Goal: Task Accomplishment & Management: Use online tool/utility

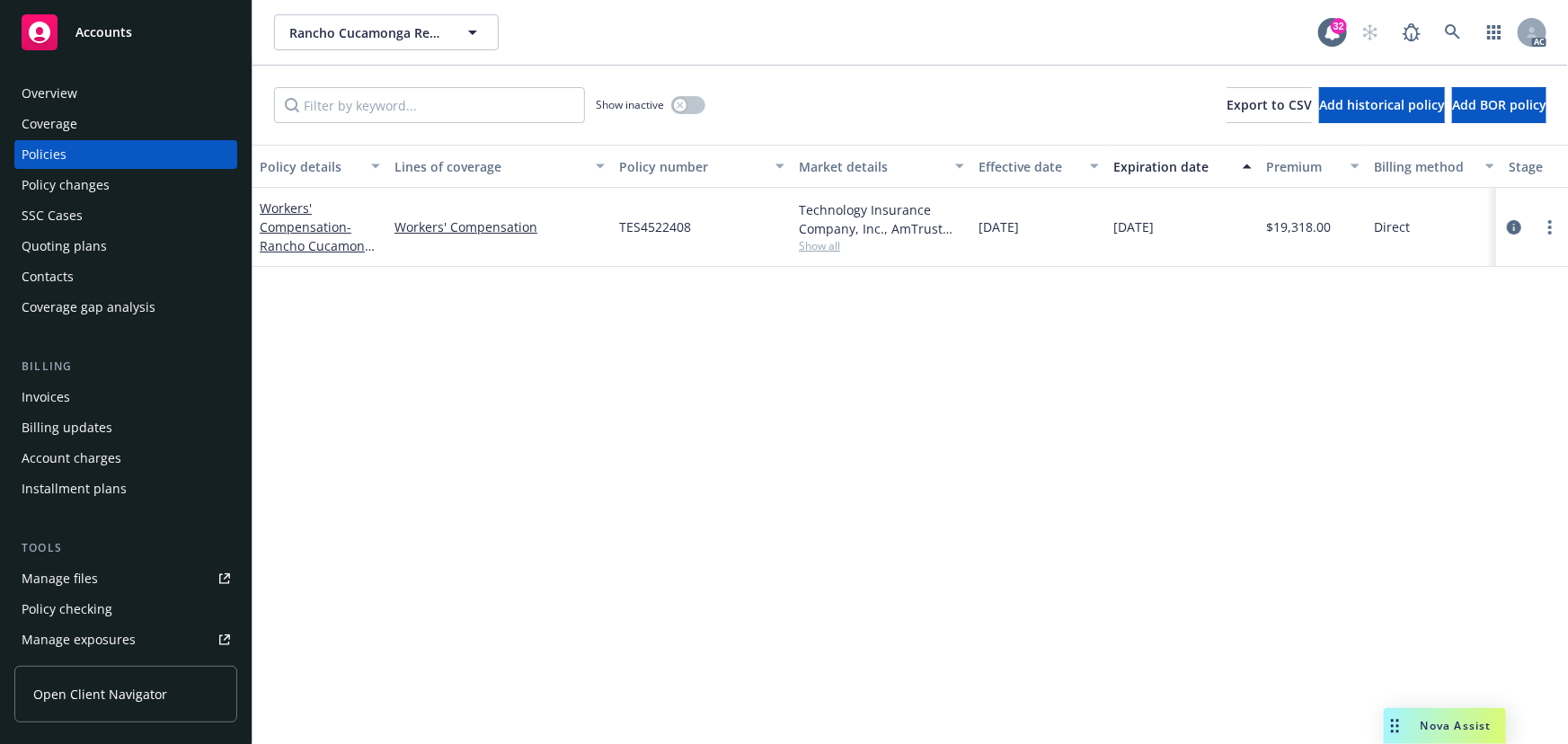
click at [825, 243] on span "Show all" at bounding box center [882, 245] width 165 height 15
click at [282, 212] on link "Workers' Compensation - Rancho Cucamonga Restaurant Ventures dba Second Ave Sal…" at bounding box center [319, 264] width 119 height 130
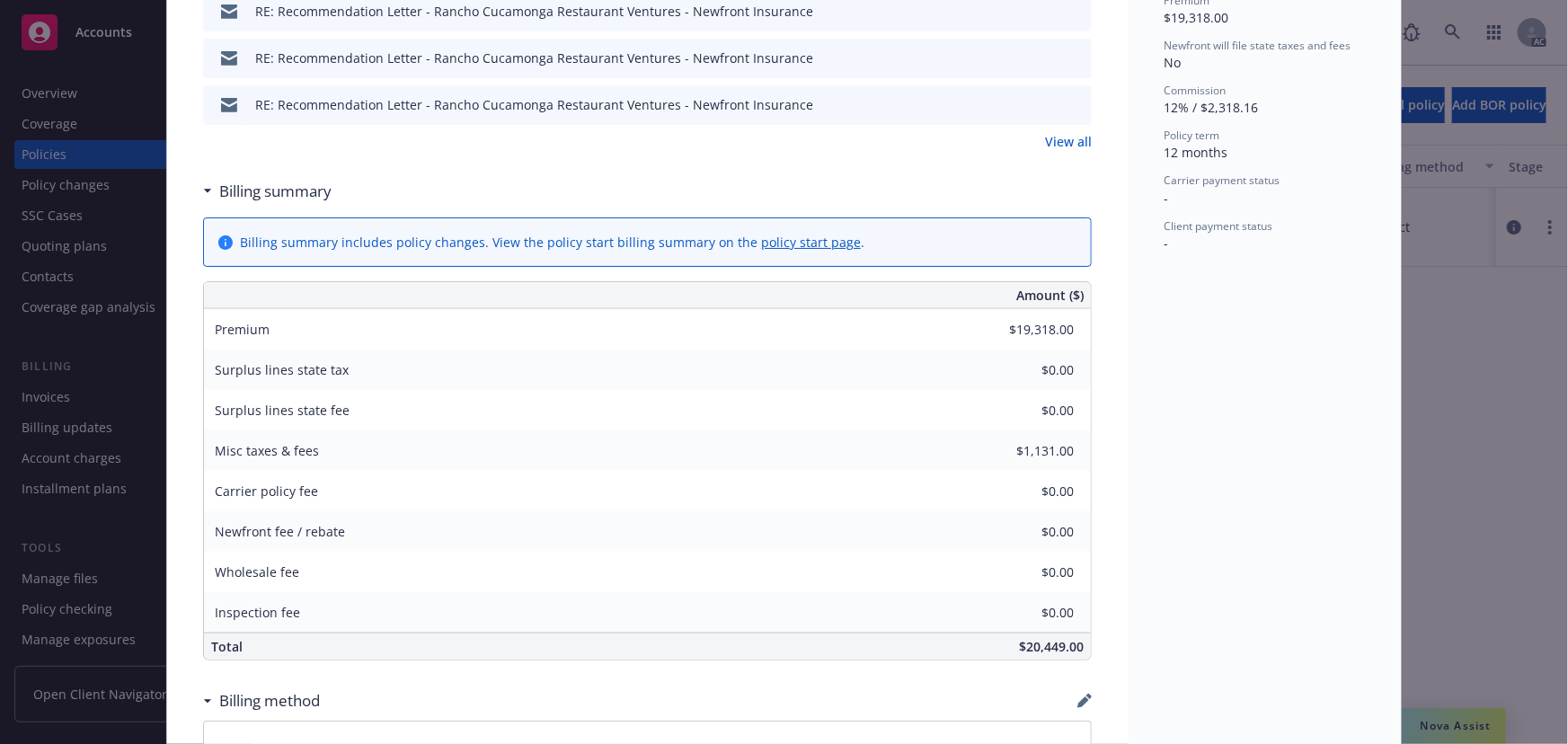
scroll to position [898, 0]
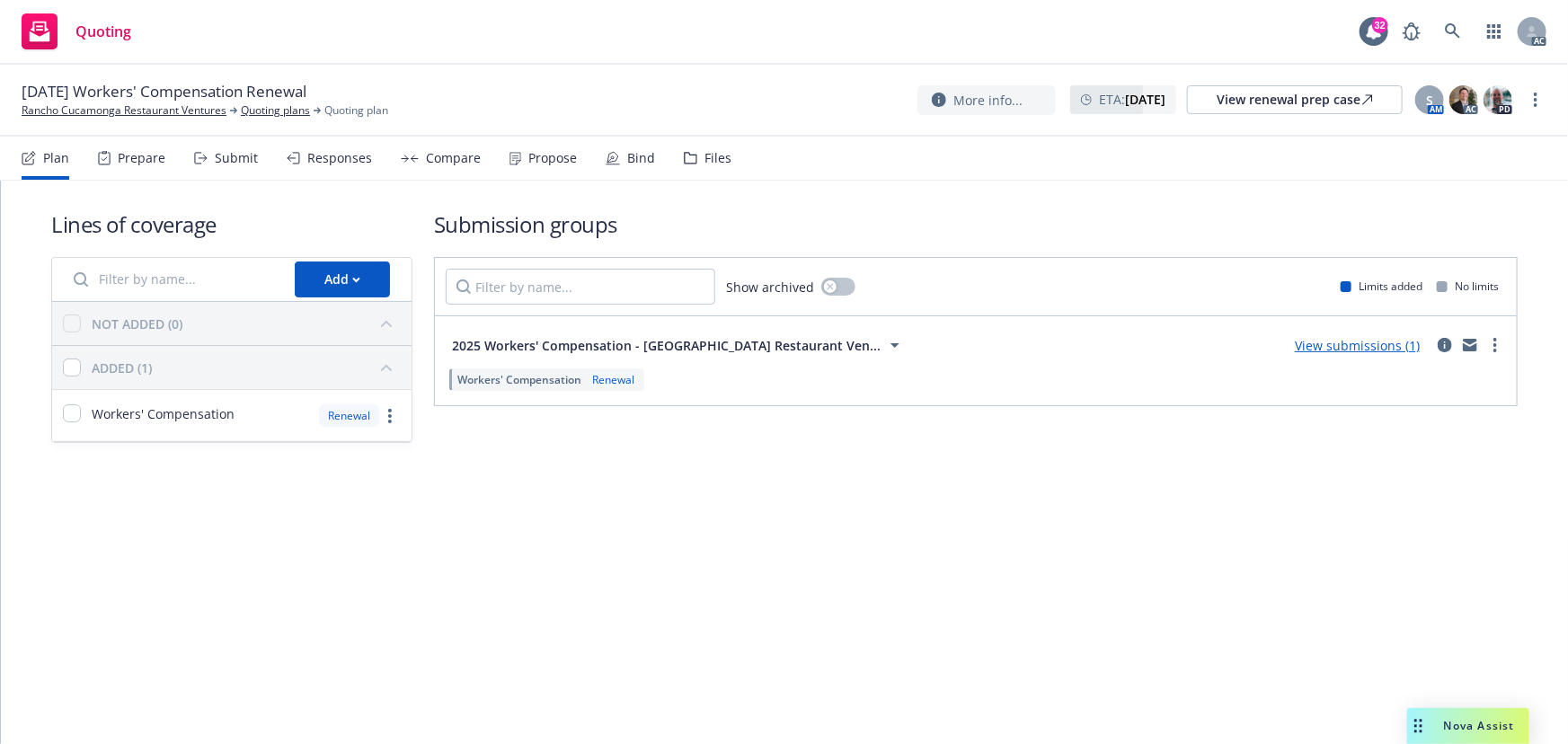
click at [208, 140] on div "Submit" at bounding box center [226, 157] width 64 height 43
click at [215, 152] on div "Submit" at bounding box center [236, 158] width 43 height 14
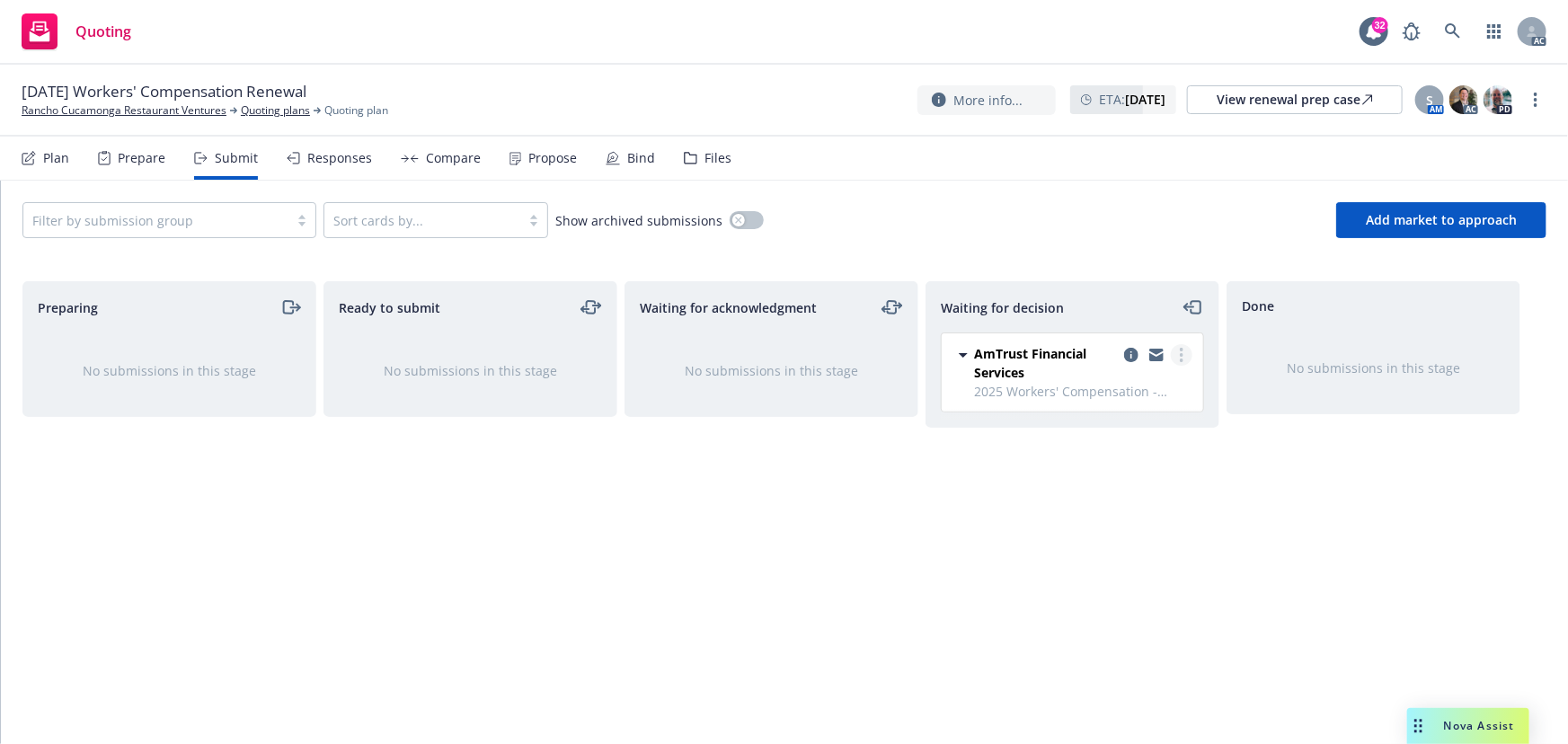
click at [1176, 356] on link "more" at bounding box center [1182, 355] width 22 height 22
click at [1080, 465] on span "Add accepted decision" at bounding box center [1101, 463] width 180 height 17
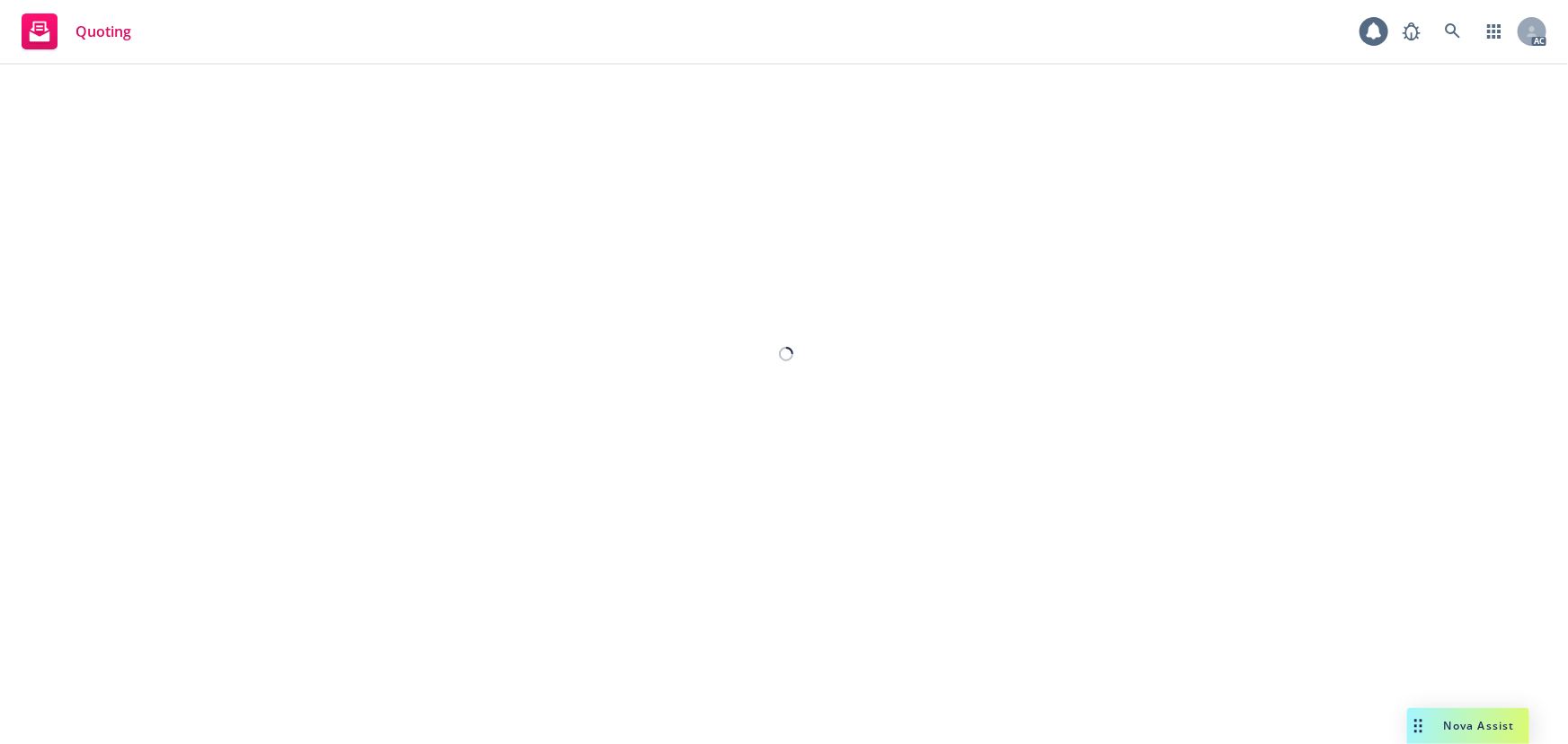
select select "12"
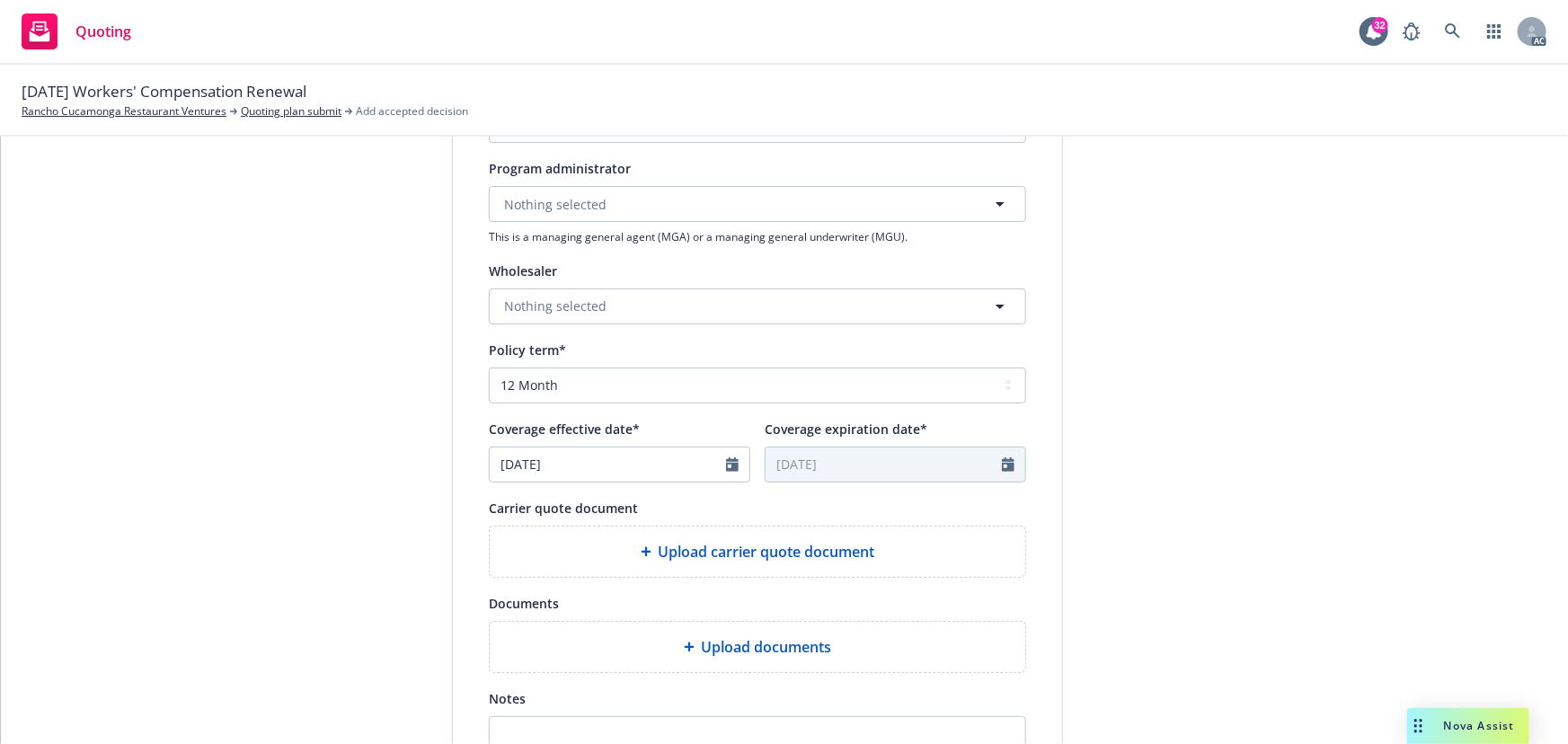
scroll to position [489, 0]
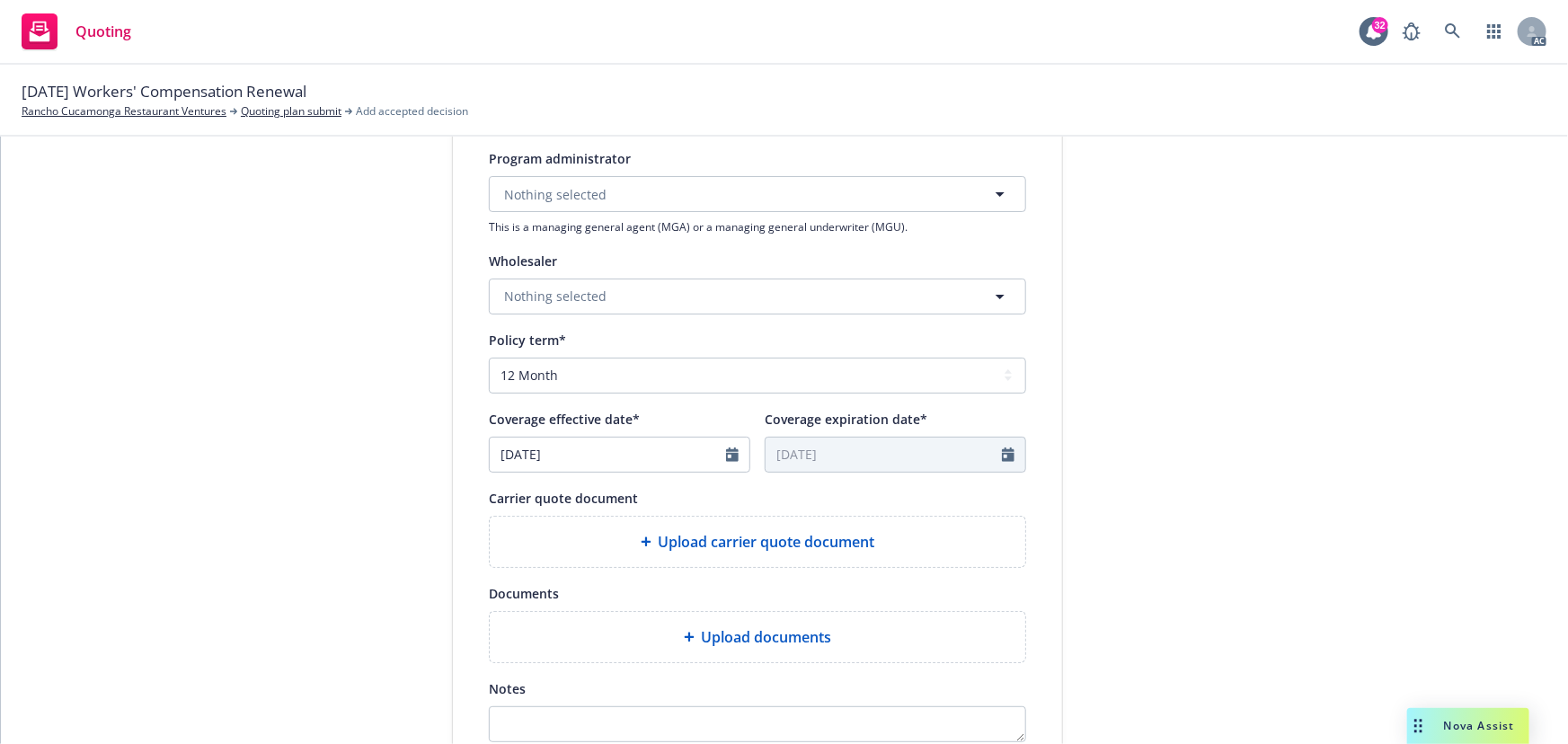
click at [714, 539] on span "Upload carrier quote document" at bounding box center [767, 542] width 217 height 22
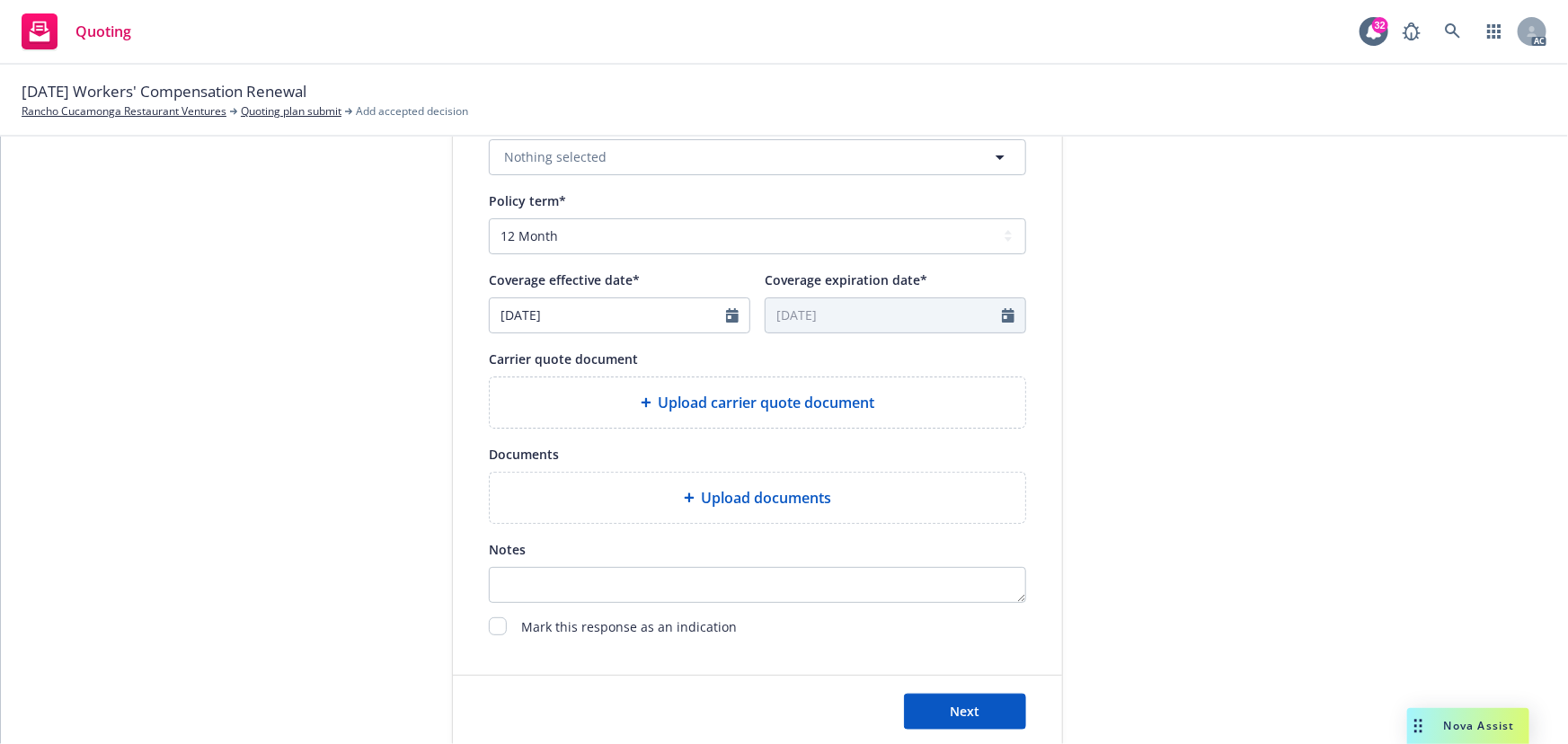
scroll to position [667, 0]
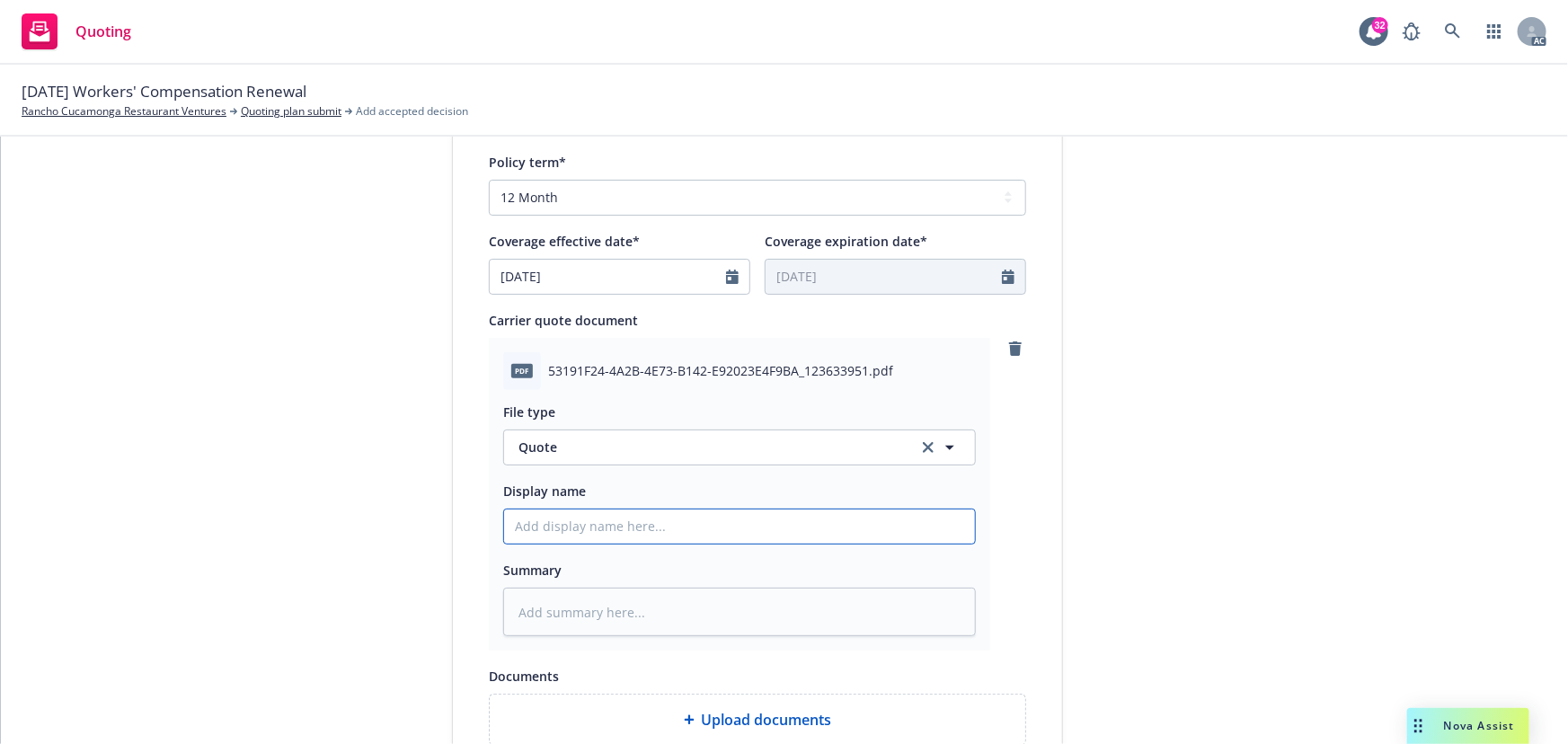
click at [662, 528] on input "Display name" at bounding box center [739, 526] width 471 height 34
type input "25-26 D&O Quote"
drag, startPoint x: 548, startPoint y: 525, endPoint x: 568, endPoint y: 527, distance: 20.1
click at [568, 527] on input "25-26 D&O Quote" at bounding box center [739, 526] width 471 height 34
type textarea "x"
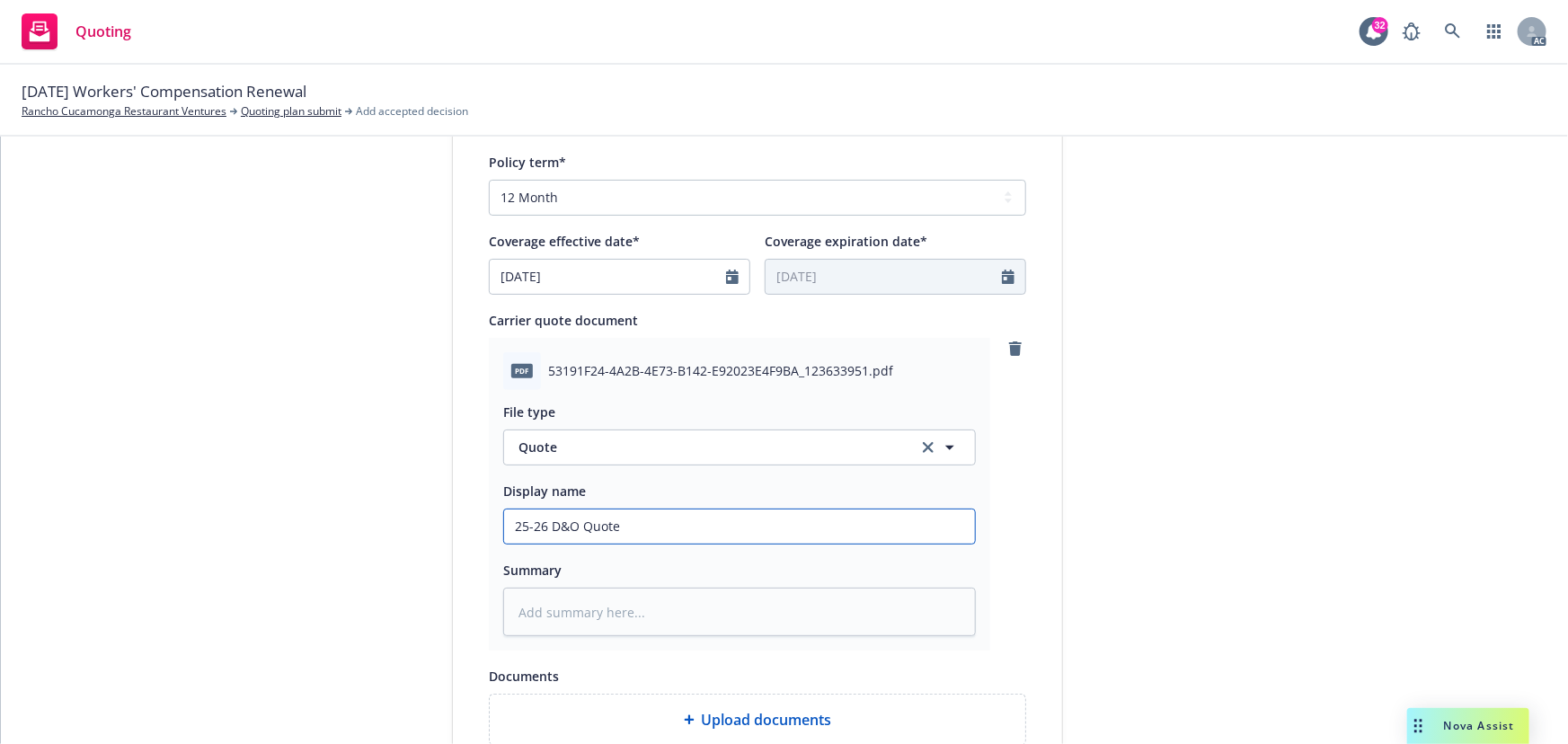
type input "25-26 W Quote"
type textarea "x"
type input "25-26 WC Quote"
click at [1247, 501] on div "submission Carrier AmTrust Financial Services Last updated [DATE] 5:12 PM" at bounding box center [1225, 237] width 252 height 1465
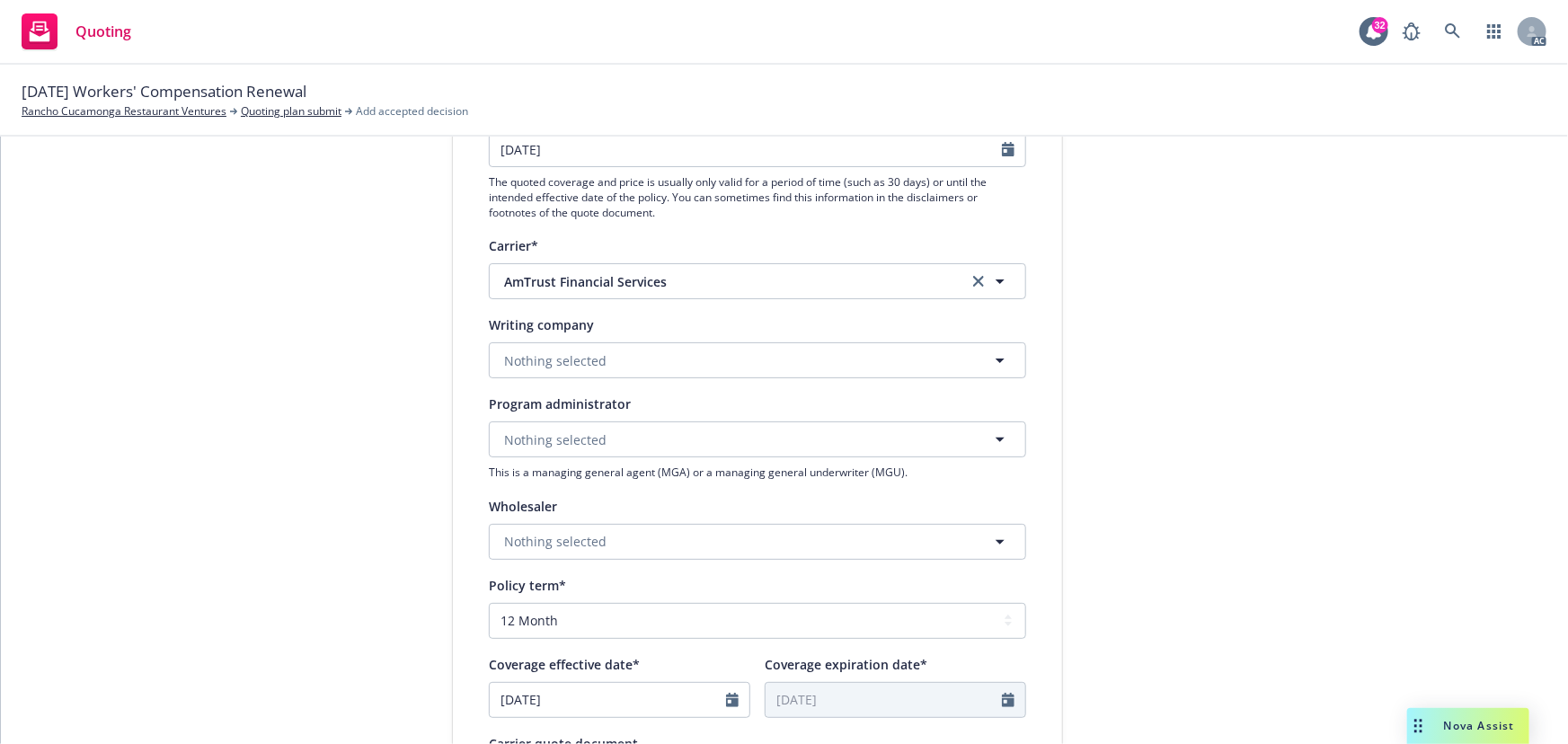
scroll to position [14, 0]
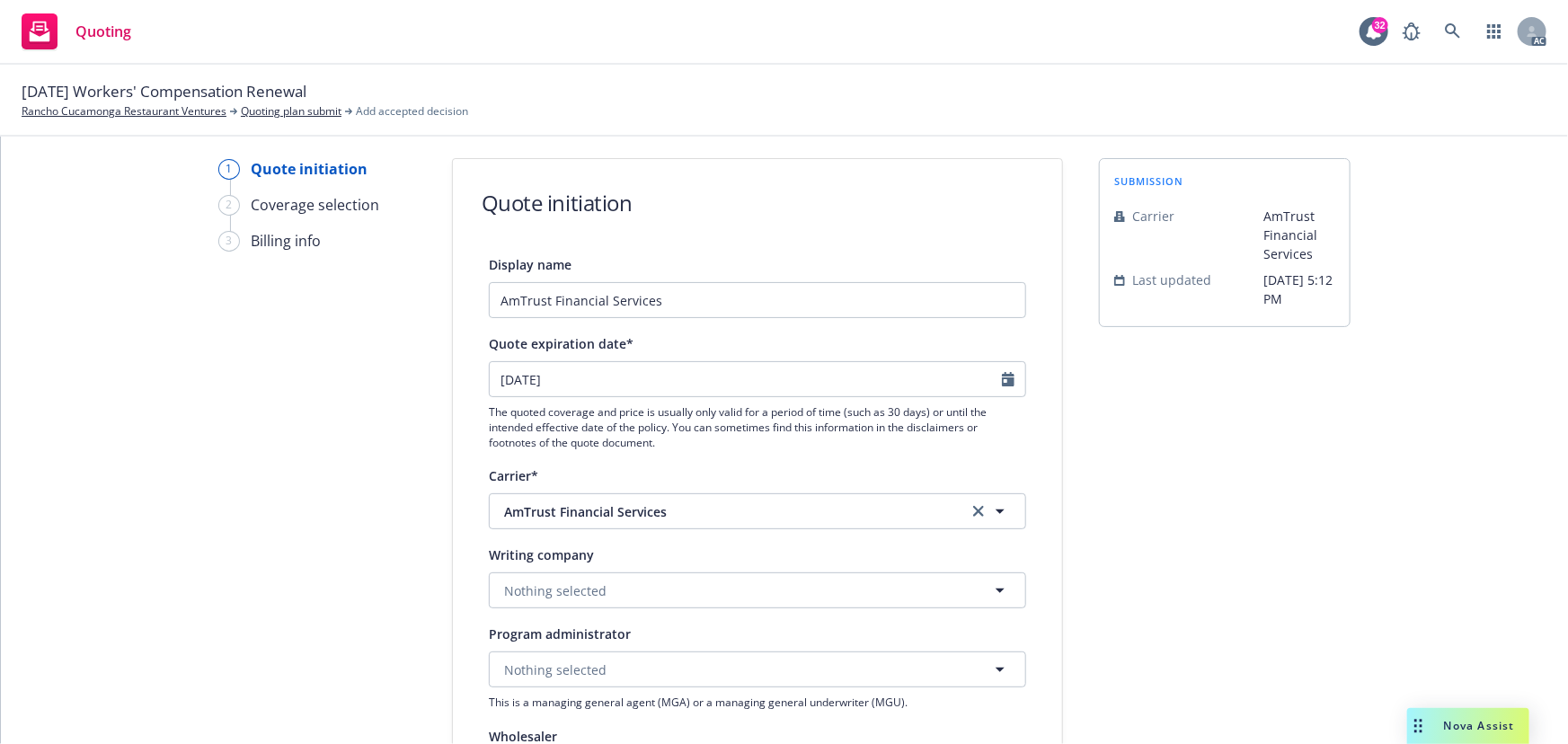
drag, startPoint x: 1425, startPoint y: 499, endPoint x: 1408, endPoint y: 500, distance: 17.0
click at [1002, 377] on icon "Calendar" at bounding box center [1008, 379] width 13 height 14
select select "11"
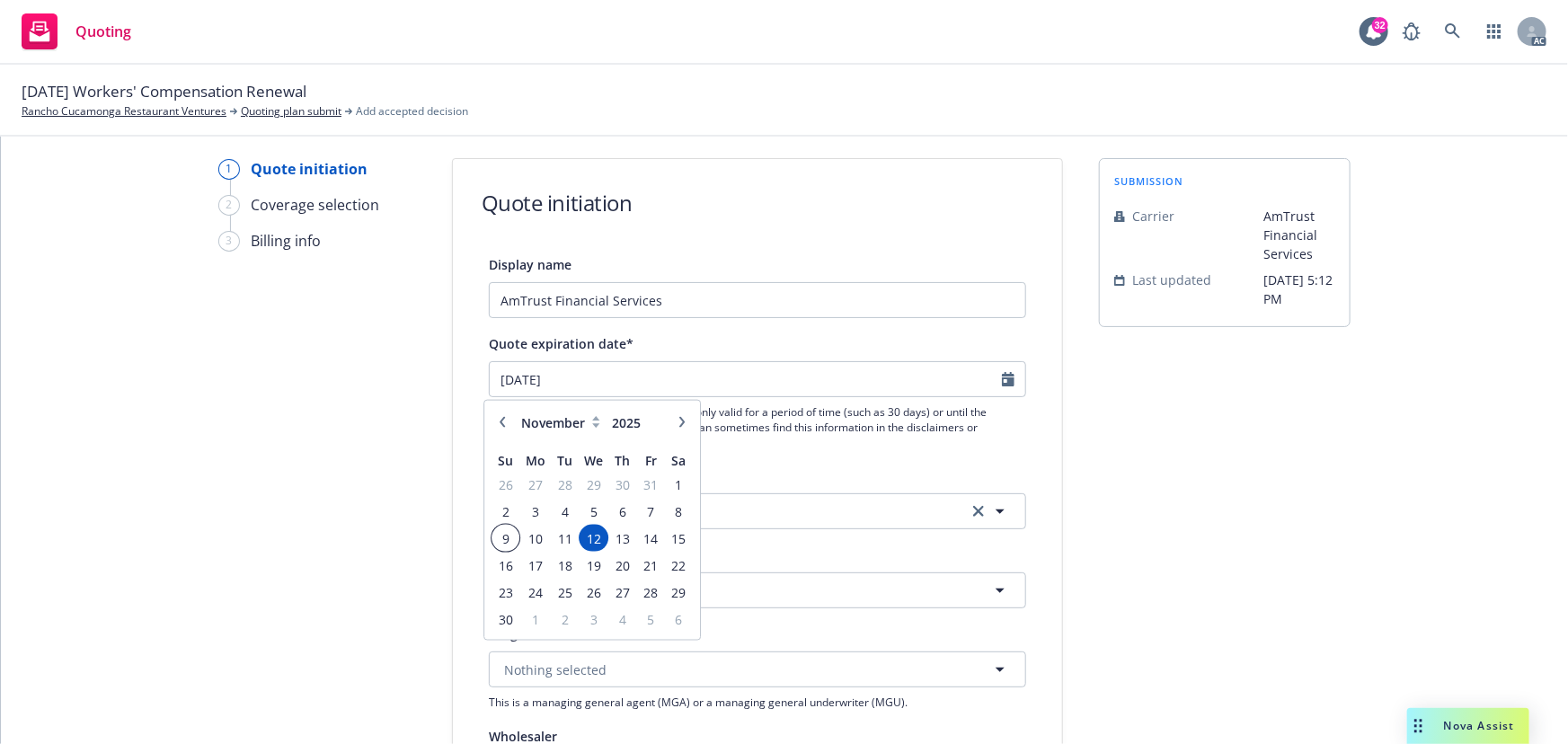
click at [501, 533] on span "9" at bounding box center [505, 537] width 24 height 23
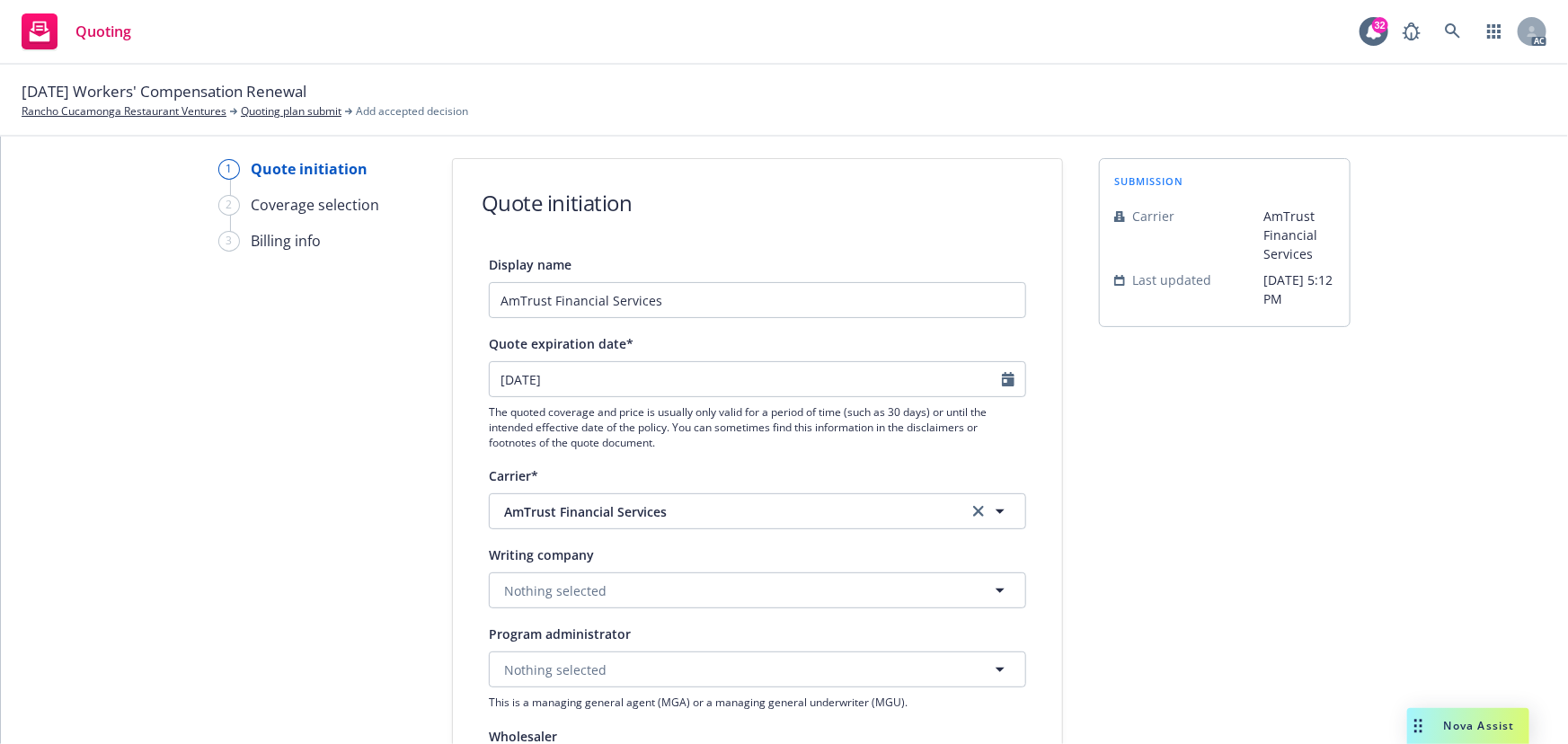
type input "[DATE]"
type textarea "x"
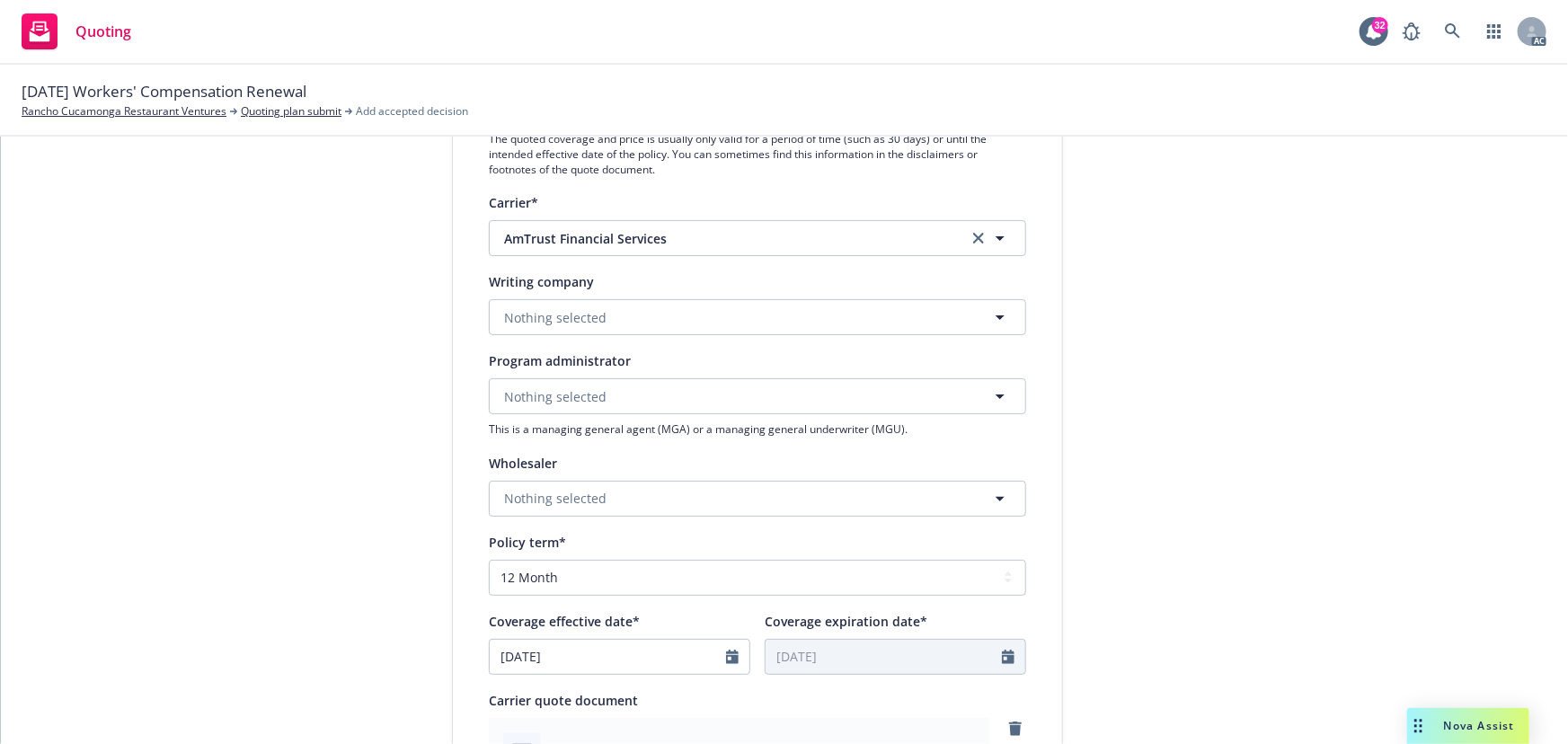
scroll to position [341, 0]
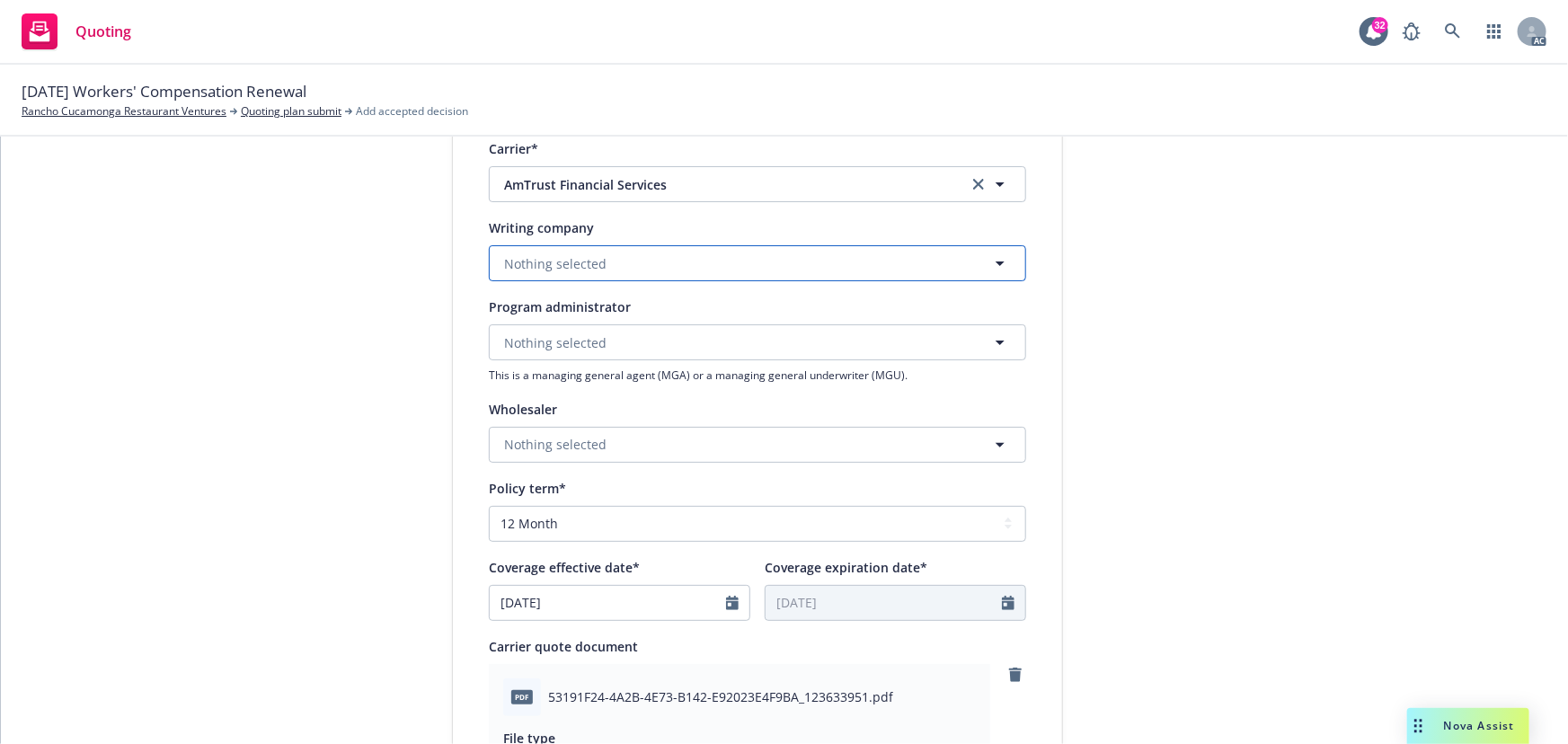
click at [588, 269] on span "Nothing selected" at bounding box center [555, 264] width 102 height 19
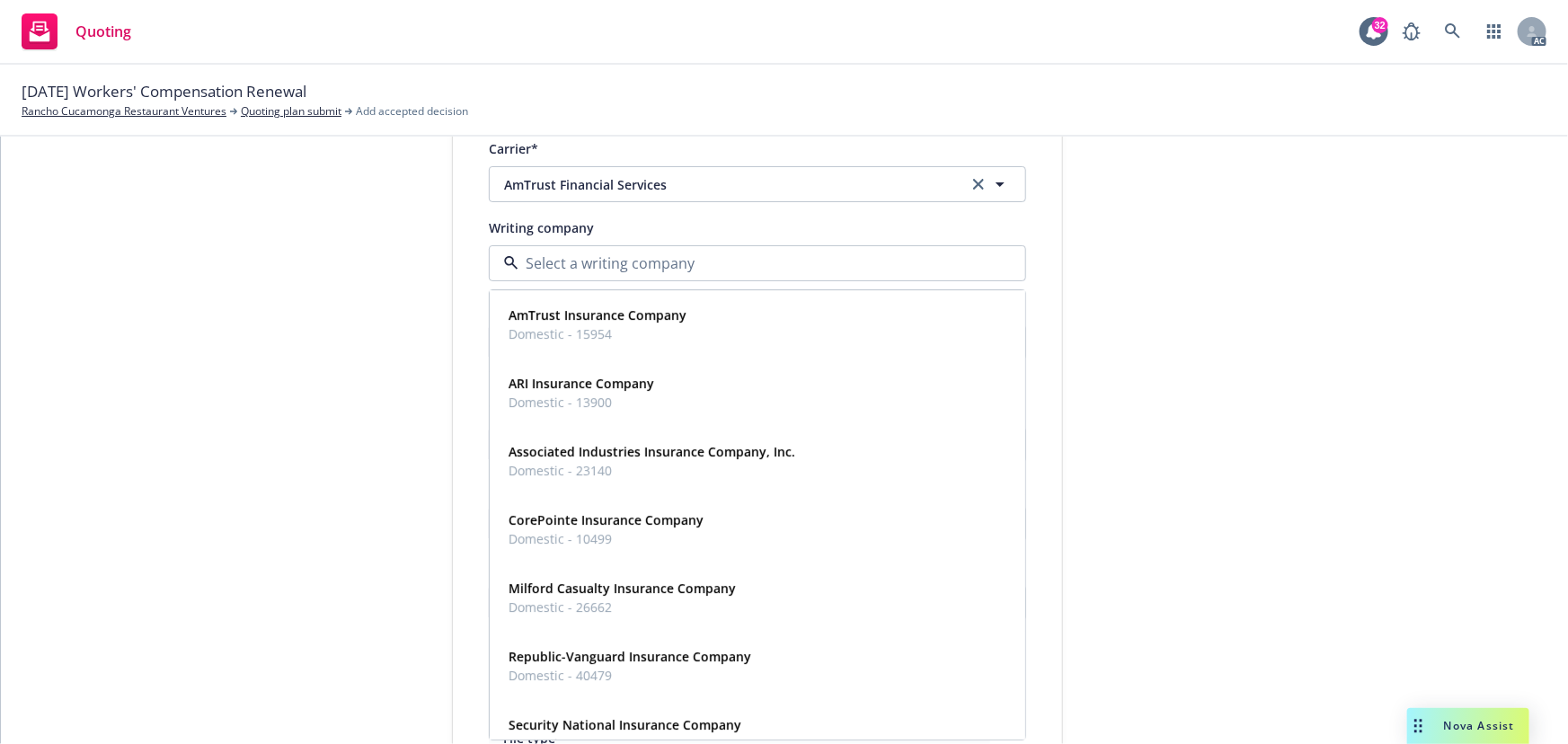
paste input "AmTrust Insurance Compan"
type input "AmTrust Insurance Compan"
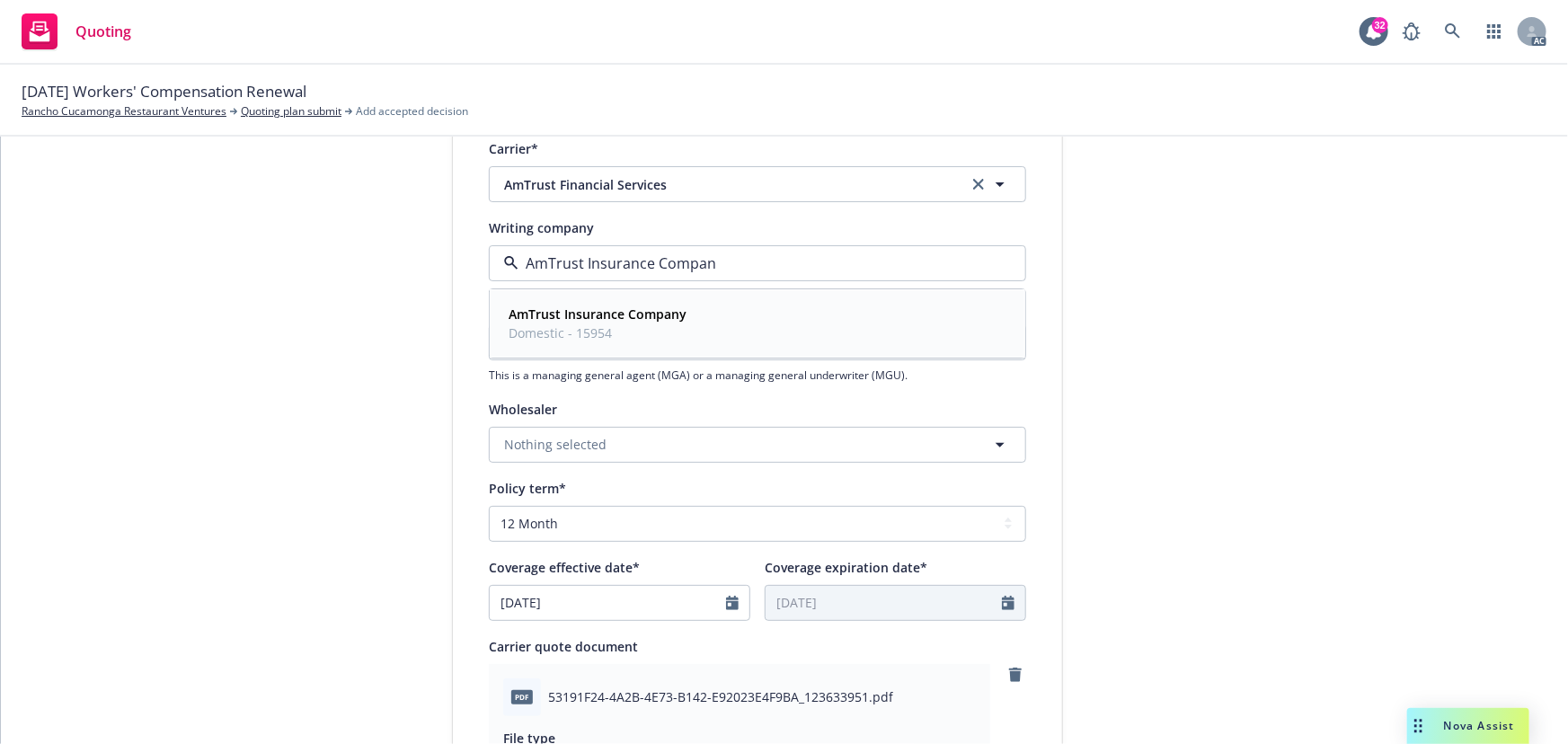
click at [608, 315] on strong "AmTrust Insurance Company" at bounding box center [597, 314] width 178 height 17
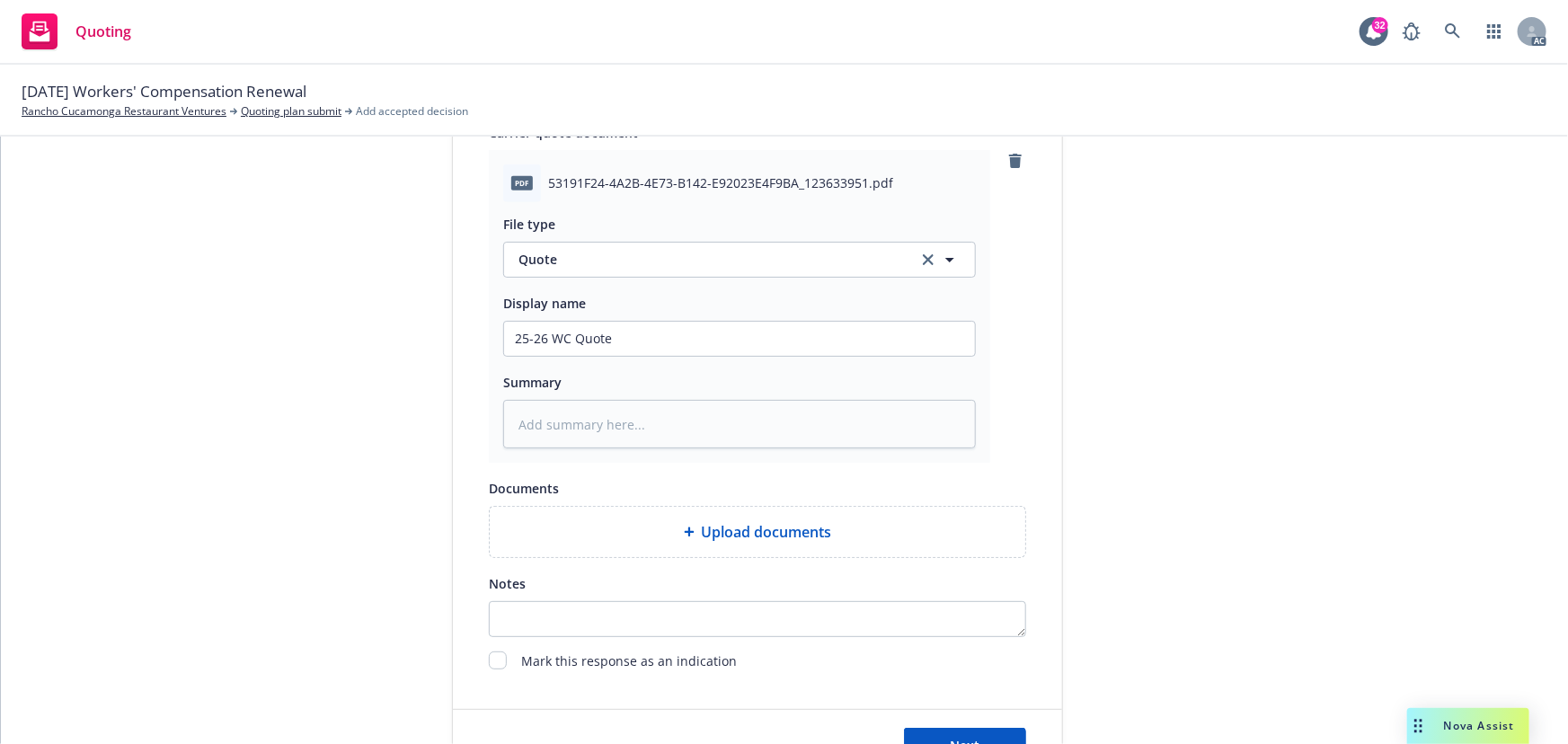
scroll to position [929, 0]
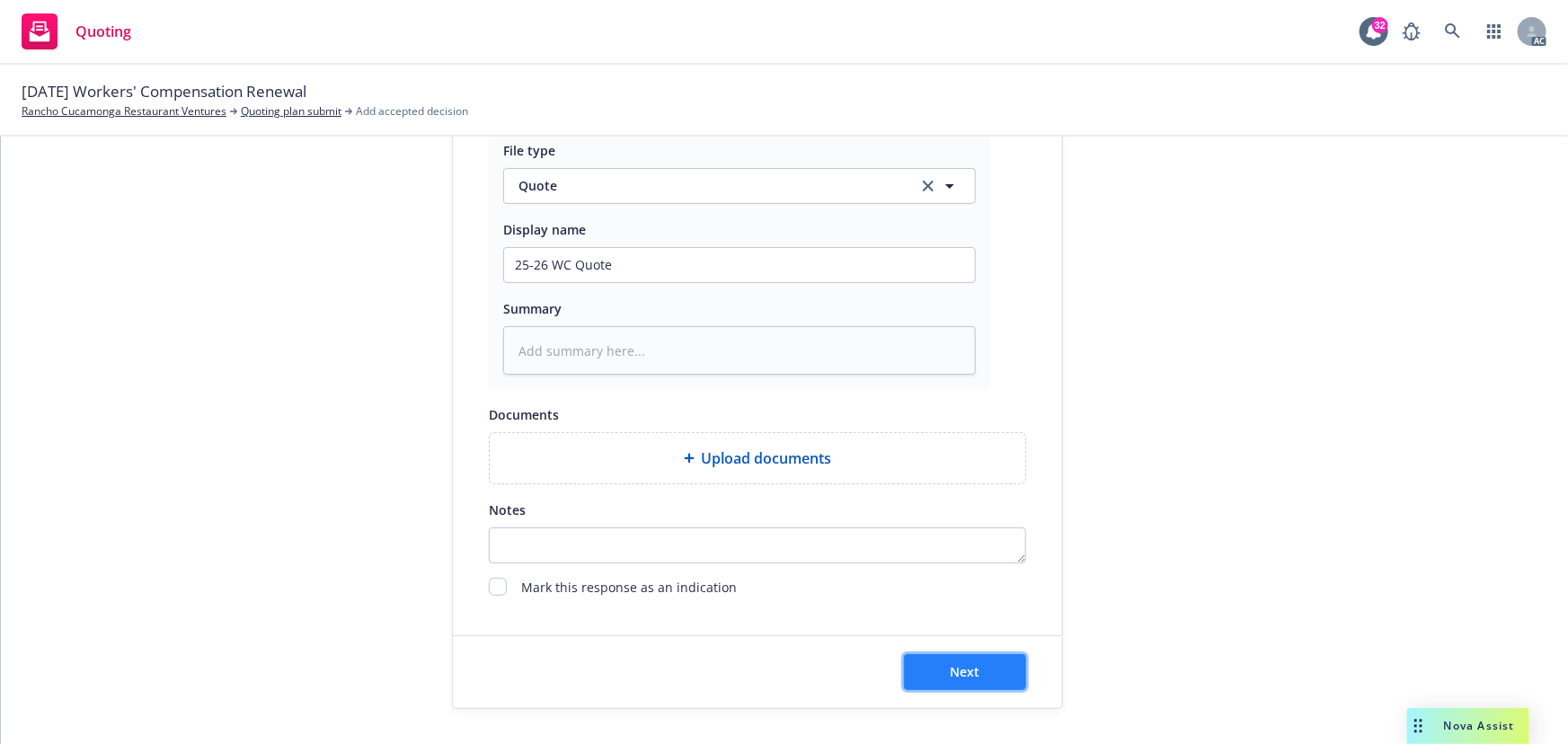
click at [1006, 666] on button "Next" at bounding box center [965, 671] width 122 height 36
type textarea "x"
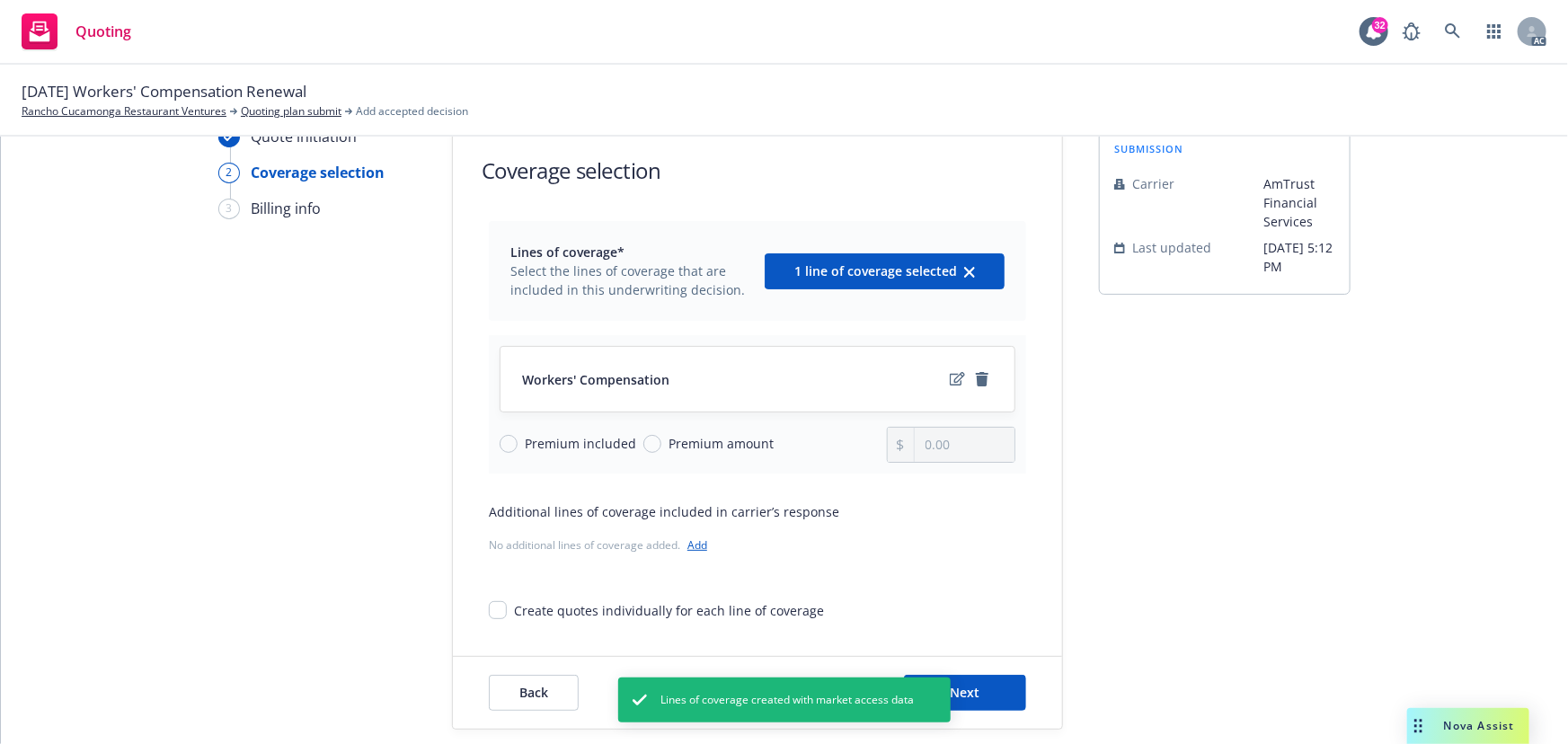
scroll to position [67, 0]
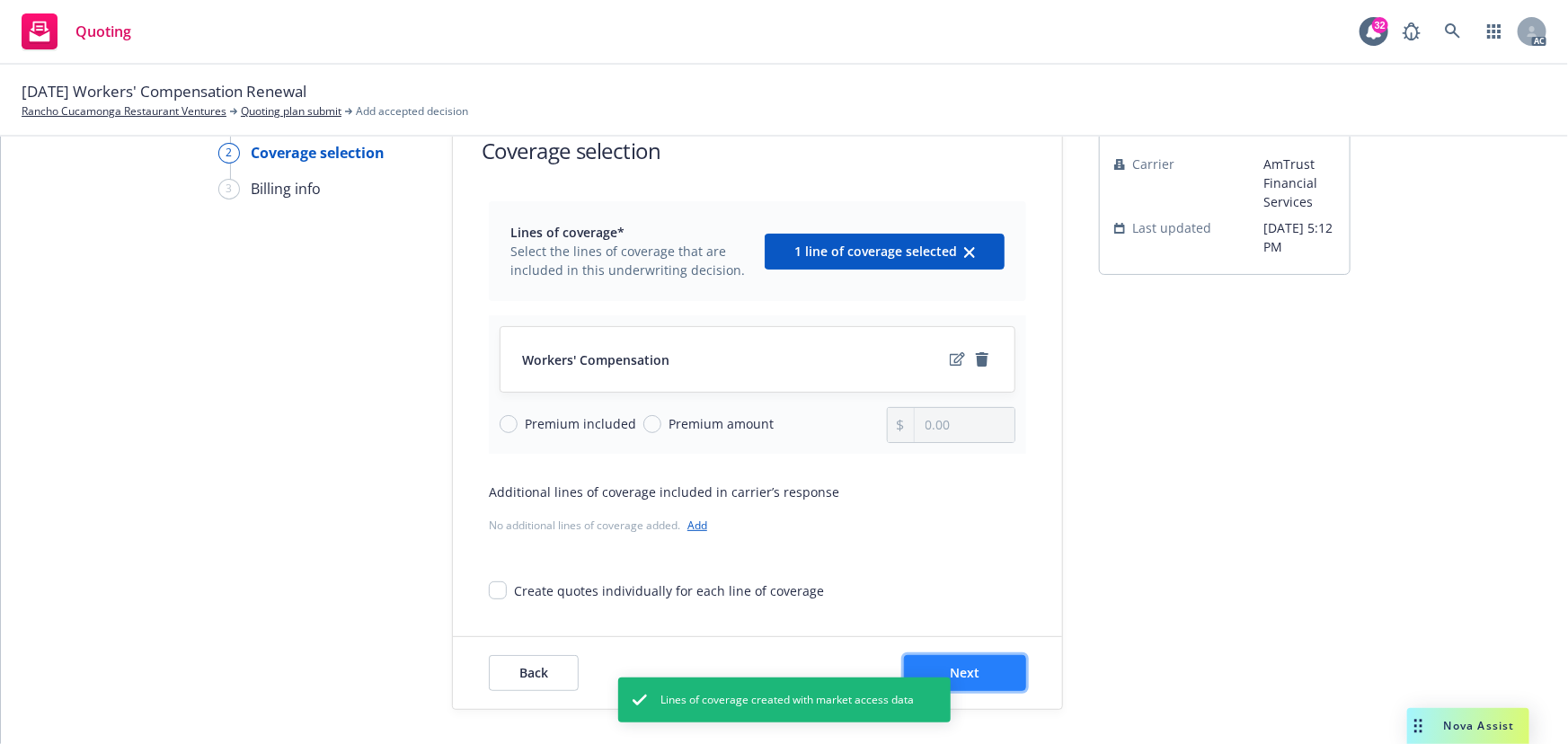
click at [978, 665] on button "Next" at bounding box center [965, 672] width 122 height 36
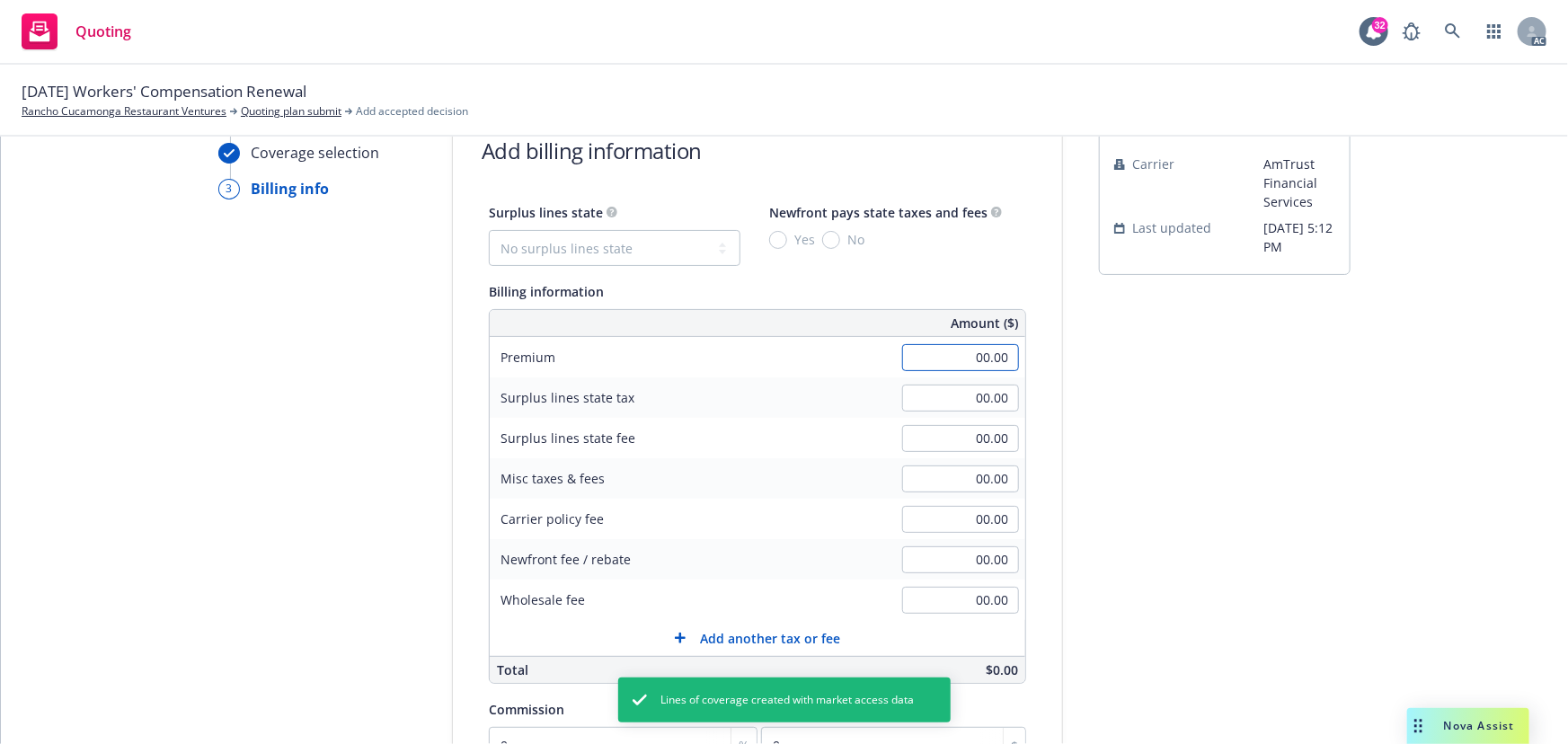
click at [948, 357] on input "00.00" at bounding box center [960, 357] width 116 height 27
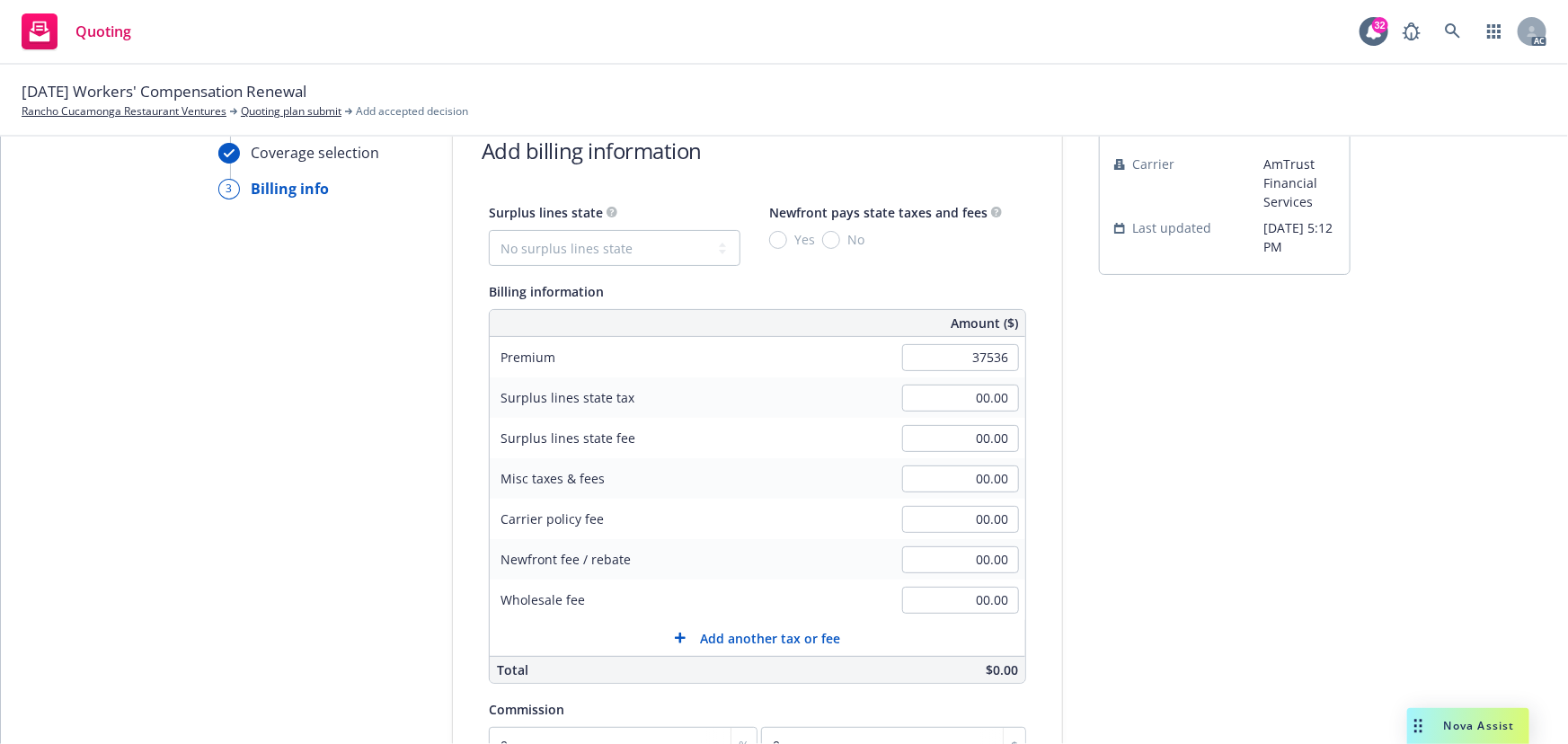
type input "37,536.00"
click at [1257, 411] on div "submission Carrier AmTrust Financial Services Last updated [DATE] 5:12 PM" at bounding box center [1225, 566] width 252 height 919
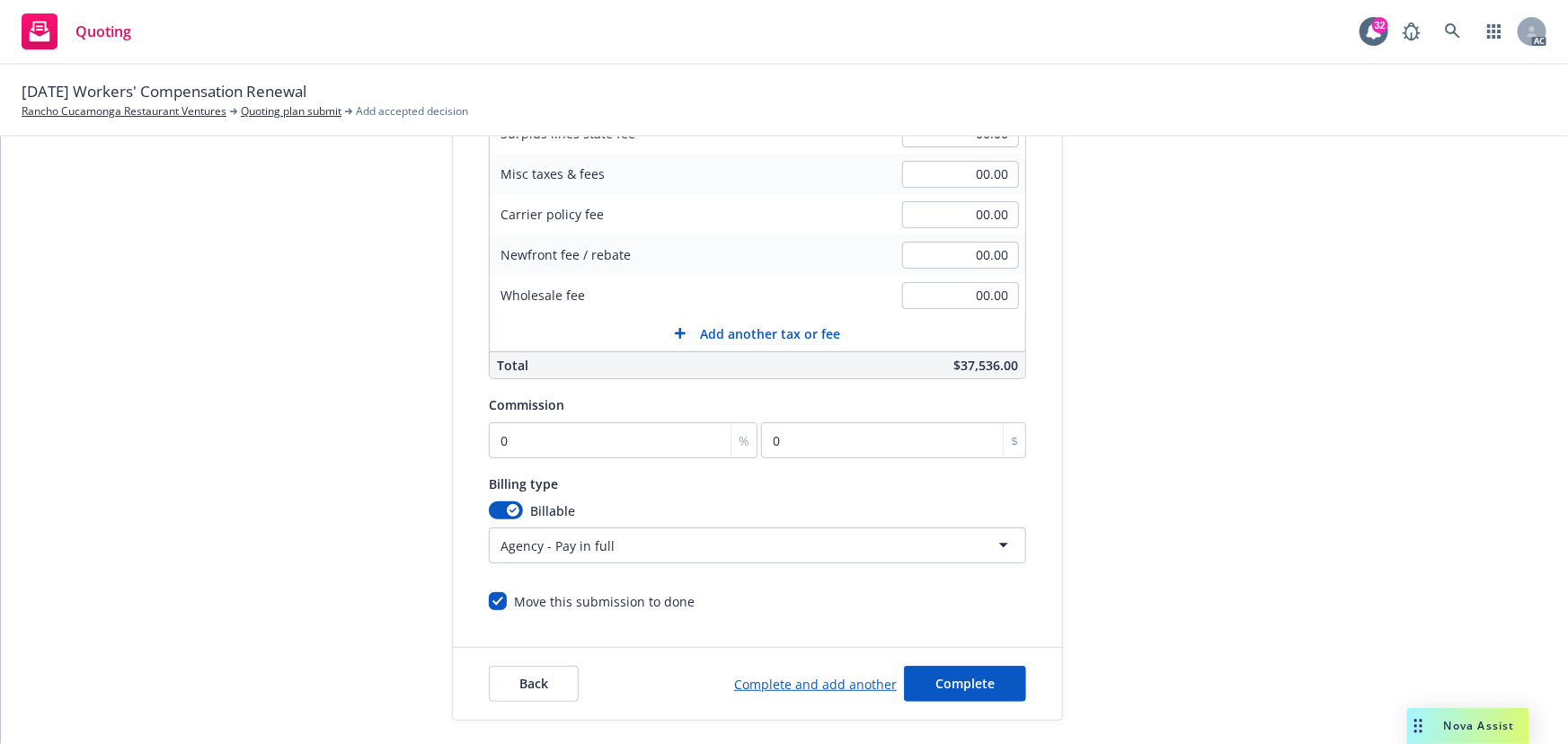
scroll to position [382, 0]
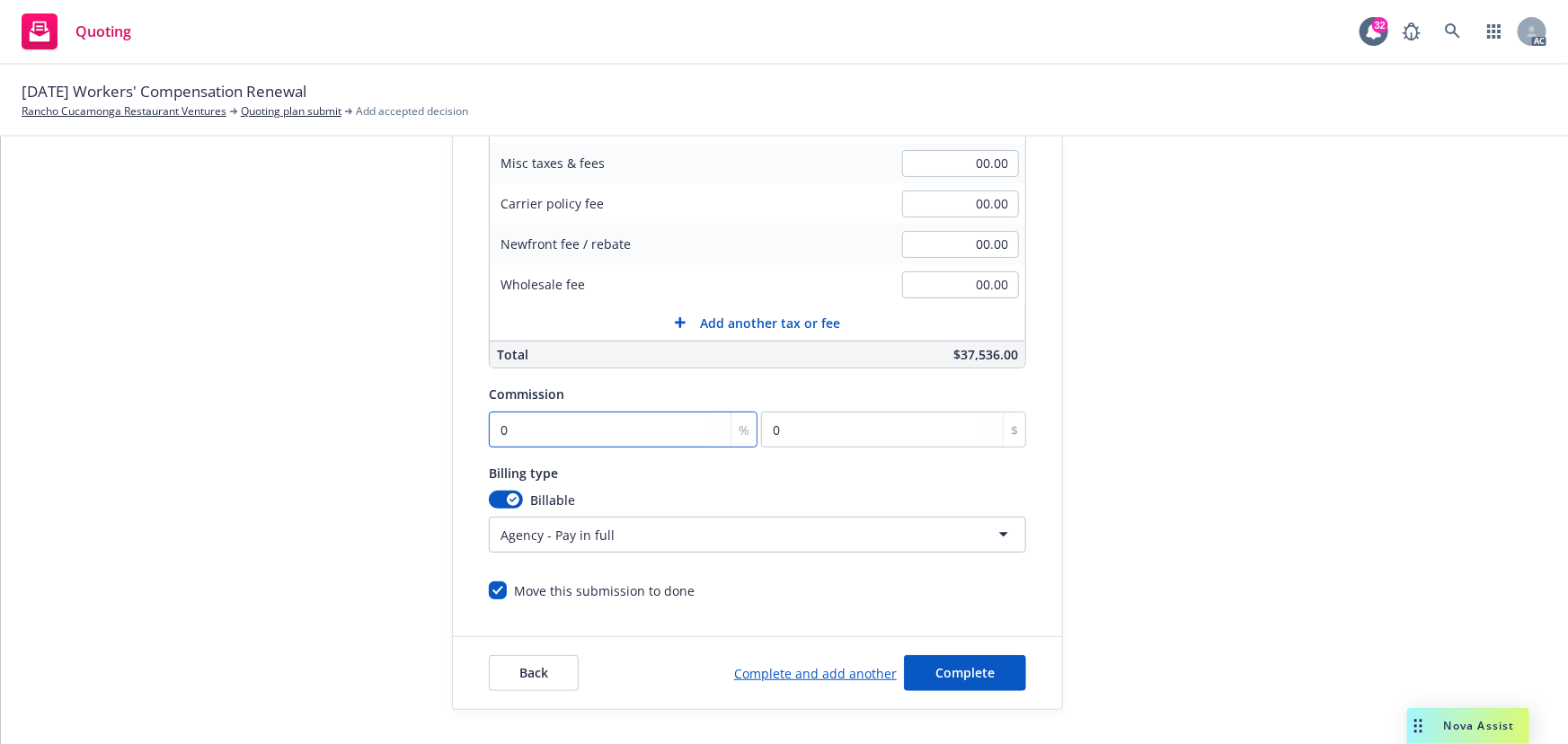
click at [553, 422] on input "0" at bounding box center [623, 430] width 269 height 36
type input "1"
type input "375.36"
type input "10"
type input "3753.6"
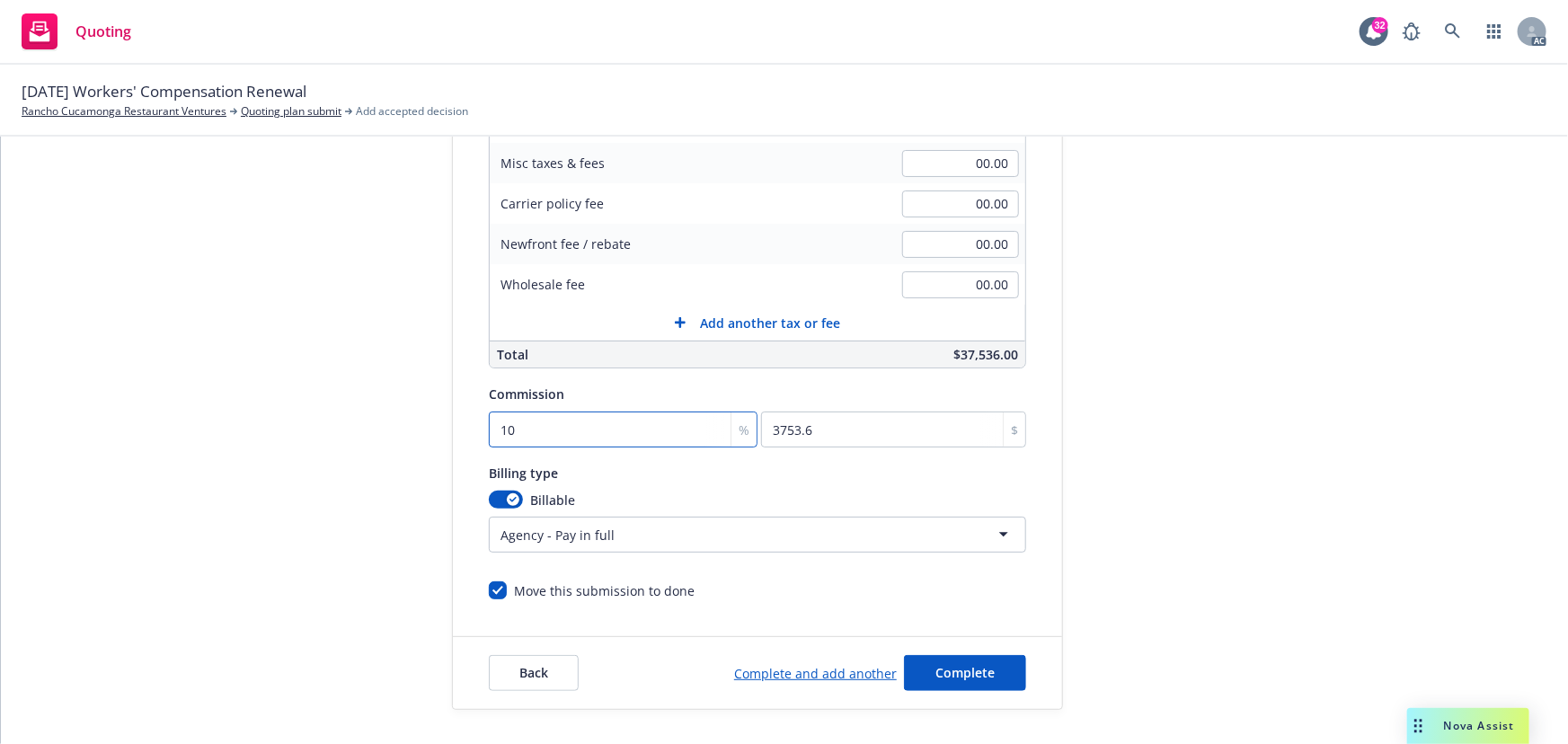
type input "10"
click at [753, 539] on html "Quoting 32 AC [DATE] Workers' Compensation Renewal [GEOGRAPHIC_DATA] Restaurant…" at bounding box center [784, 372] width 1568 height 744
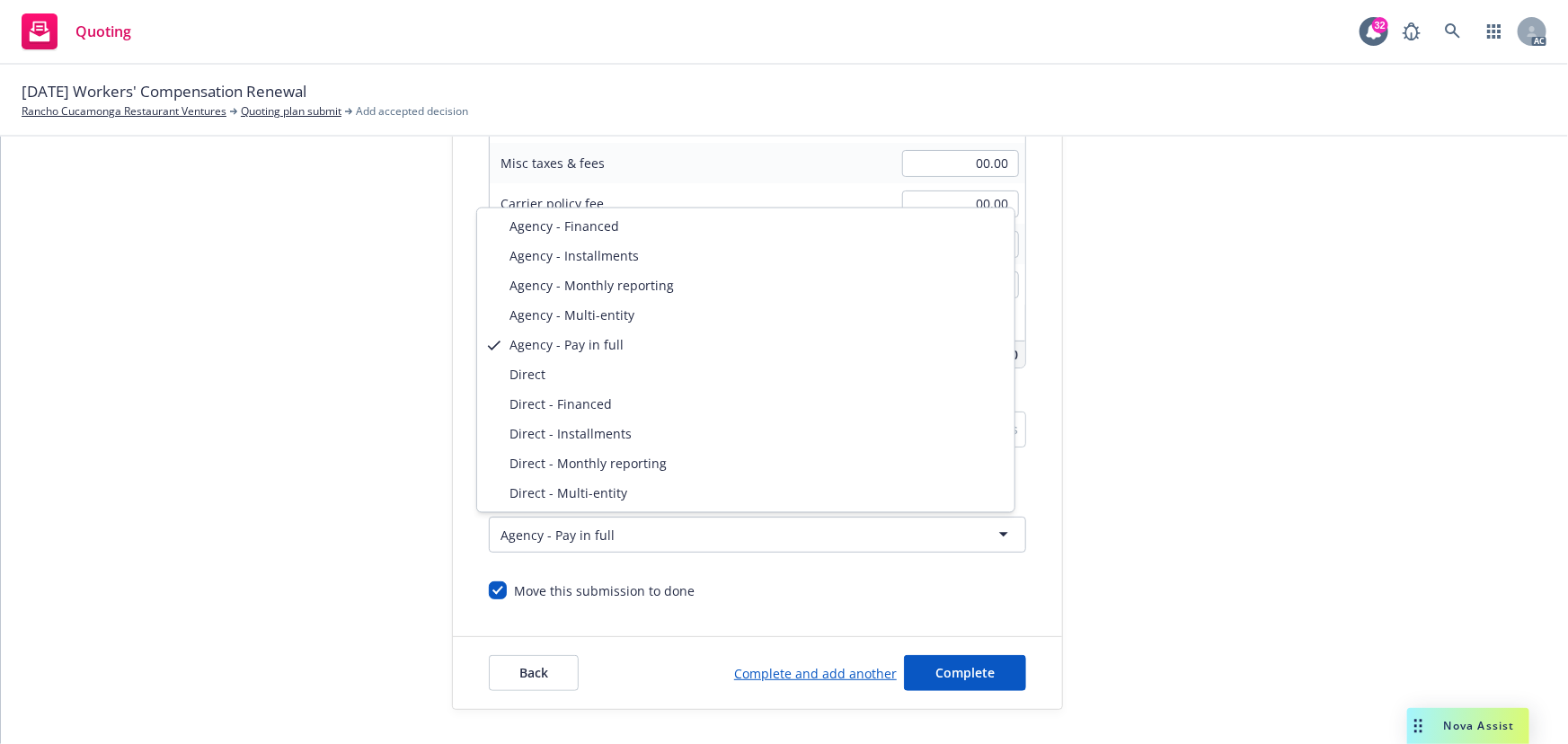
select select "DIRECT_INSTALLMENTS"
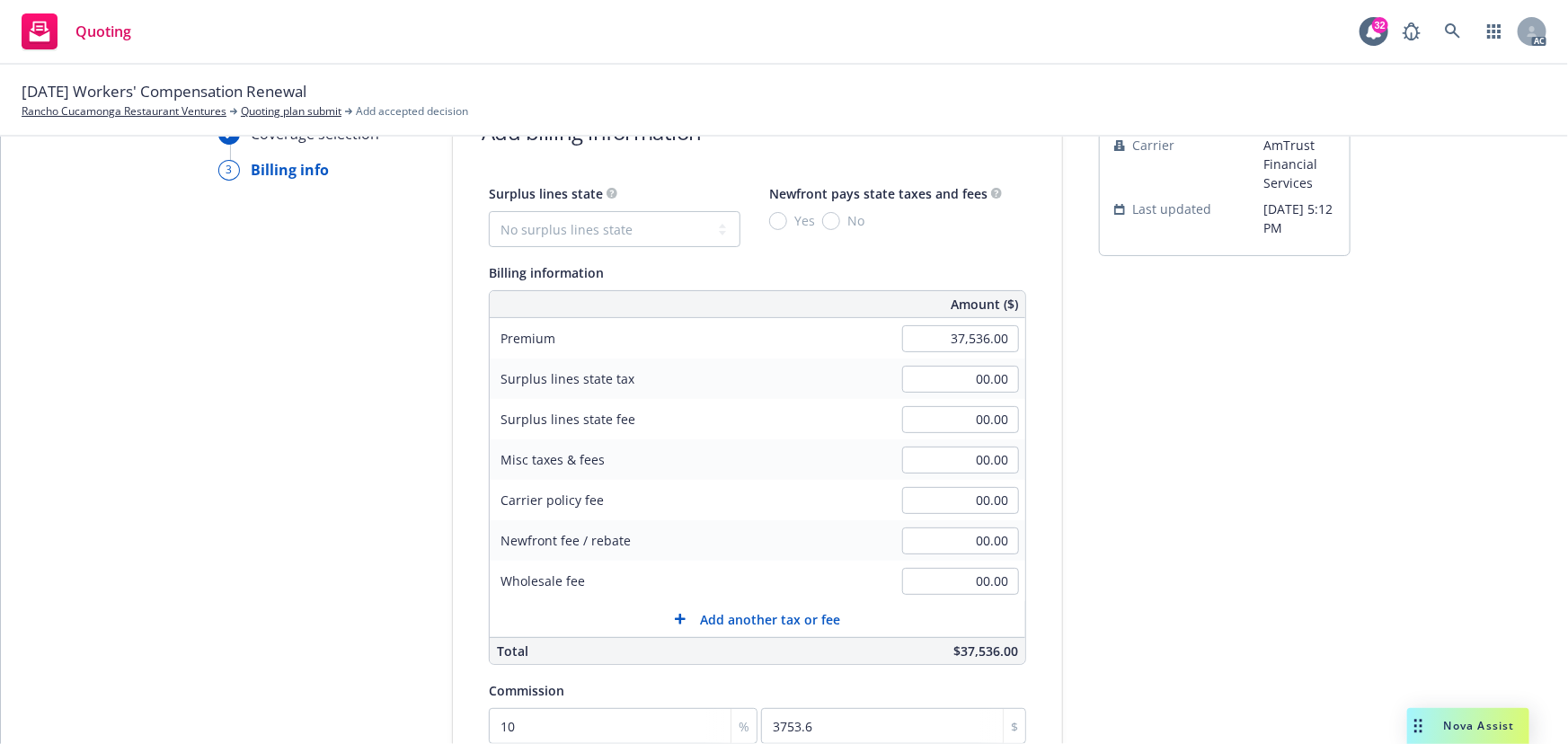
scroll to position [55, 0]
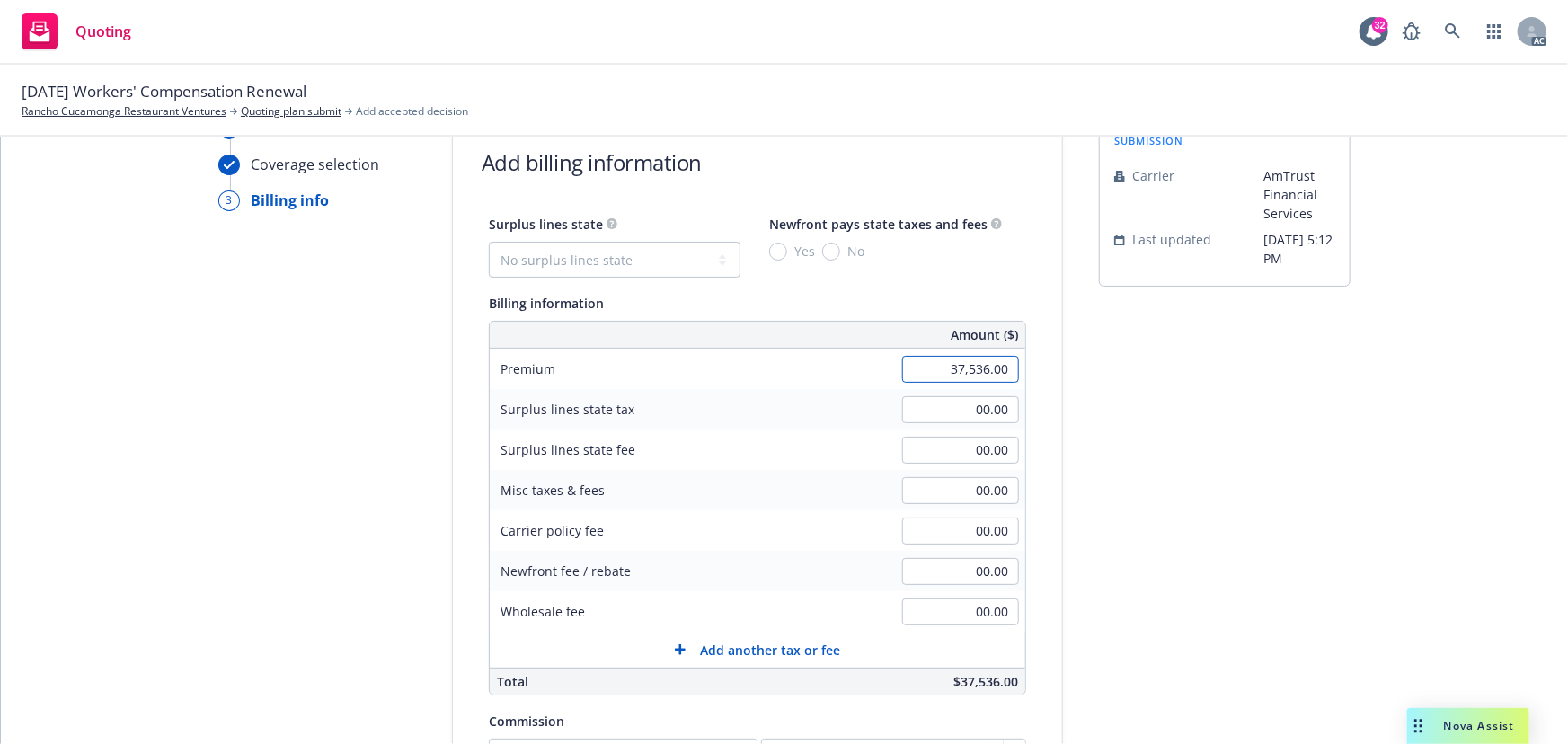
click at [961, 371] on input "37,536.00" at bounding box center [960, 369] width 116 height 27
type input "35,737.00"
type input "3573.7"
click at [933, 487] on input "00.00" at bounding box center [960, 490] width 116 height 27
type input "1,799.00"
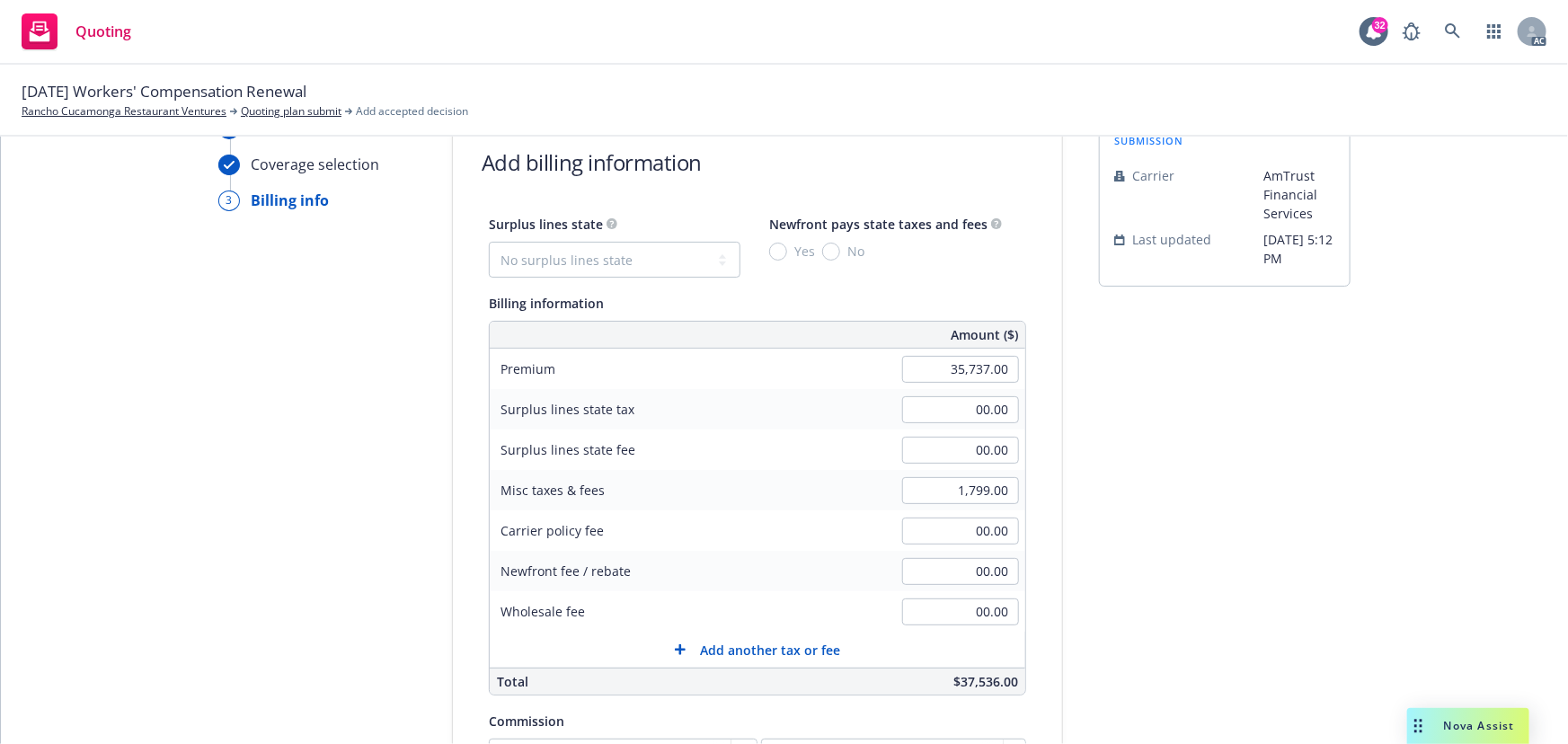
click at [1278, 499] on div "submission Carrier AmTrust Financial Services Last updated [DATE] 5:12 PM" at bounding box center [1225, 577] width 252 height 919
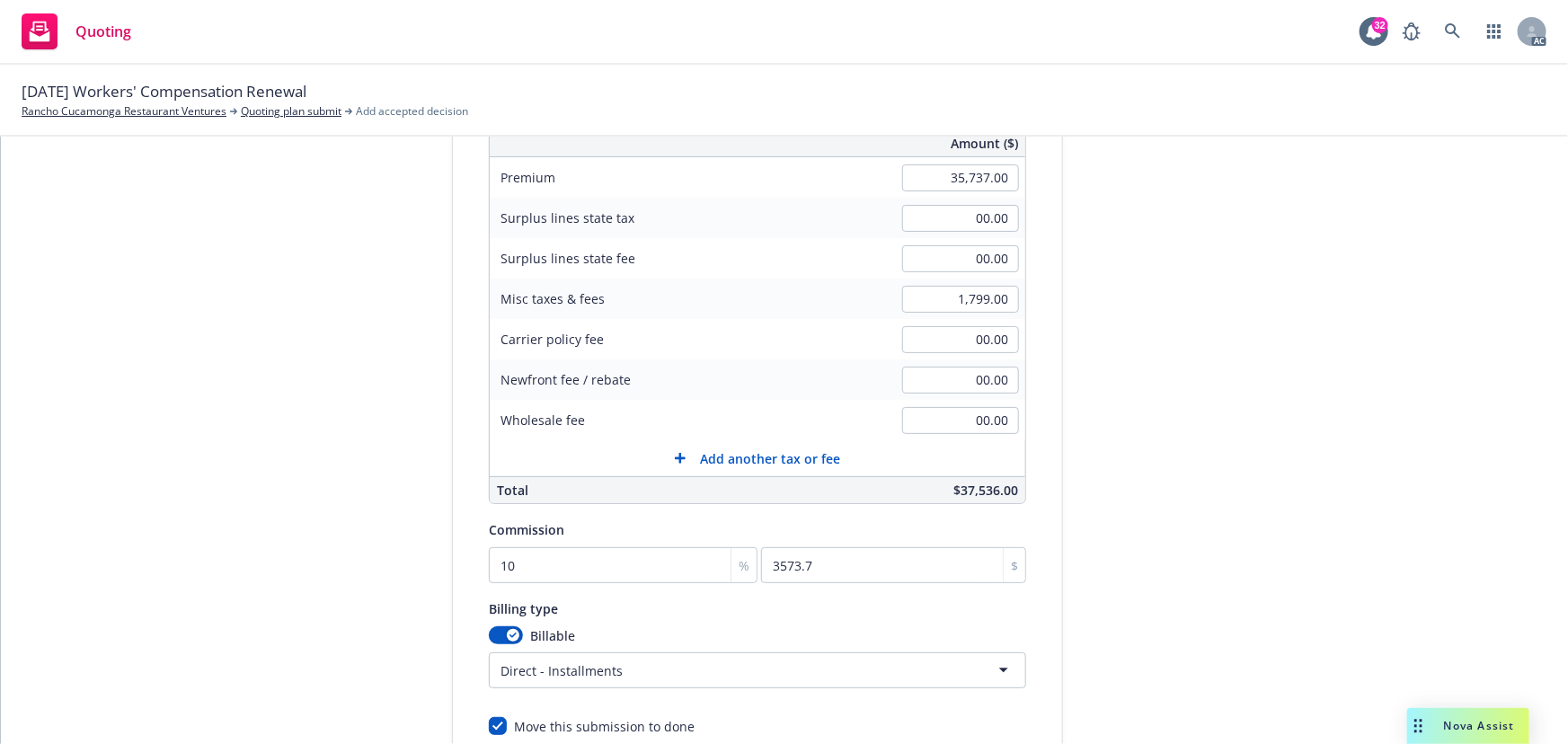
scroll to position [382, 0]
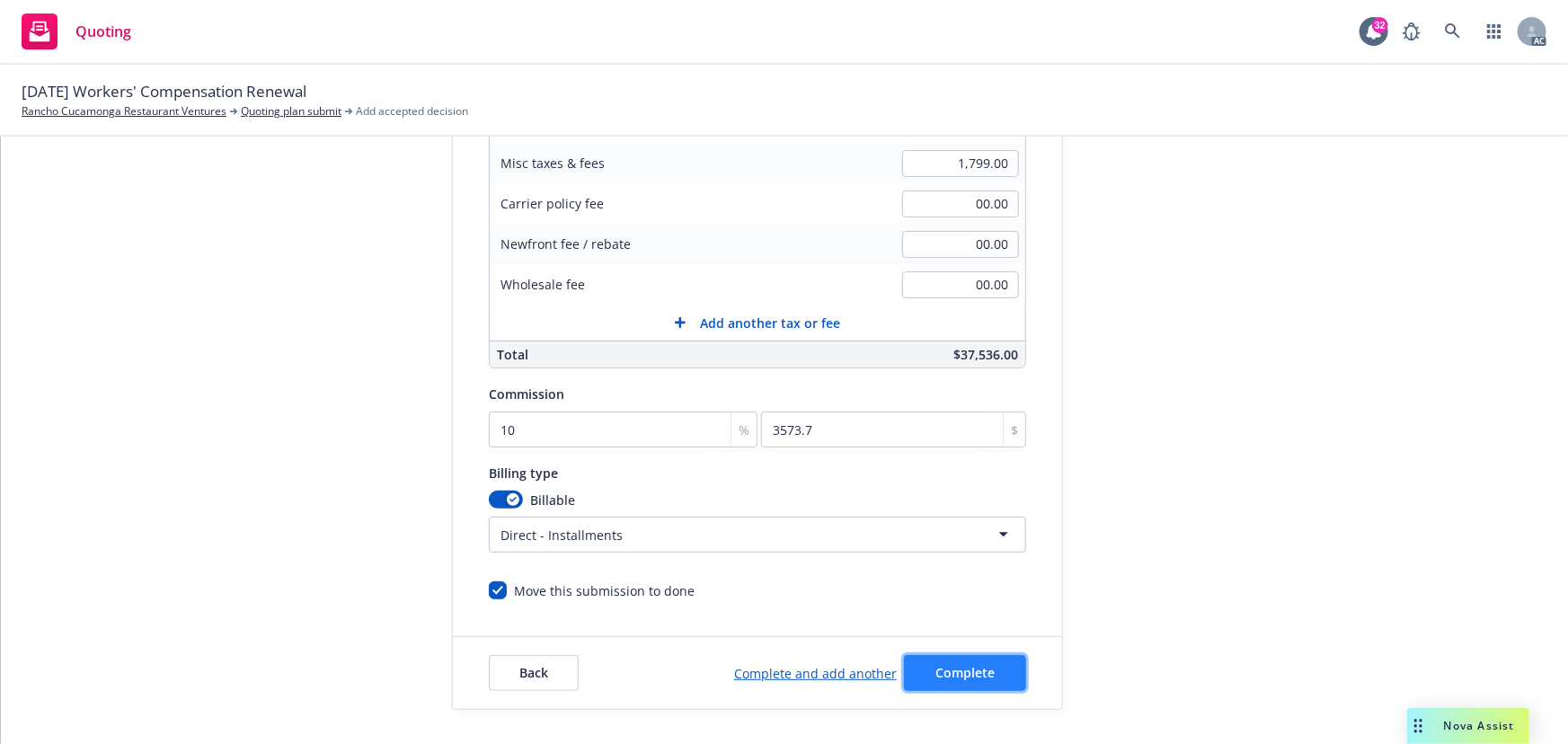
click at [962, 670] on span "Complete" at bounding box center [965, 671] width 60 height 17
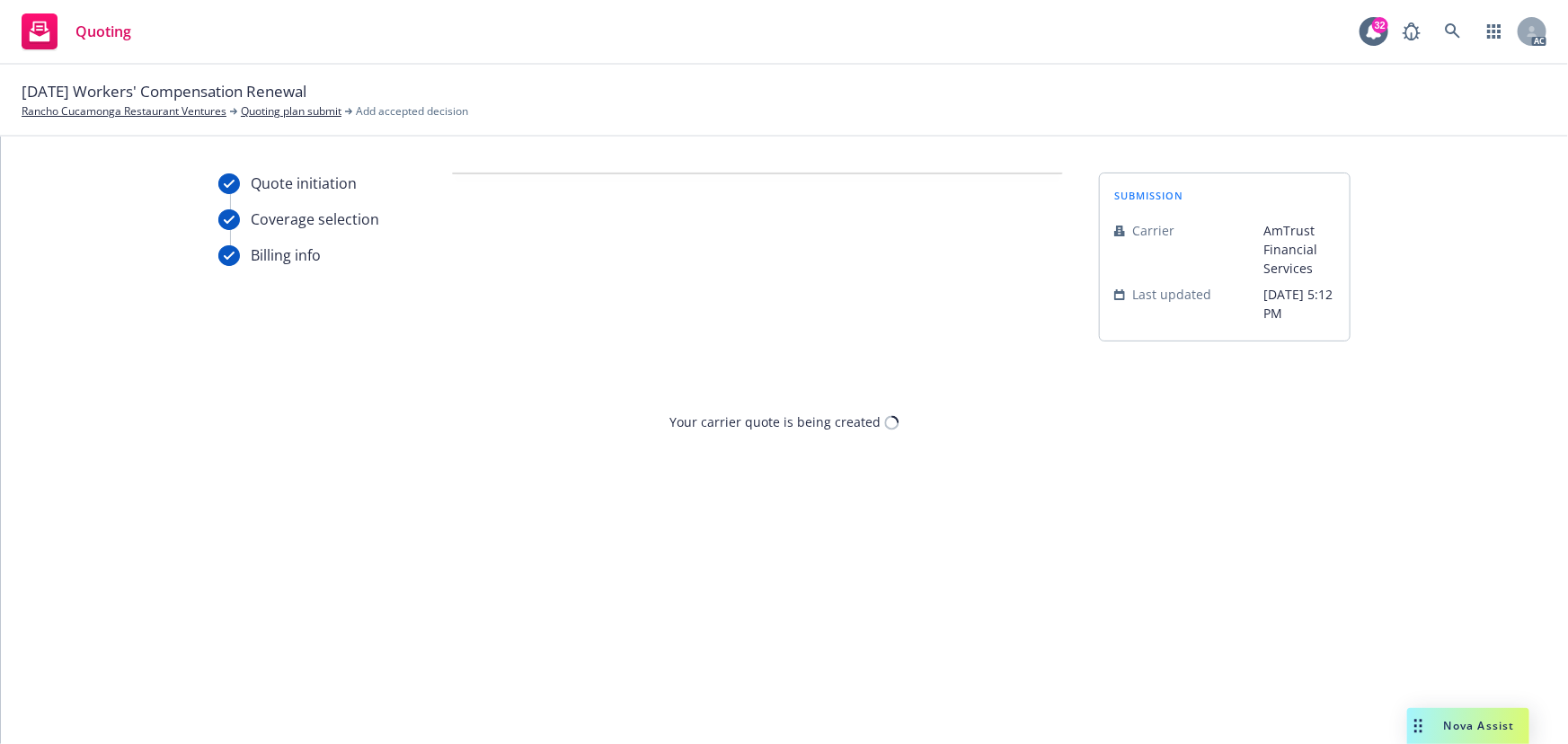
scroll to position [0, 0]
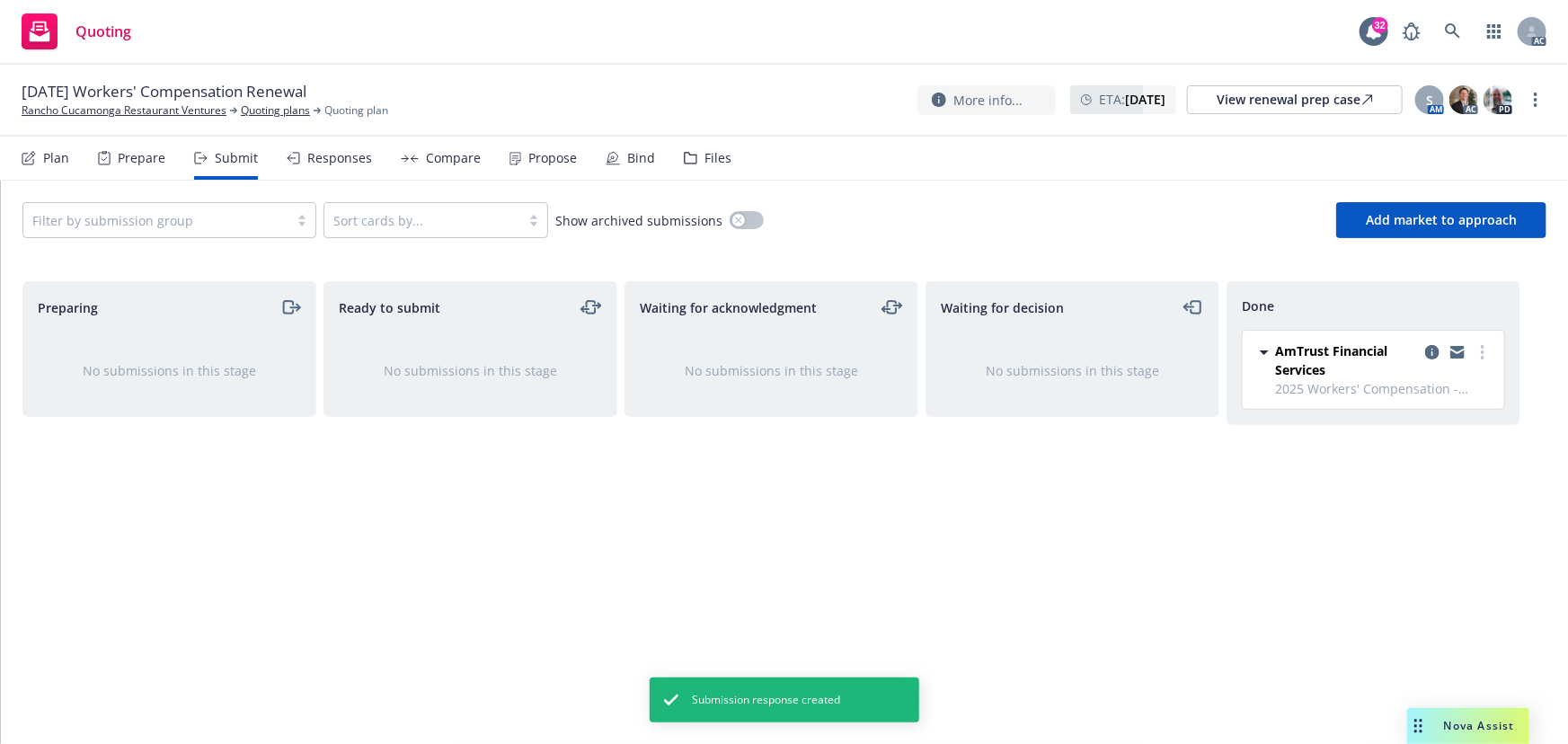
click at [551, 156] on div "Propose" at bounding box center [552, 158] width 49 height 14
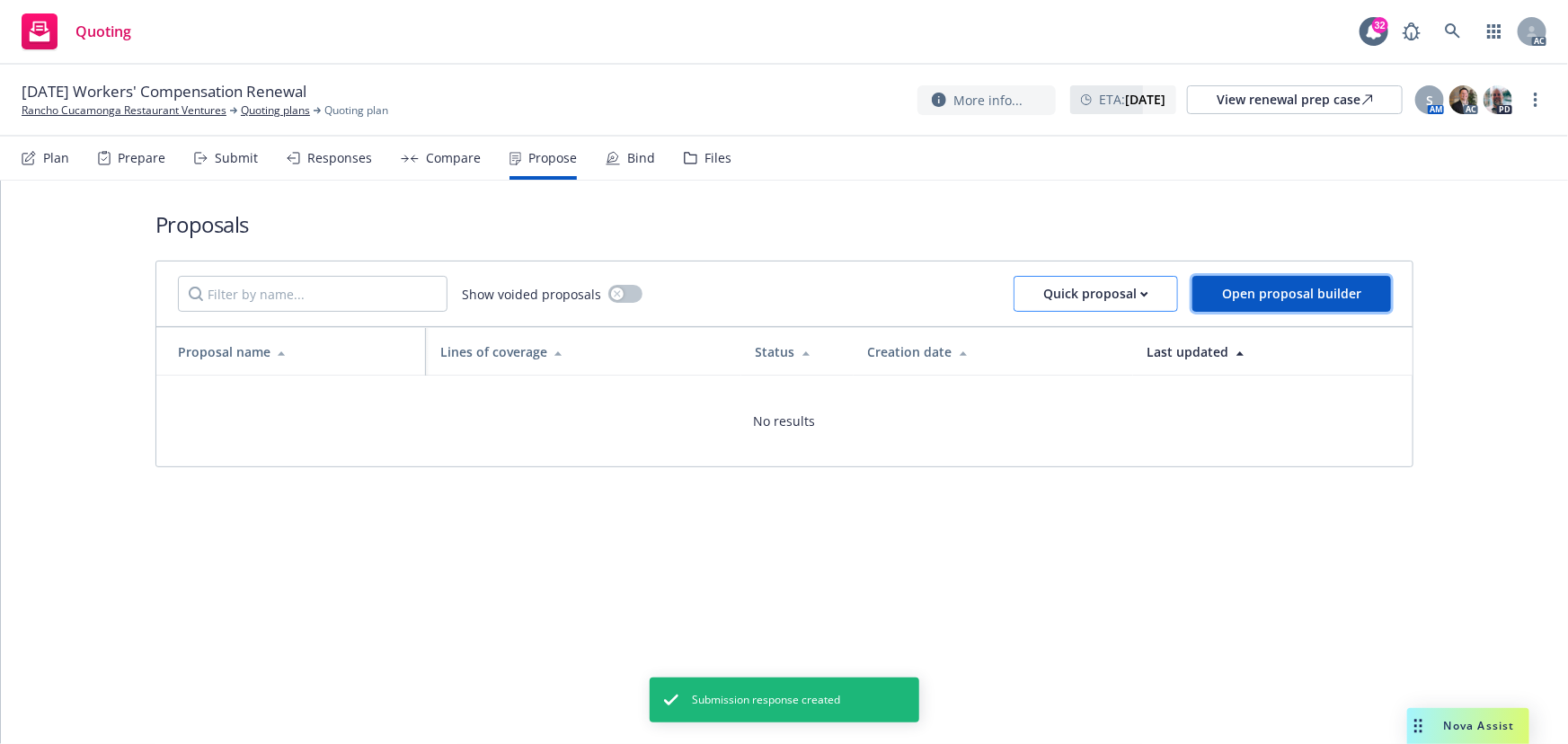
drag, startPoint x: 1252, startPoint y: 292, endPoint x: 1174, endPoint y: 288, distance: 78.1
click at [1252, 292] on span "Open proposal builder" at bounding box center [1291, 292] width 139 height 17
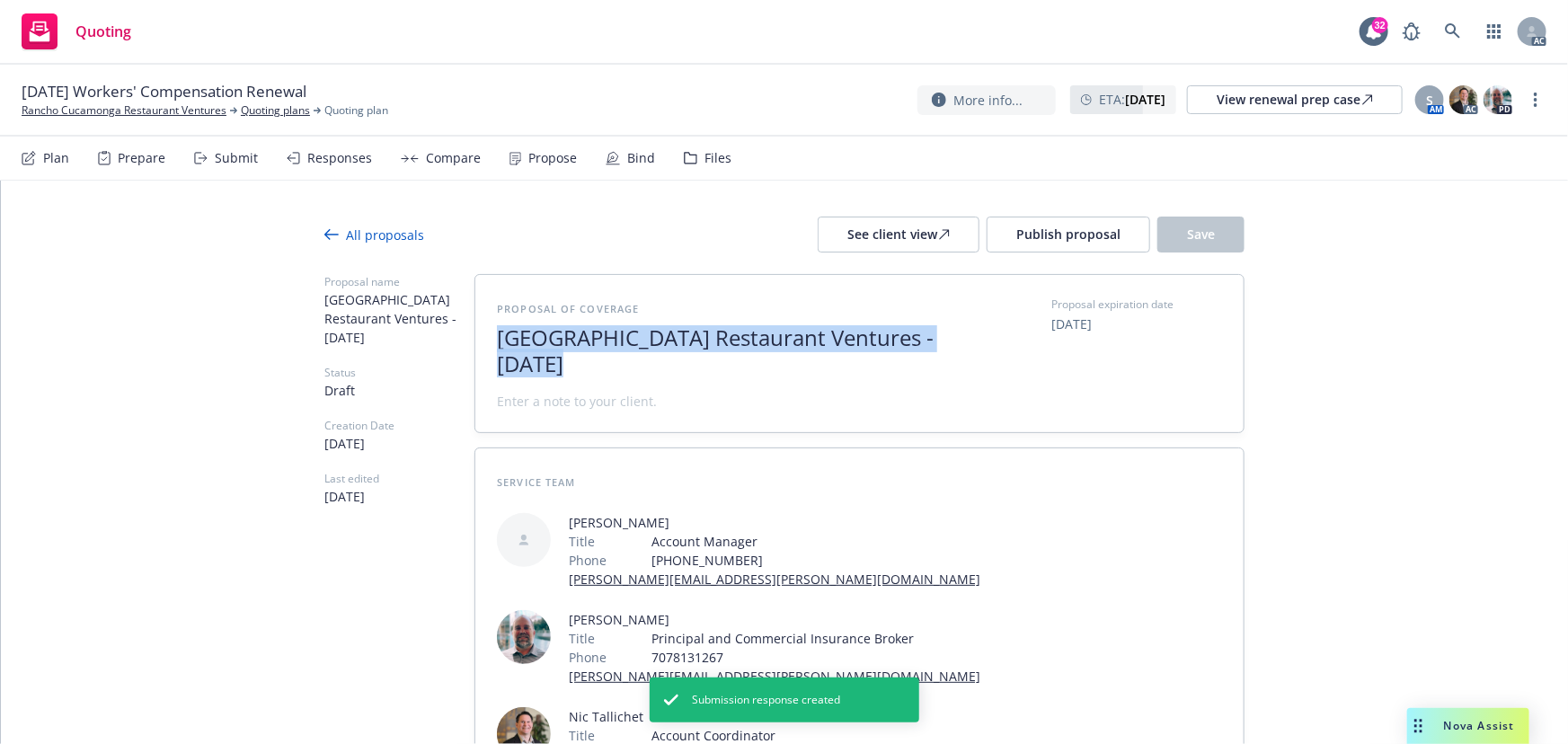
drag, startPoint x: 571, startPoint y: 368, endPoint x: 480, endPoint y: 342, distance: 94.6
click at [481, 345] on div "Proposal of coverage Rancho Cucamonga Restaurant Ventures - [DATE] Proposal exp…" at bounding box center [860, 353] width 768 height 157
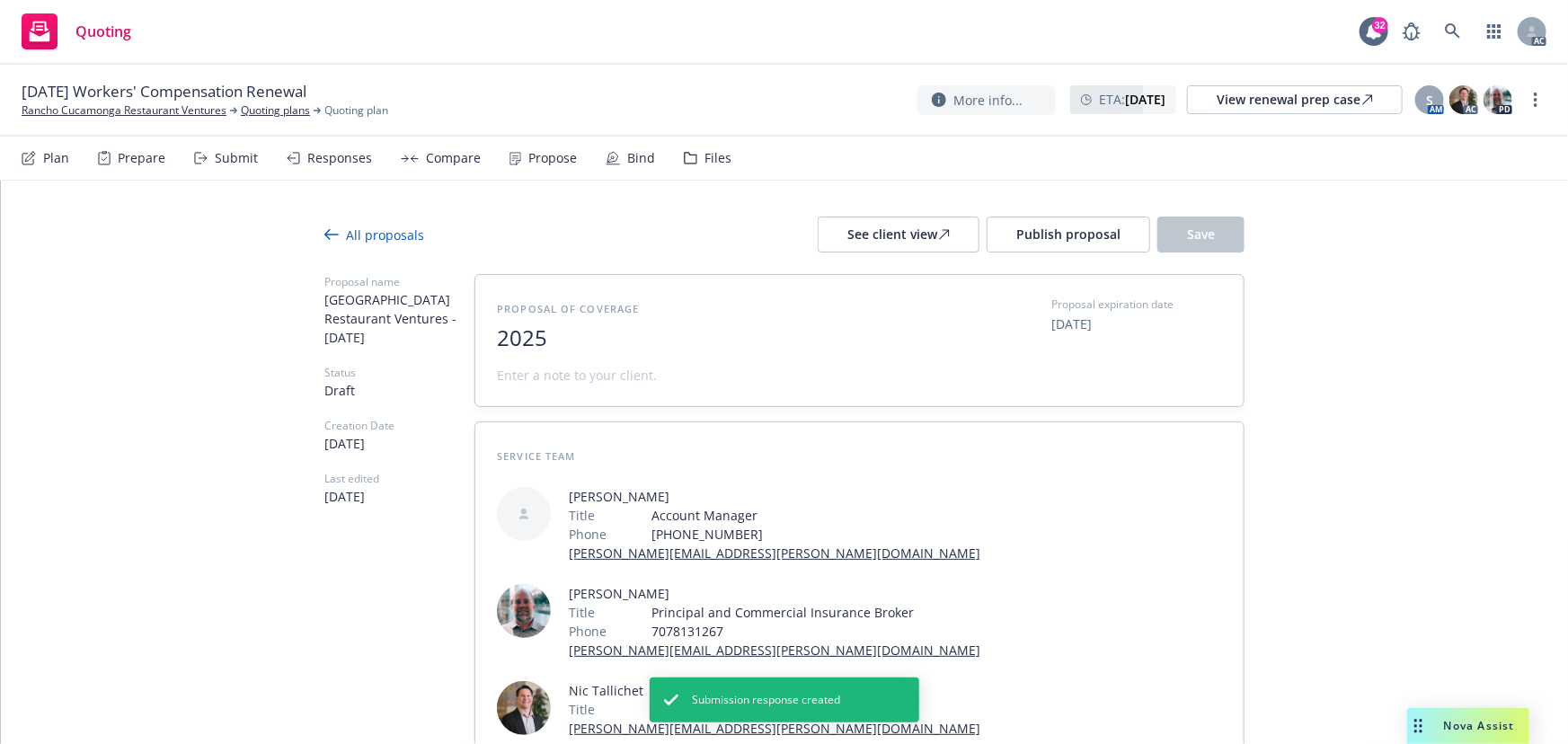
click at [615, 339] on span "2025" at bounding box center [716, 338] width 441 height 26
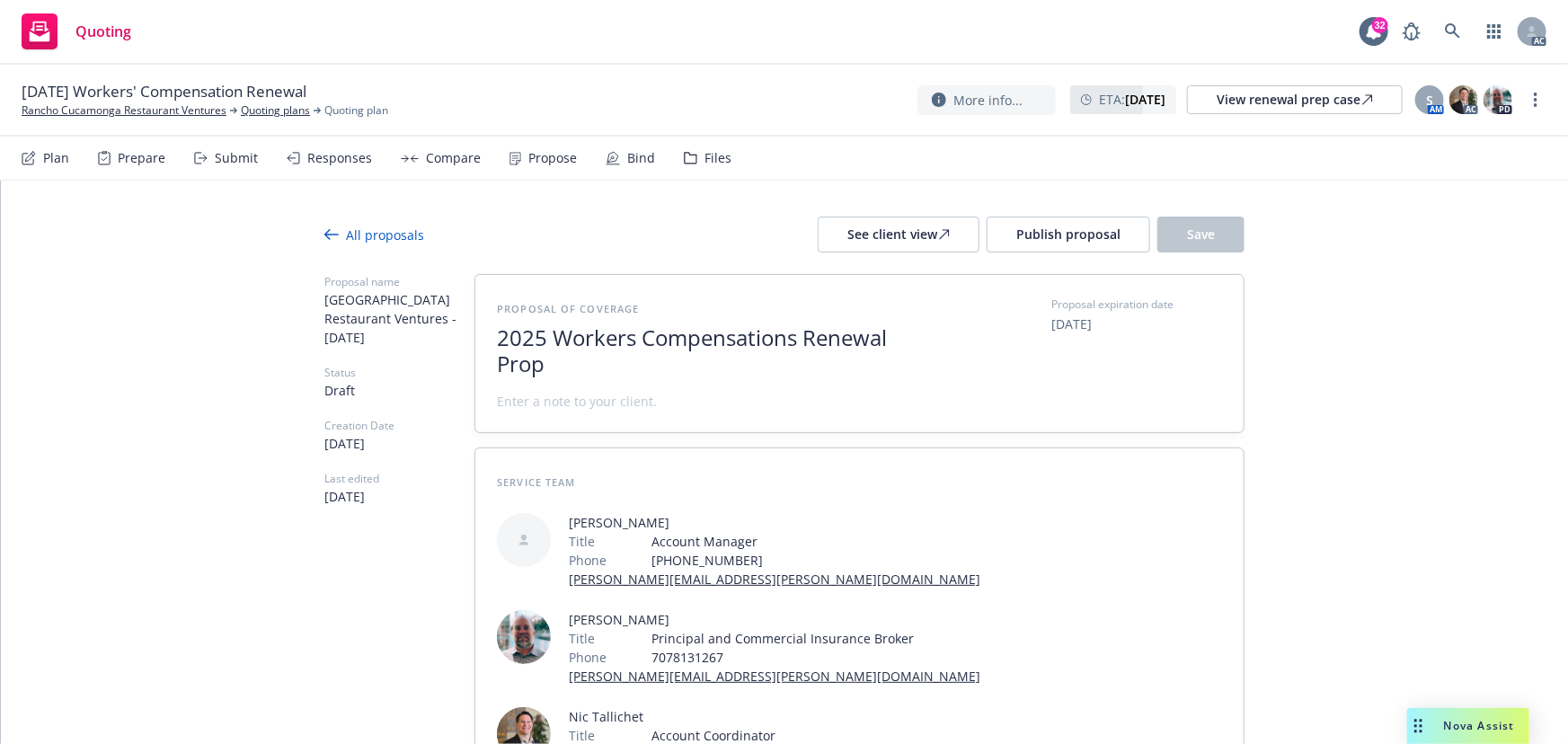
scroll to position [1, 0]
click at [636, 396] on span at bounding box center [576, 401] width 160 height 19
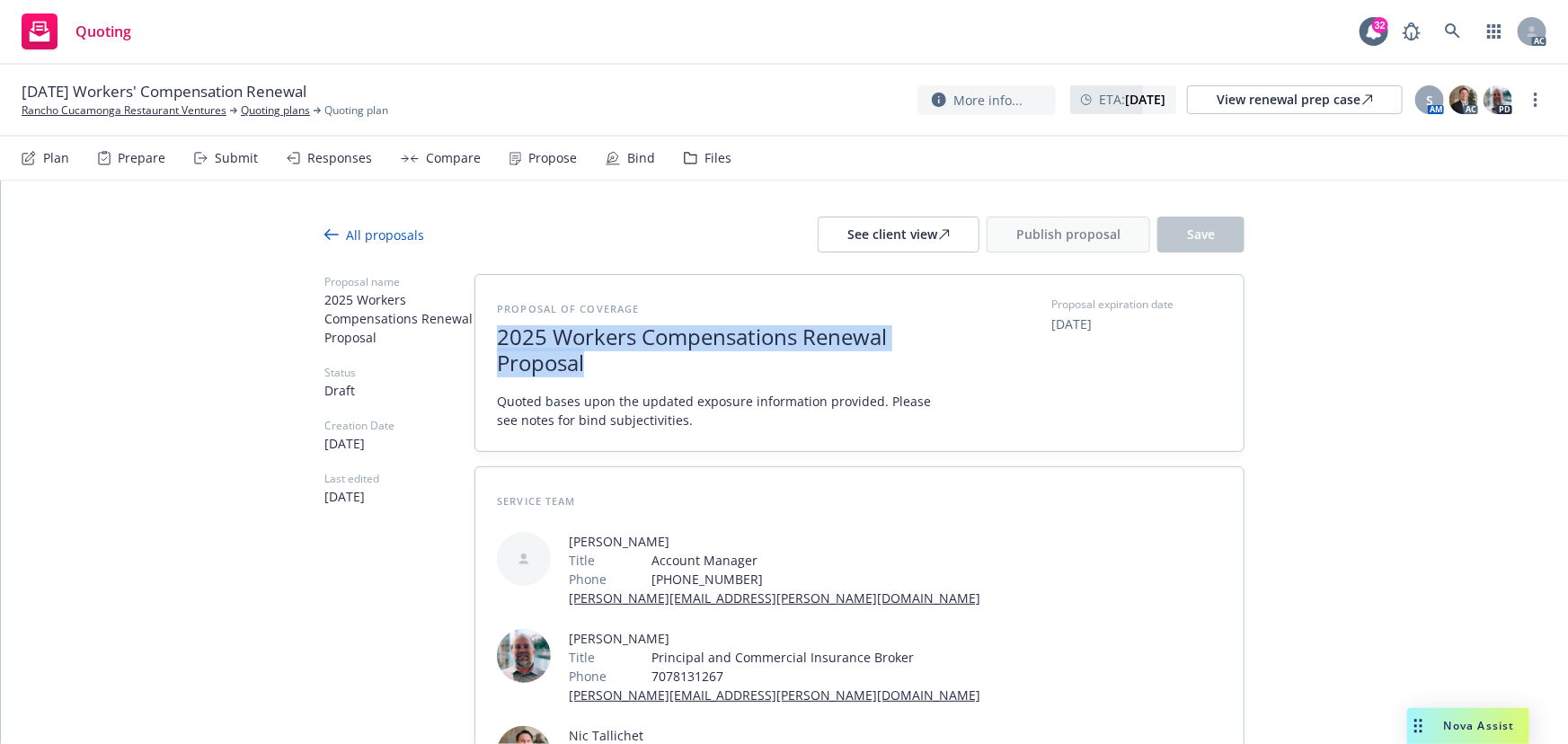
drag, startPoint x: 600, startPoint y: 373, endPoint x: 475, endPoint y: 339, distance: 129.5
click at [476, 339] on div "Proposal of coverage 2025 Workers Compensations Renewal Proposal Quoted bases u…" at bounding box center [860, 362] width 768 height 176
copy span "2025 Workers Compensations Renewal Proposal"
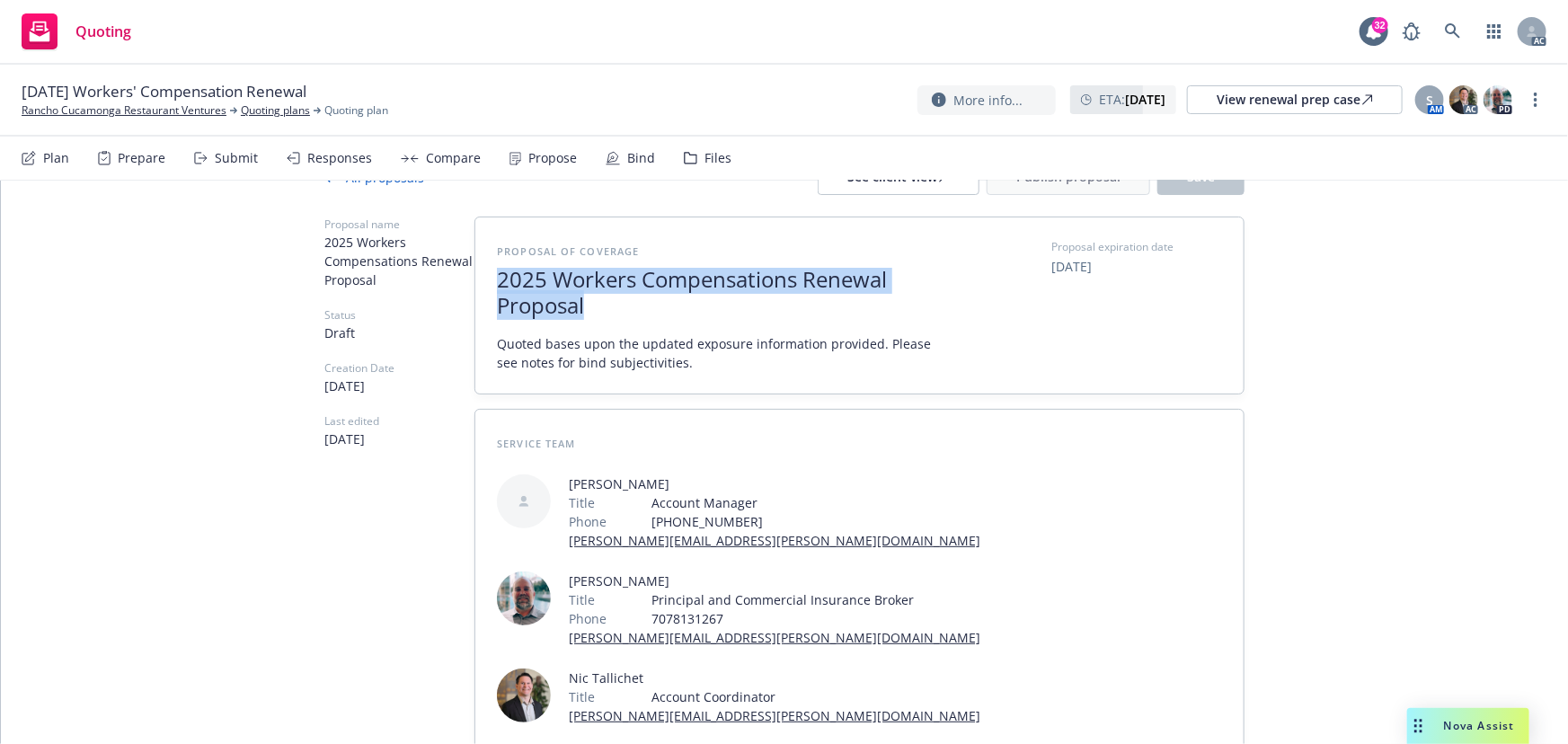
scroll to position [152, 0]
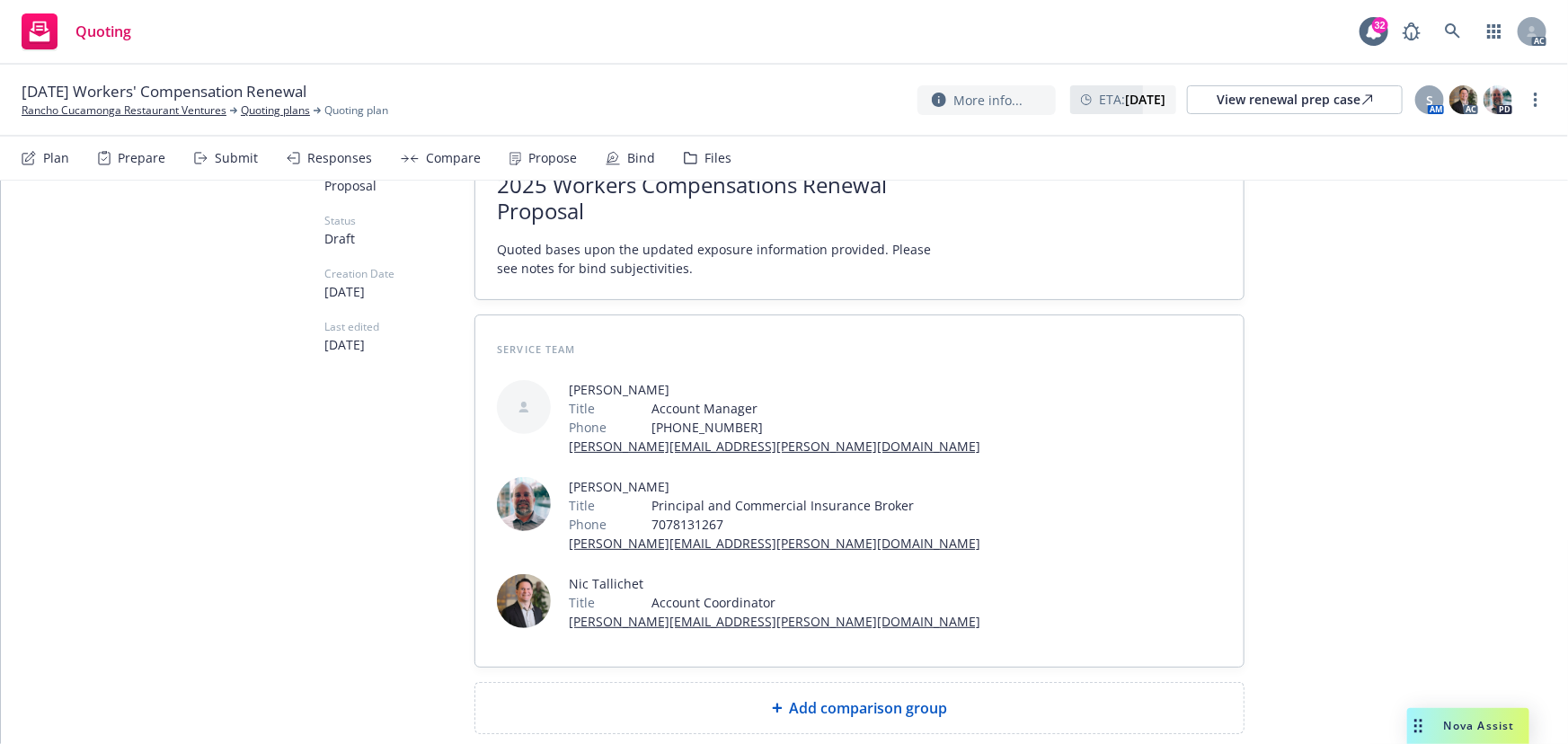
drag, startPoint x: 877, startPoint y: 602, endPoint x: 865, endPoint y: 606, distance: 12.6
click at [865, 697] on span "Add comparison group" at bounding box center [869, 708] width 158 height 22
type textarea "x"
click at [792, 704] on span at bounding box center [859, 715] width 725 height 22
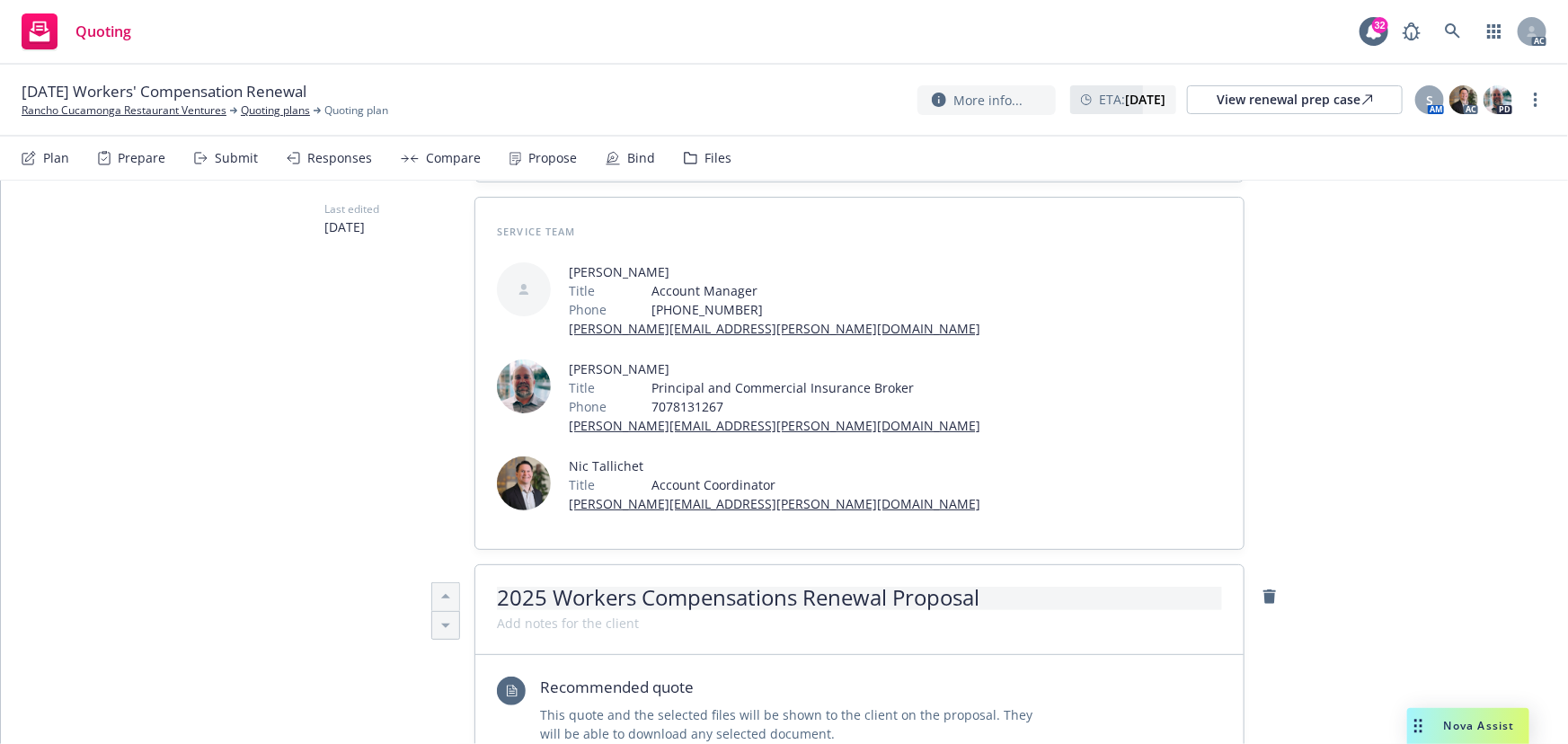
scroll to position [396, 0]
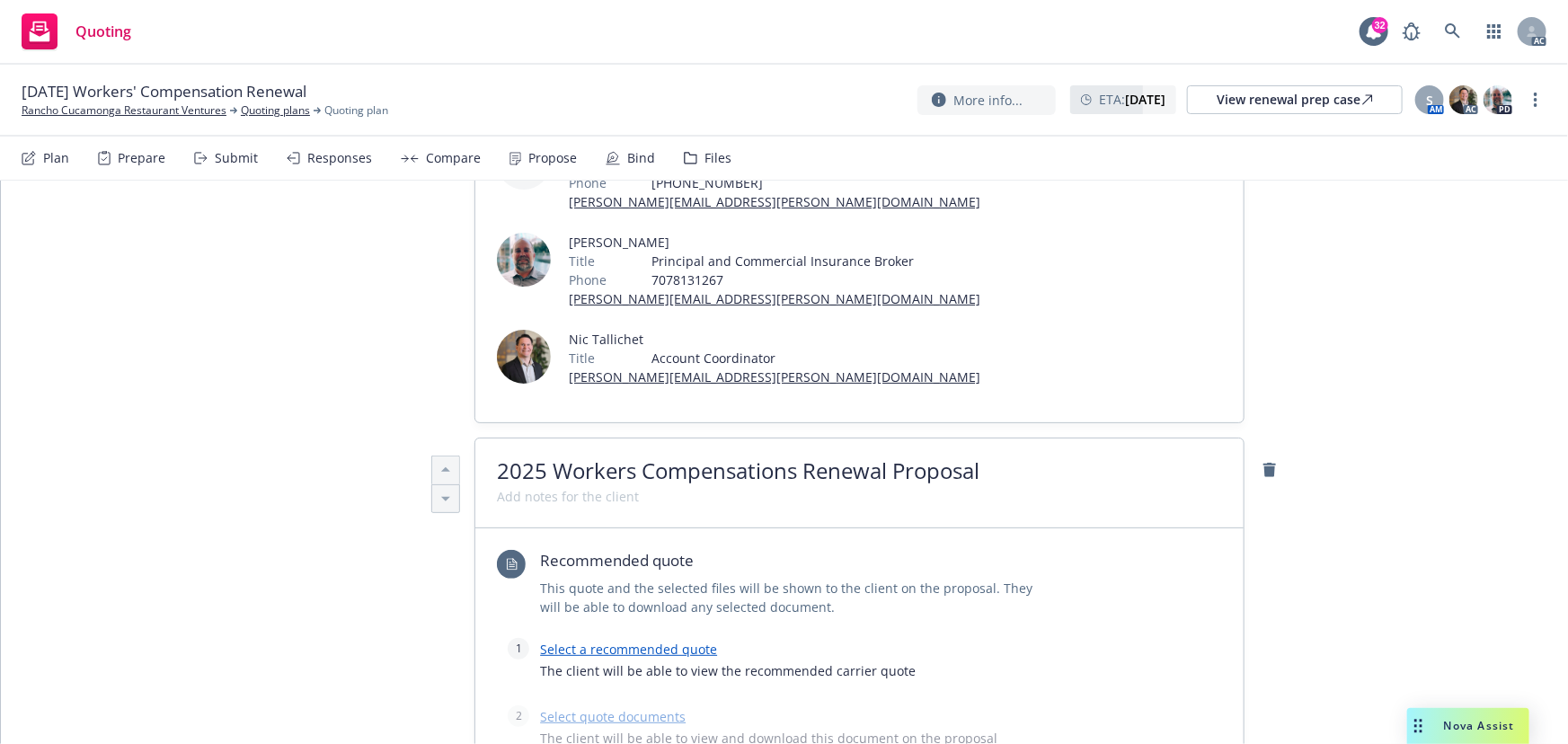
click at [667, 641] on link "Select a recommended quote" at bounding box center [629, 649] width 177 height 17
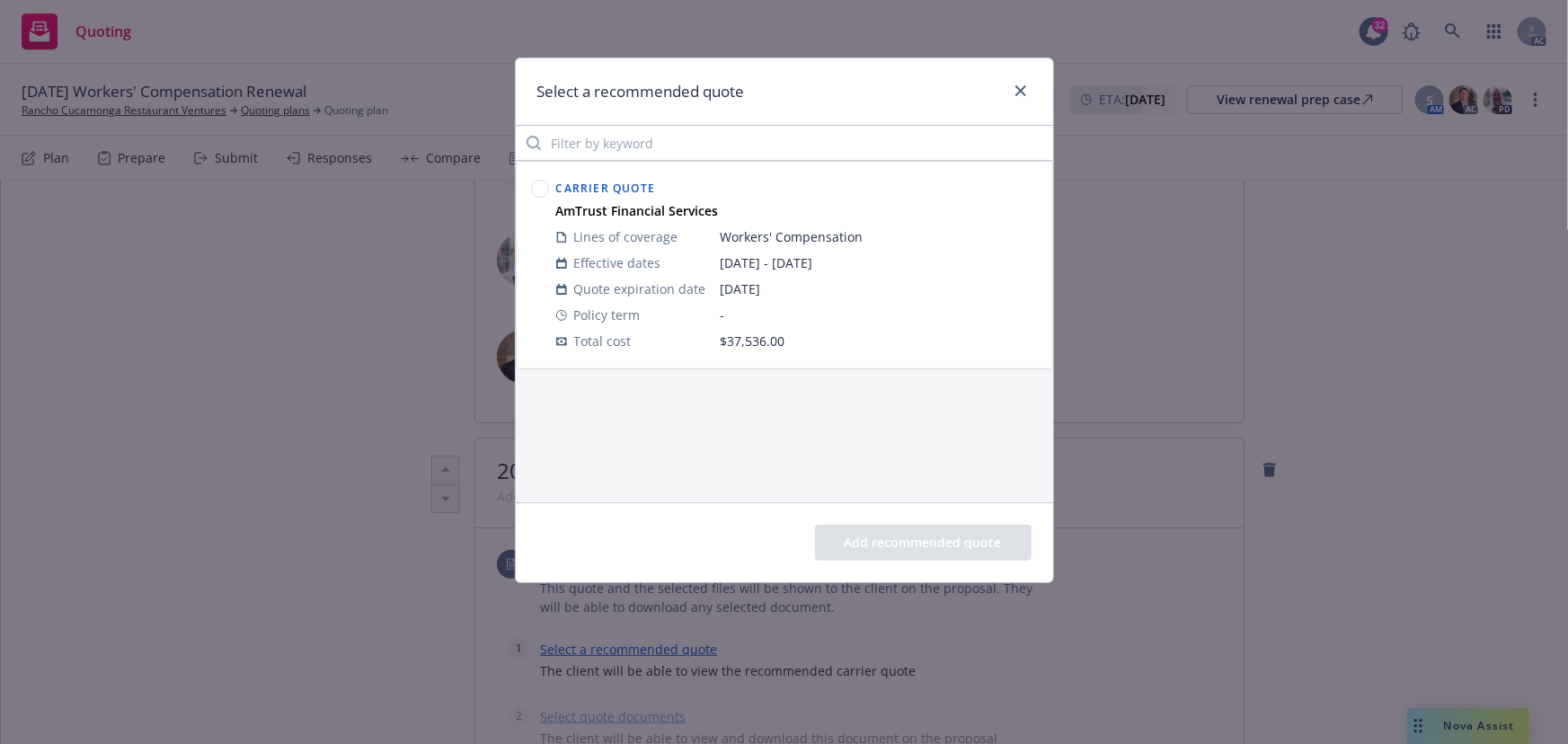
click at [537, 185] on circle at bounding box center [539, 189] width 17 height 17
drag, startPoint x: 899, startPoint y: 537, endPoint x: 868, endPoint y: 486, distance: 59.7
click at [897, 538] on button "Add recommended quote" at bounding box center [923, 542] width 217 height 36
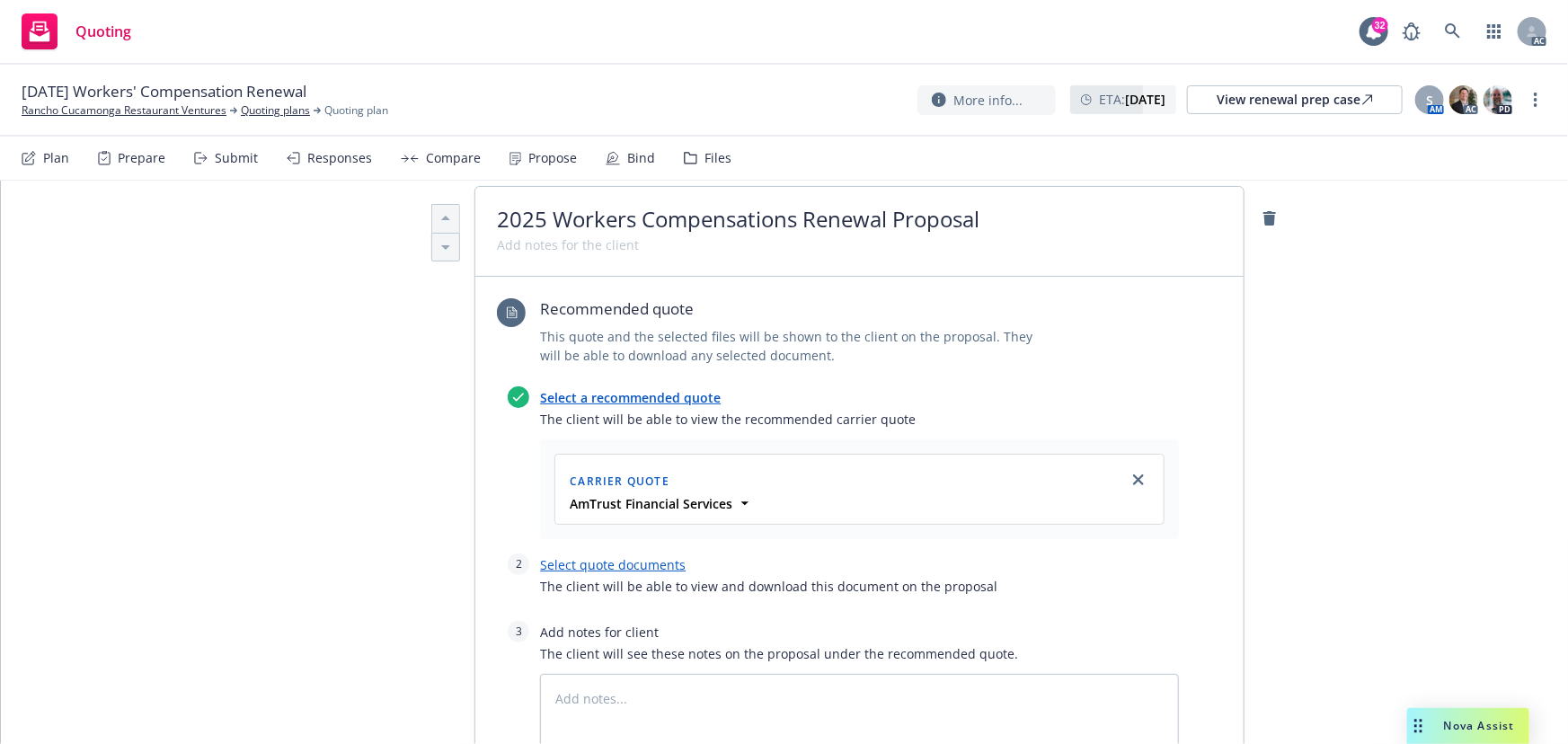
scroll to position [723, 0]
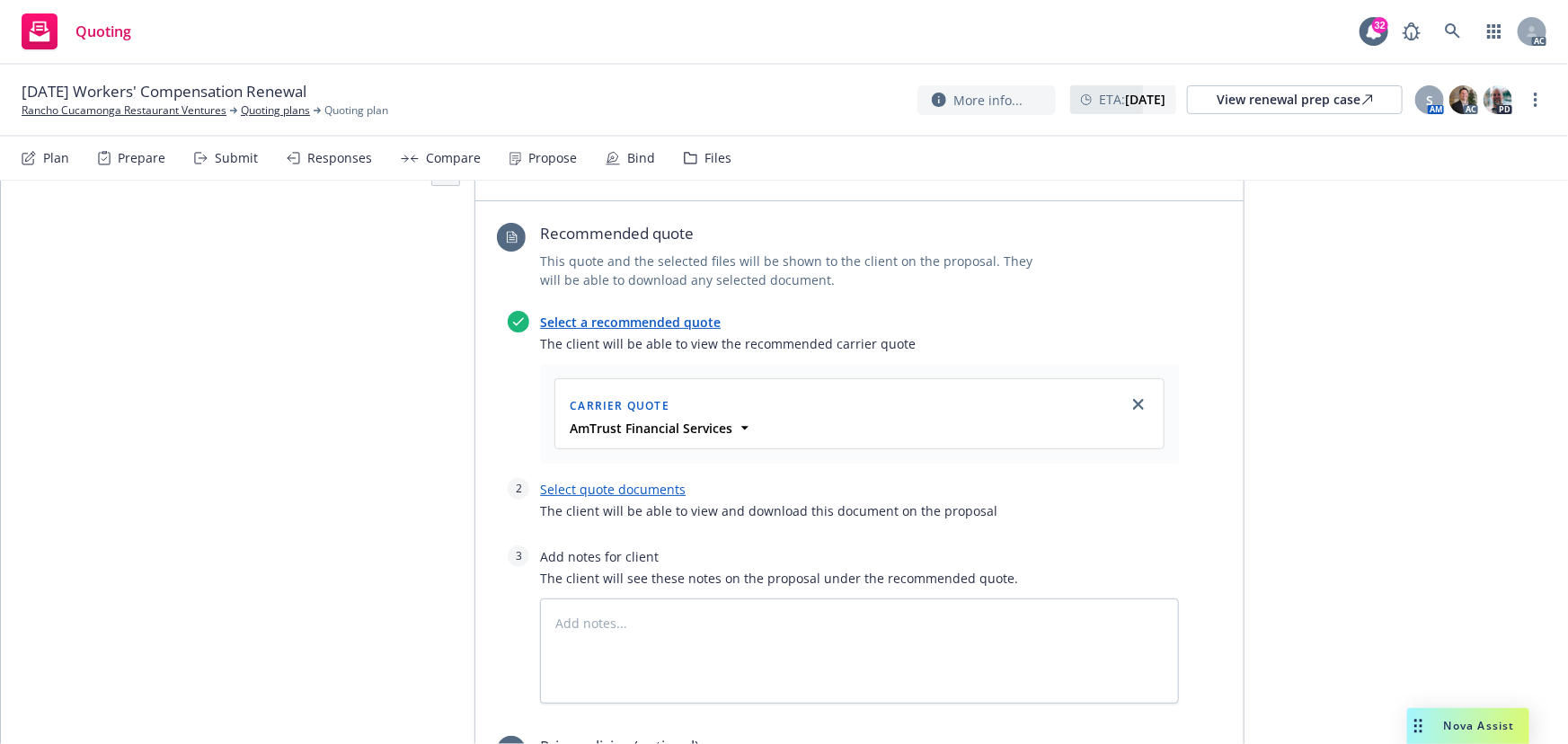
click at [645, 480] on link "Select quote documents" at bounding box center [613, 488] width 145 height 17
type textarea "x"
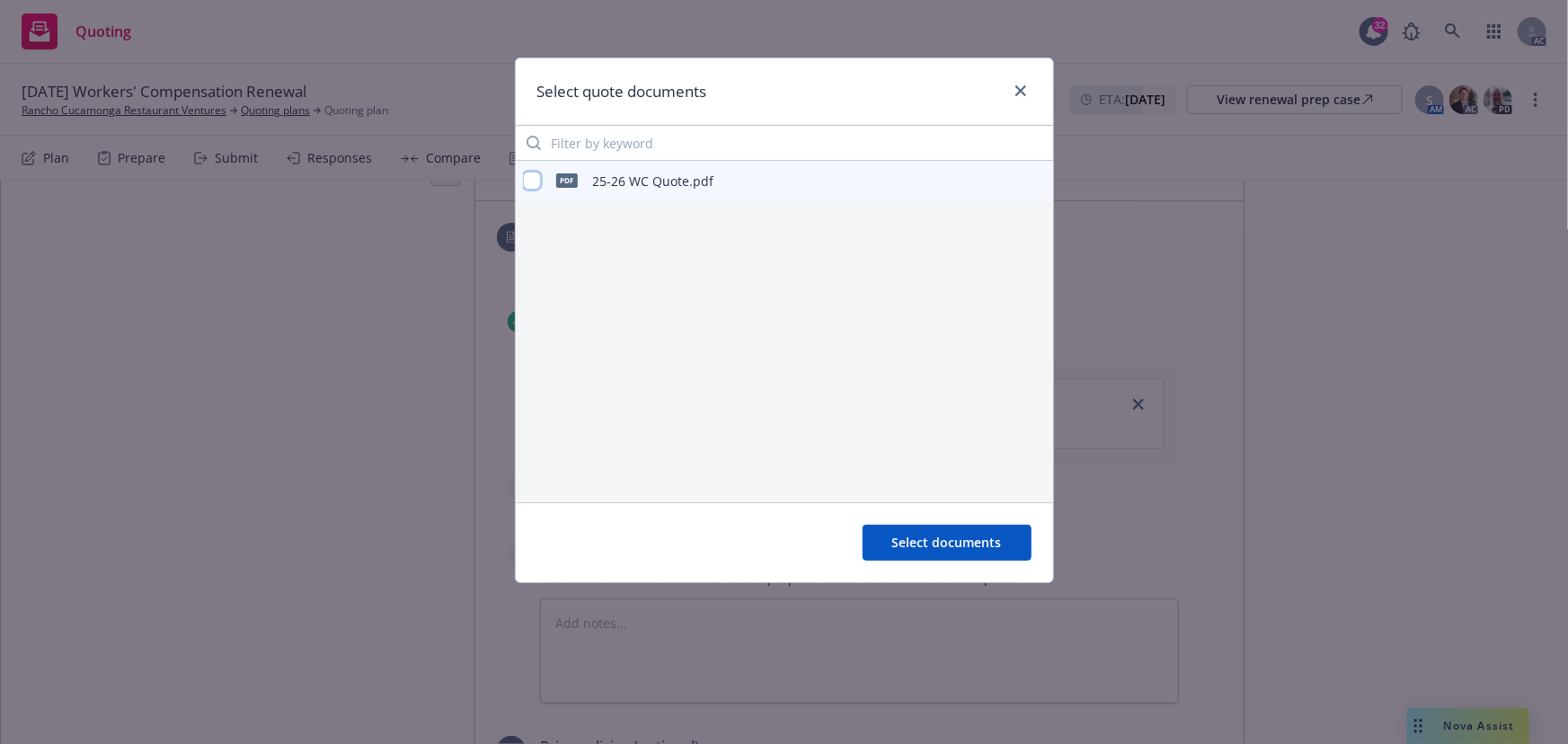
click at [533, 184] on input "checkbox" at bounding box center [532, 180] width 18 height 18
checkbox input "true"
click at [912, 548] on span "Select documents" at bounding box center [947, 541] width 109 height 17
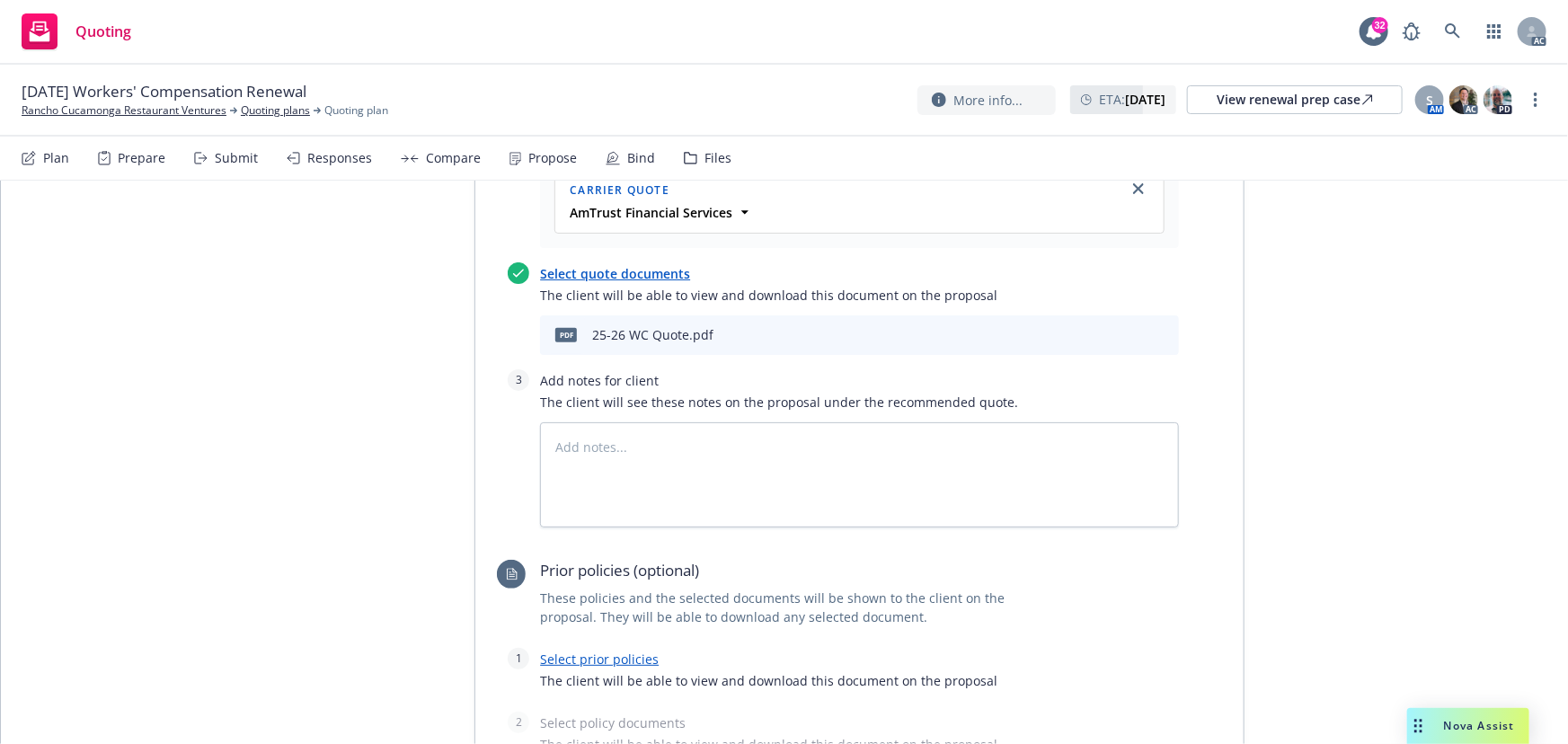
scroll to position [969, 0]
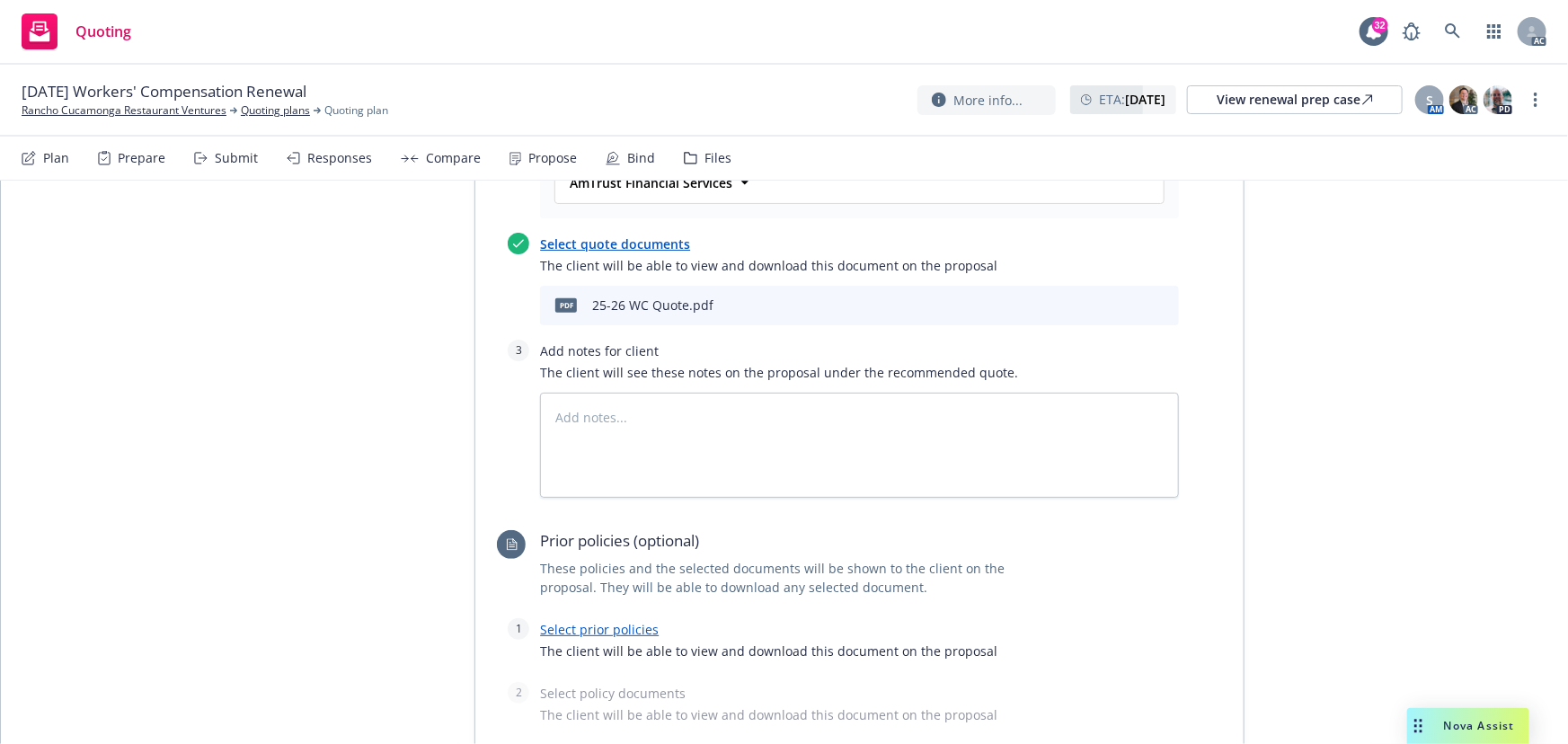
click at [604, 621] on link "Select prior policies" at bounding box center [599, 629] width 118 height 17
type textarea "x"
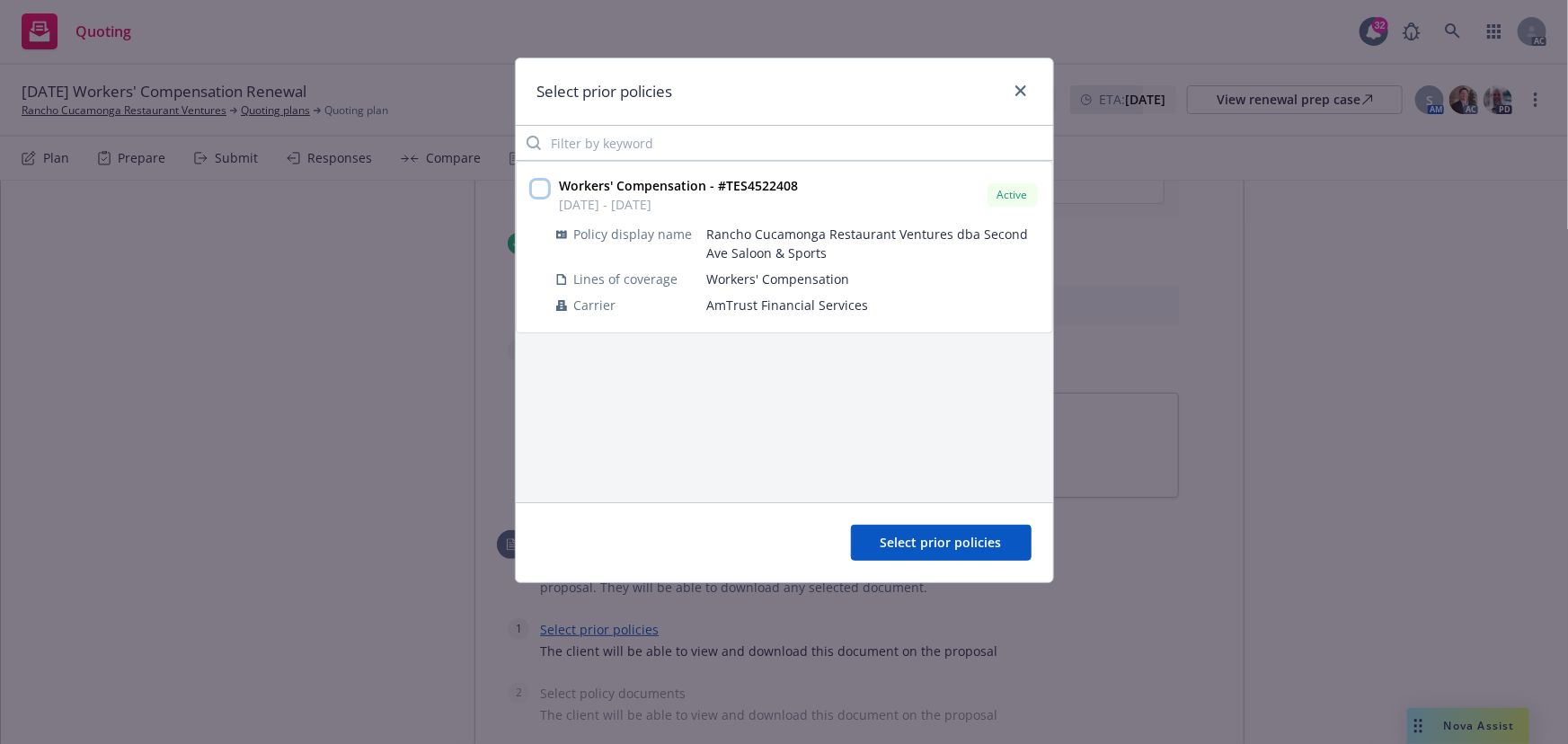
click at [539, 181] on input "checkbox" at bounding box center [540, 189] width 18 height 18
checkbox input "true"
click at [929, 544] on span "Select prior policies" at bounding box center [941, 541] width 121 height 17
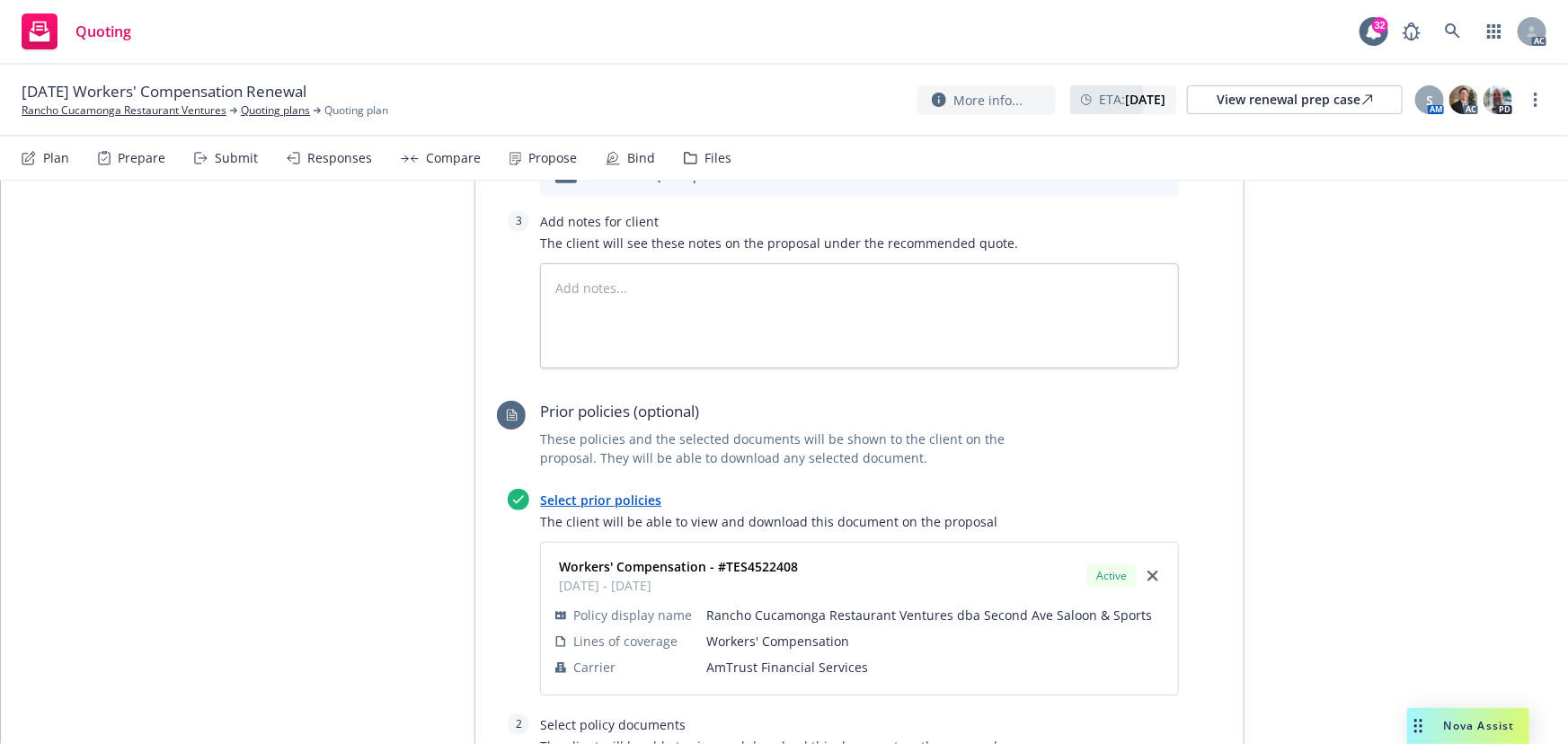
scroll to position [1212, 0]
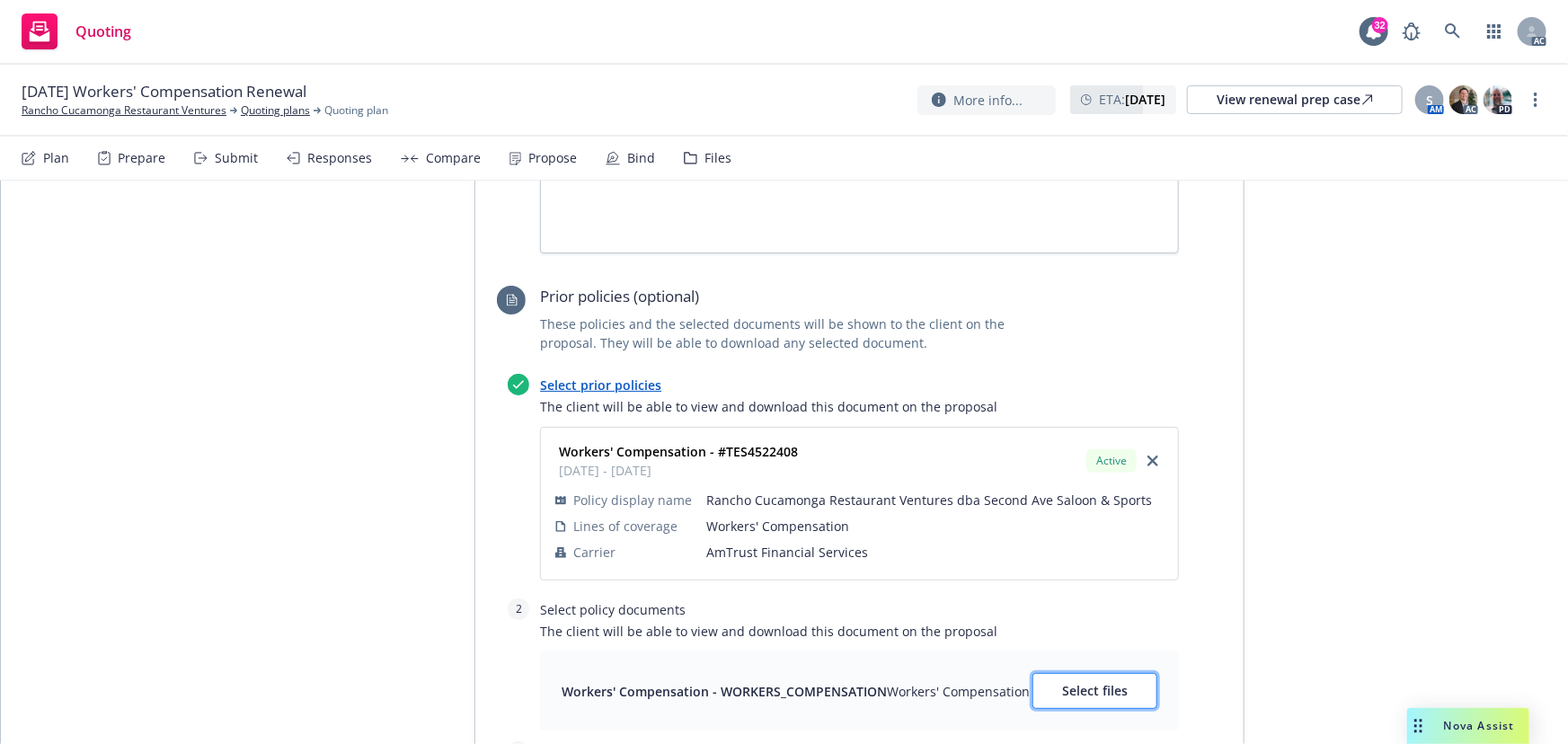
click at [1097, 681] on span "Select files" at bounding box center [1094, 689] width 66 height 17
type textarea "x"
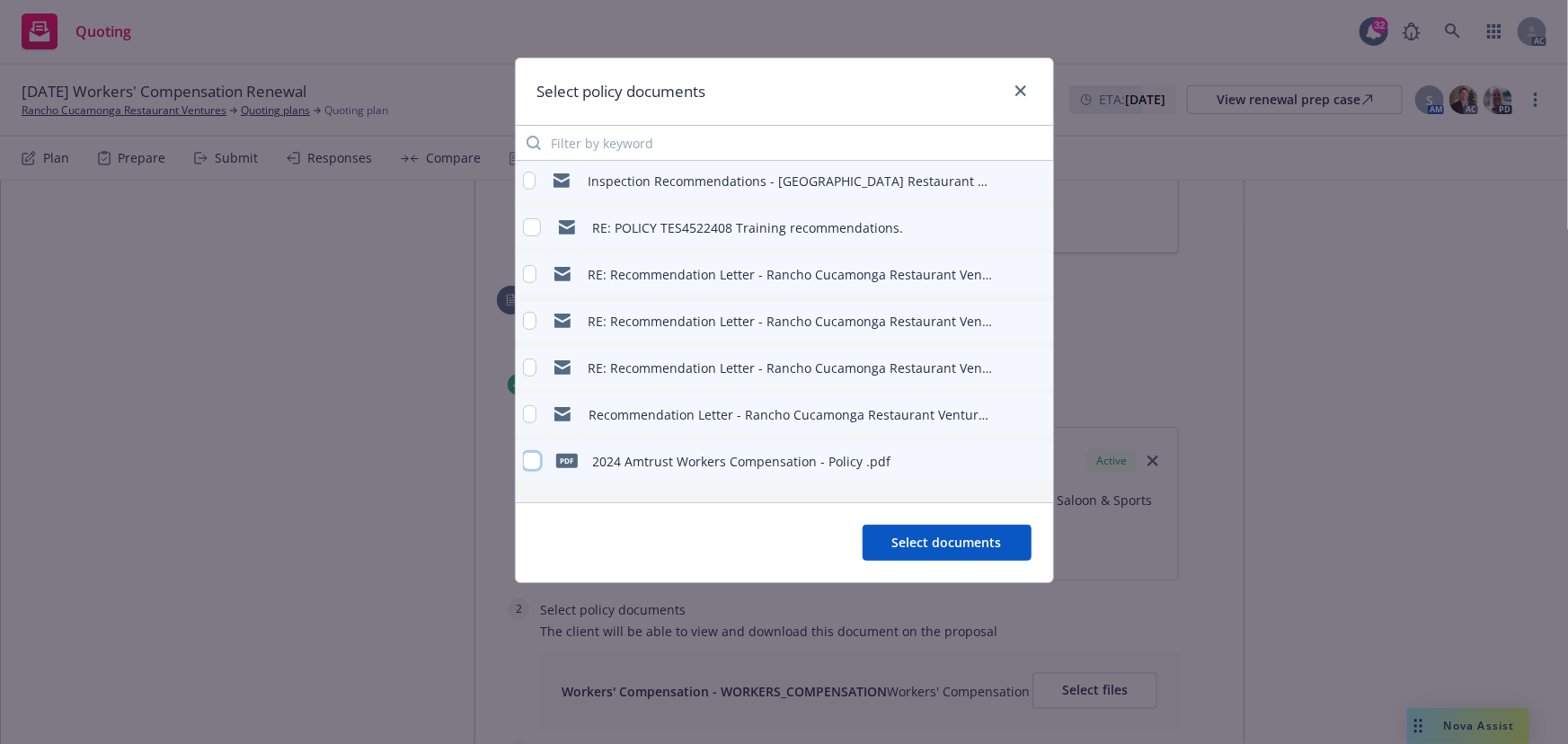
click at [530, 460] on input "checkbox" at bounding box center [532, 461] width 18 height 18
checkbox input "true"
click at [996, 547] on span "Select documents" at bounding box center [947, 541] width 109 height 17
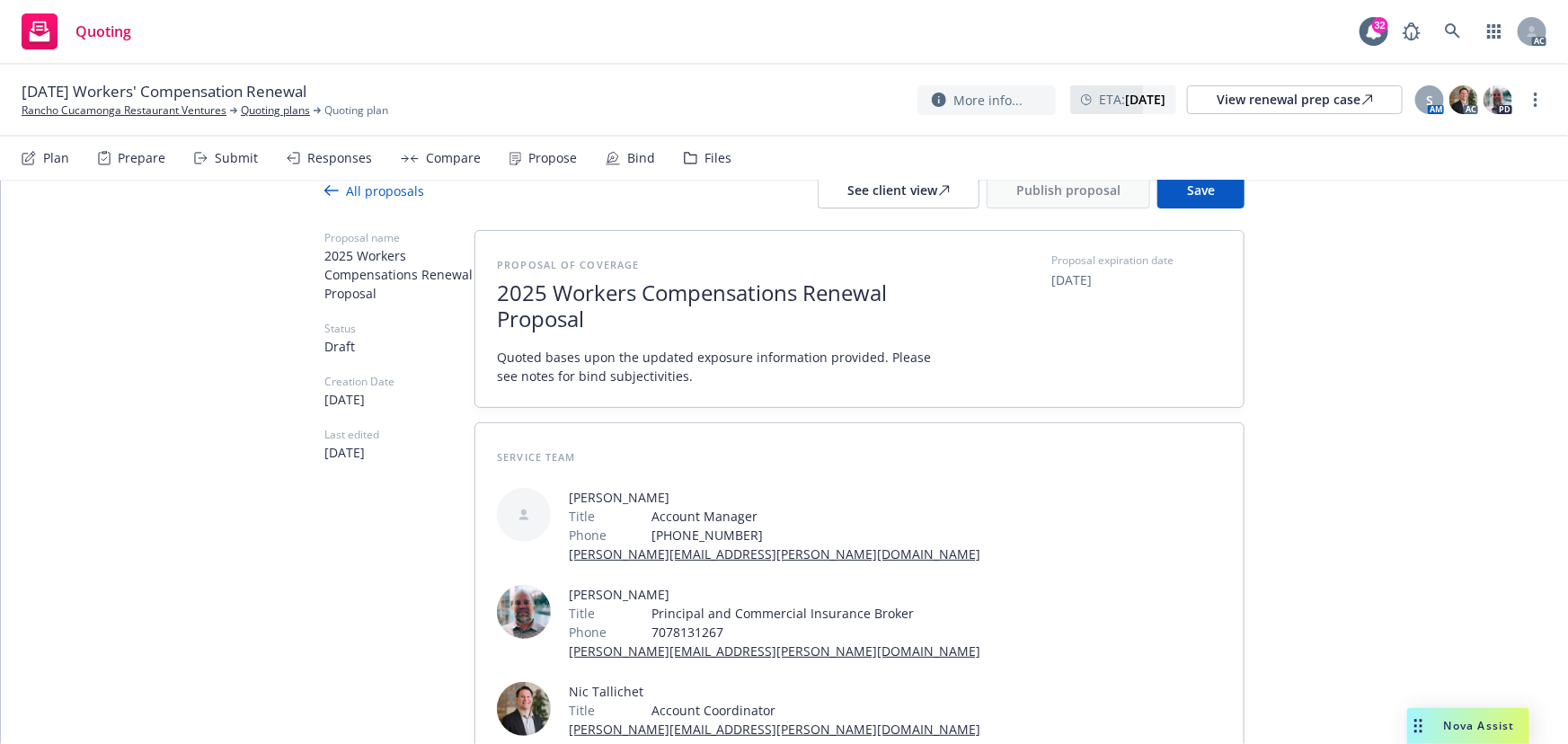
scroll to position [0, 0]
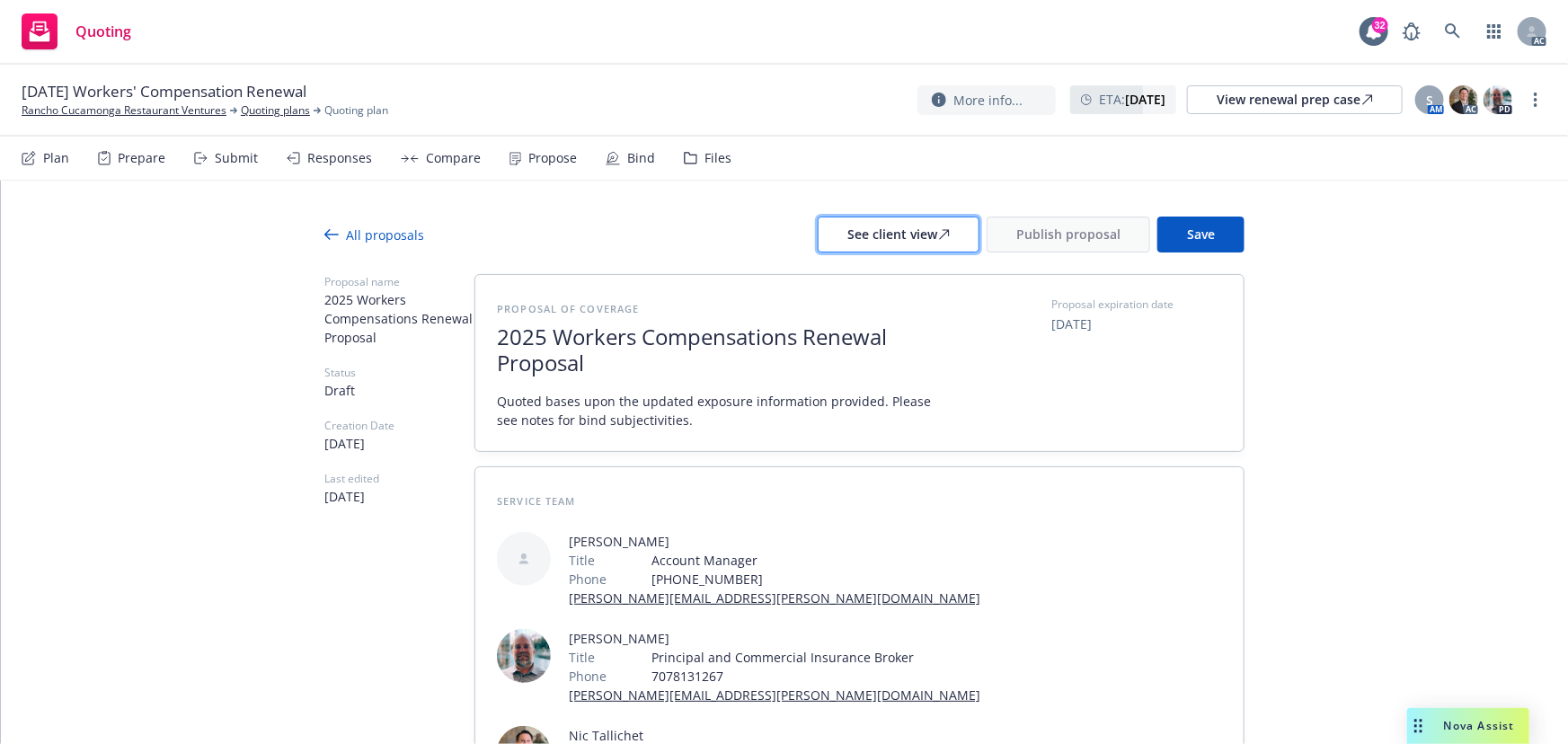
click at [917, 219] on div "See client view" at bounding box center [898, 235] width 102 height 34
click at [337, 171] on div "Responses" at bounding box center [329, 157] width 86 height 43
type textarea "x"
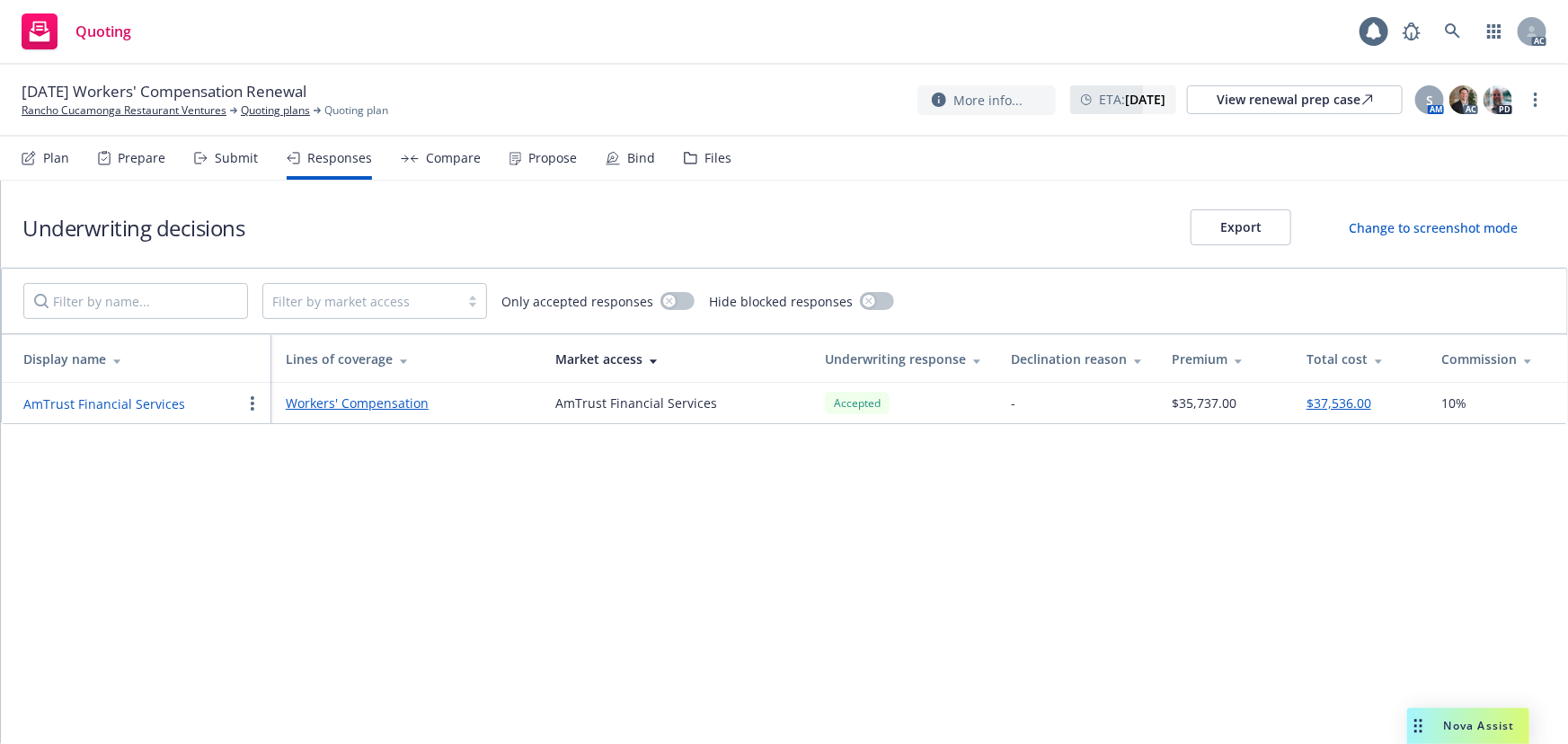
click at [102, 403] on button "AmTrust Financial Services" at bounding box center [103, 403] width 162 height 19
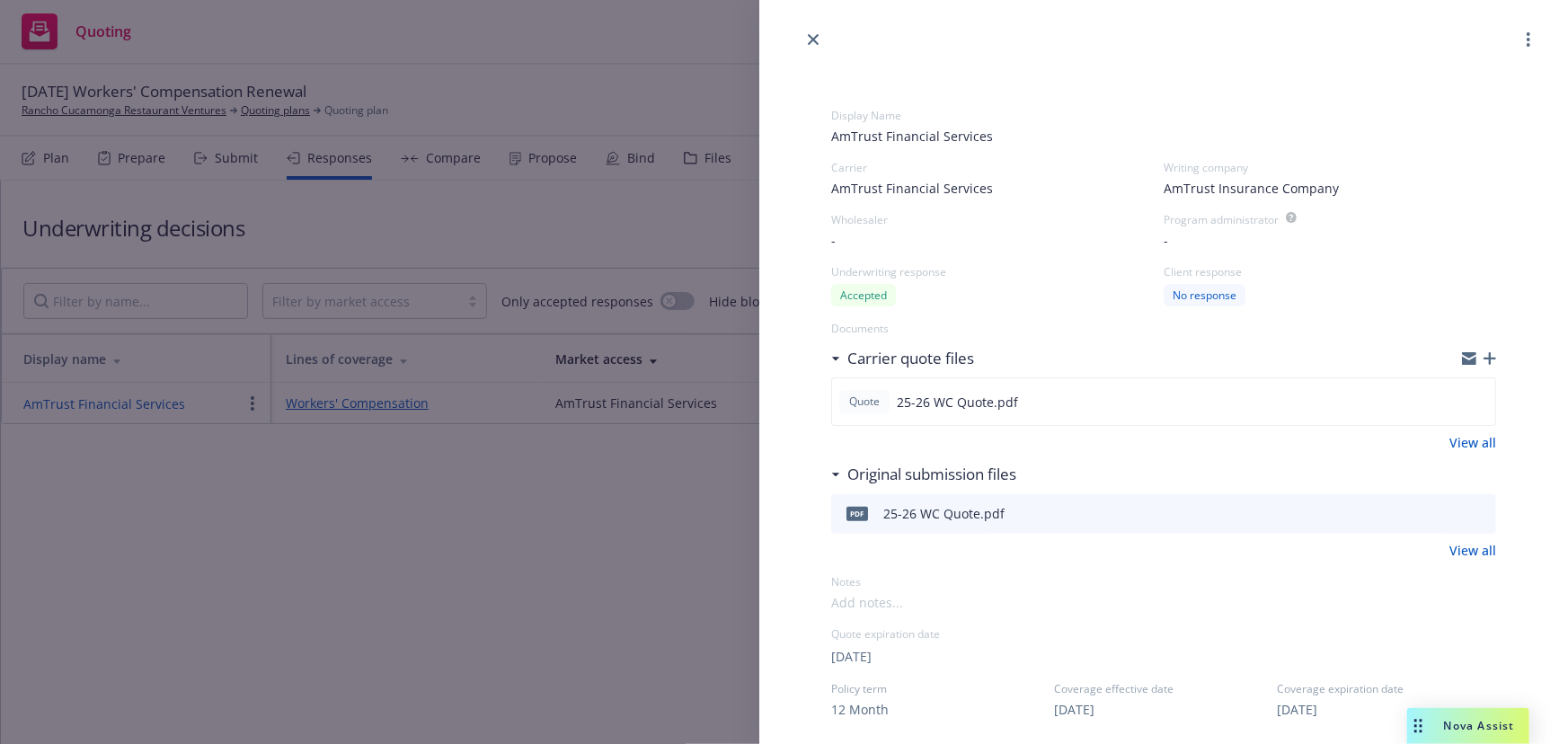
click at [1359, 609] on span at bounding box center [1163, 602] width 665 height 19
click at [872, 663] on span "[DATE]" at bounding box center [851, 655] width 41 height 19
select select "November"
select select "2025"
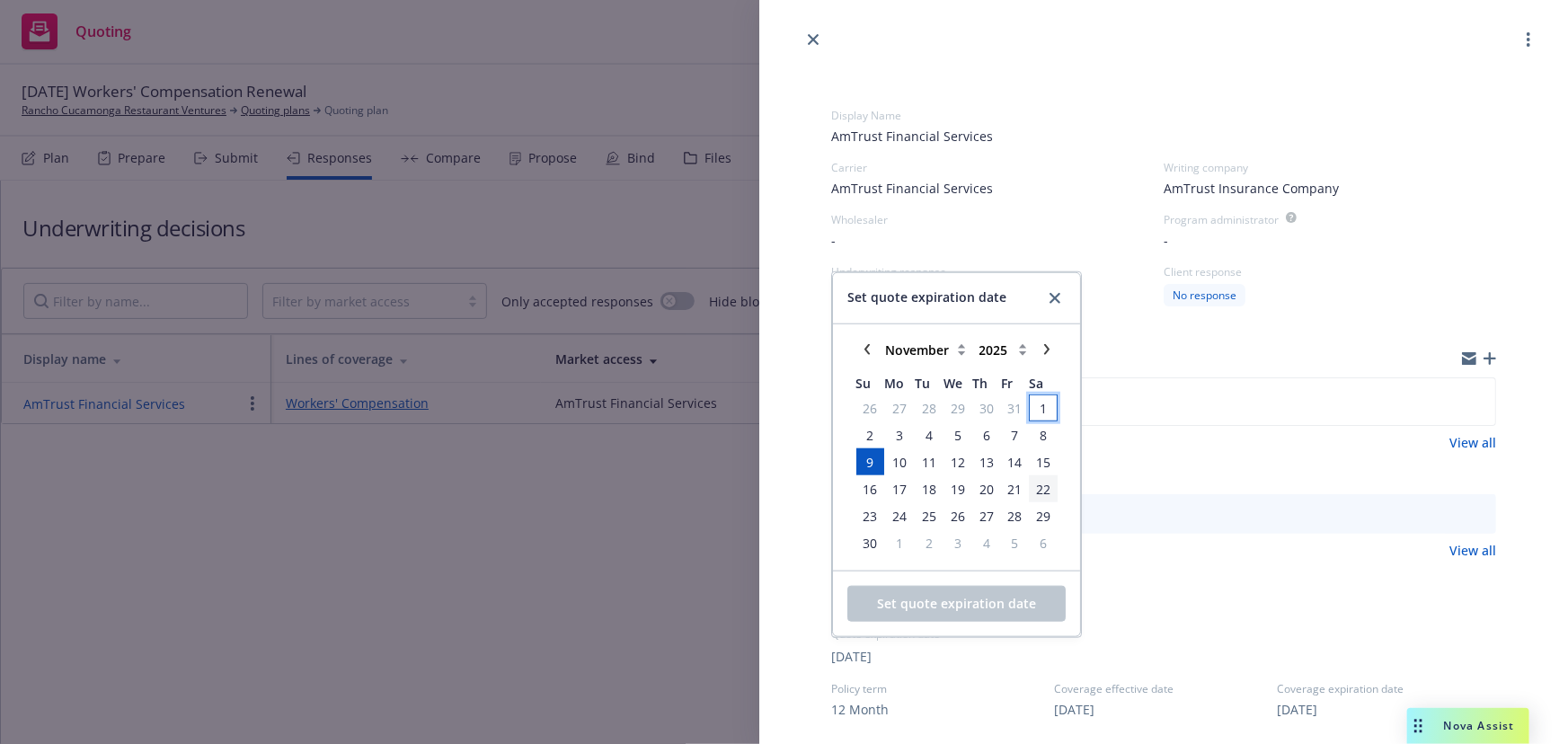
drag, startPoint x: 1044, startPoint y: 407, endPoint x: 1033, endPoint y: 486, distance: 79.8
click at [1043, 407] on span "1" at bounding box center [1043, 407] width 7 height 19
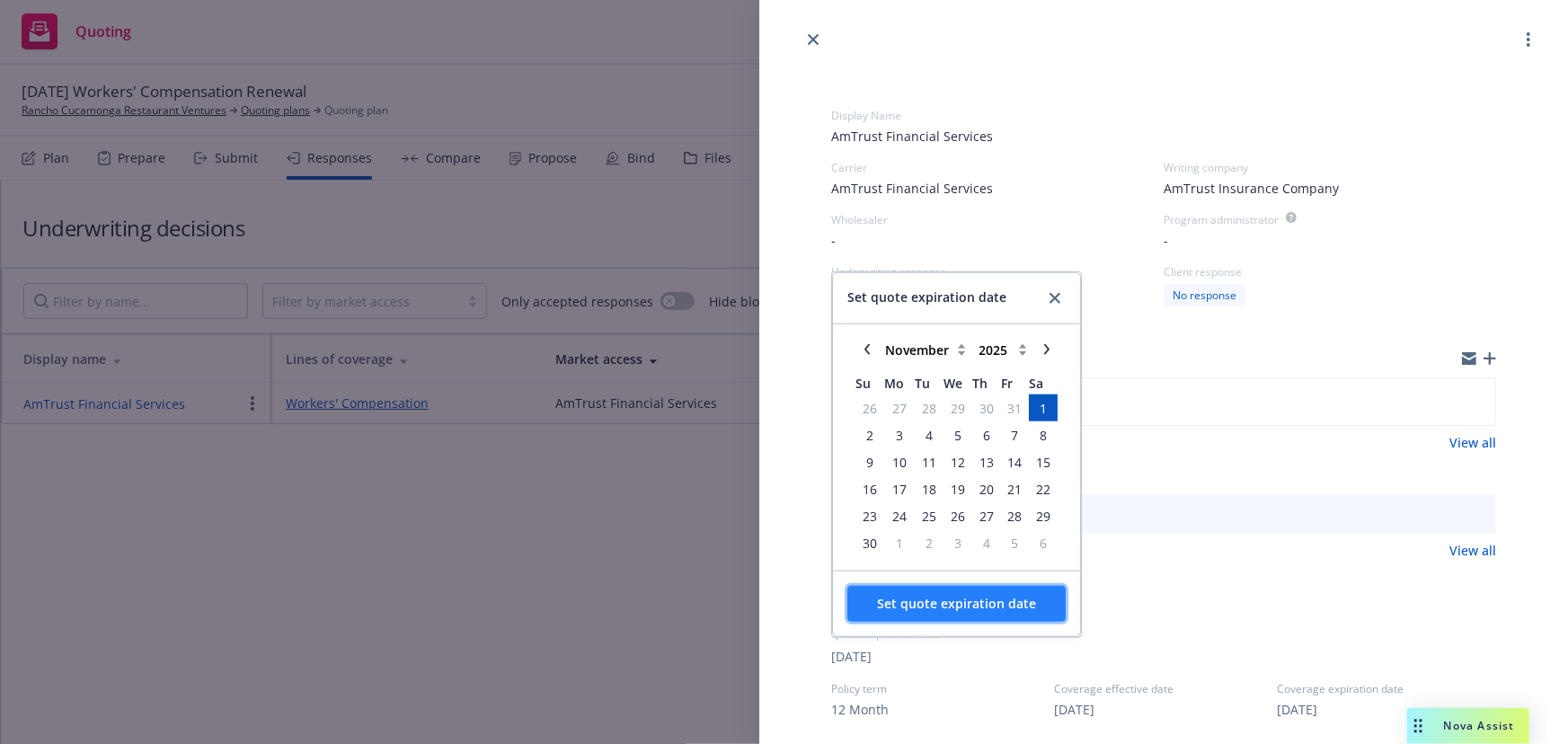
click at [971, 595] on span "Set quote expiration date" at bounding box center [956, 603] width 159 height 17
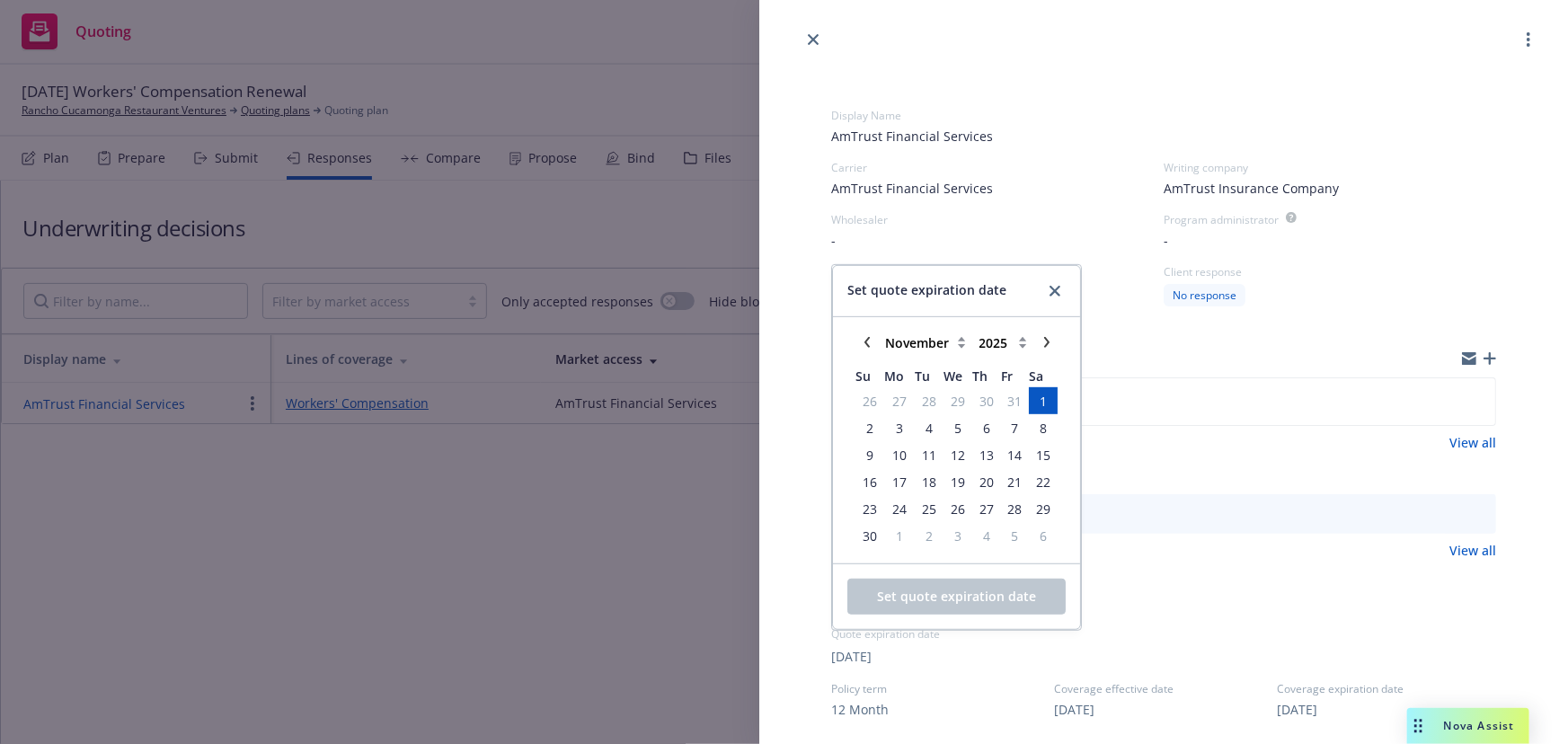
click at [1464, 593] on span at bounding box center [1163, 602] width 665 height 19
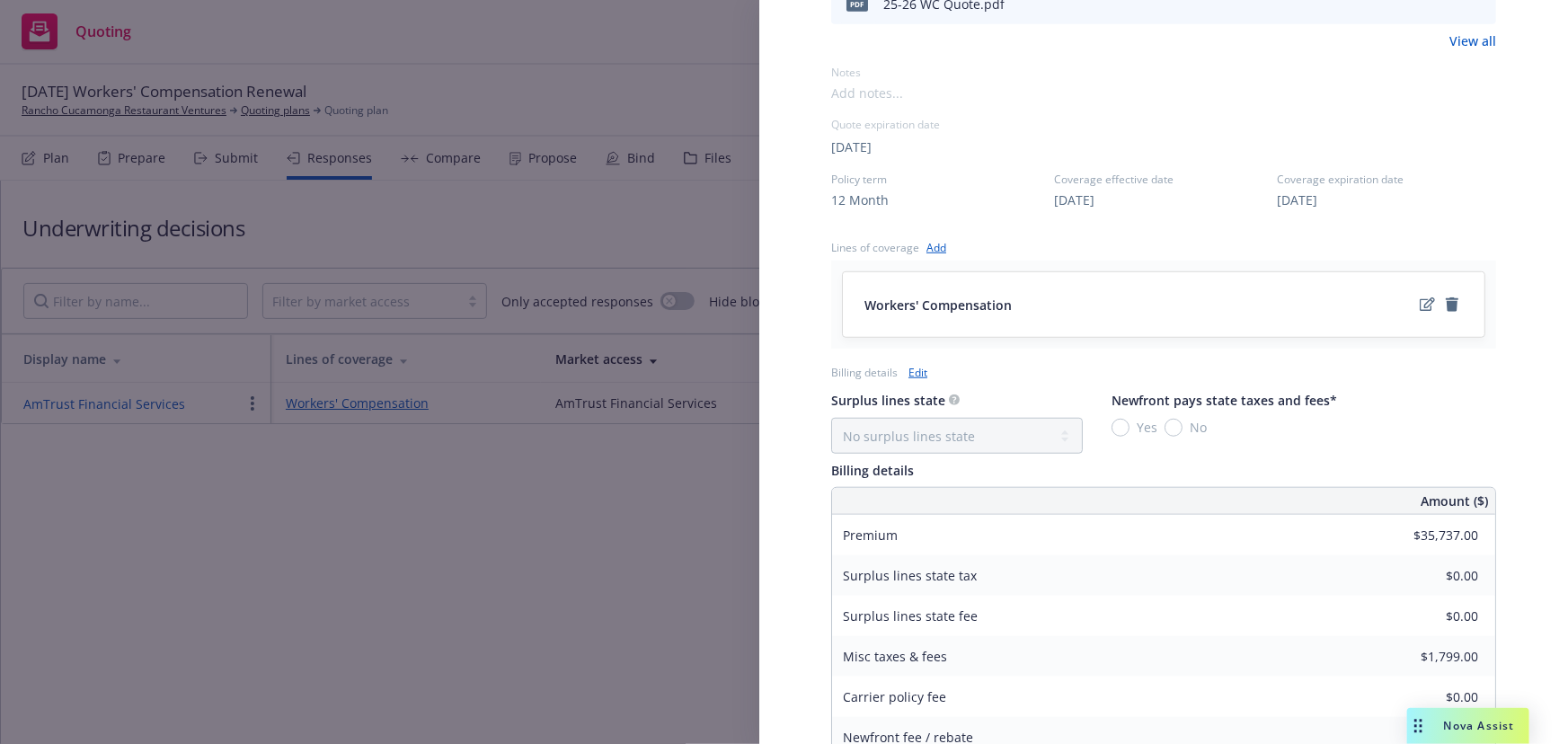
scroll to position [320, 0]
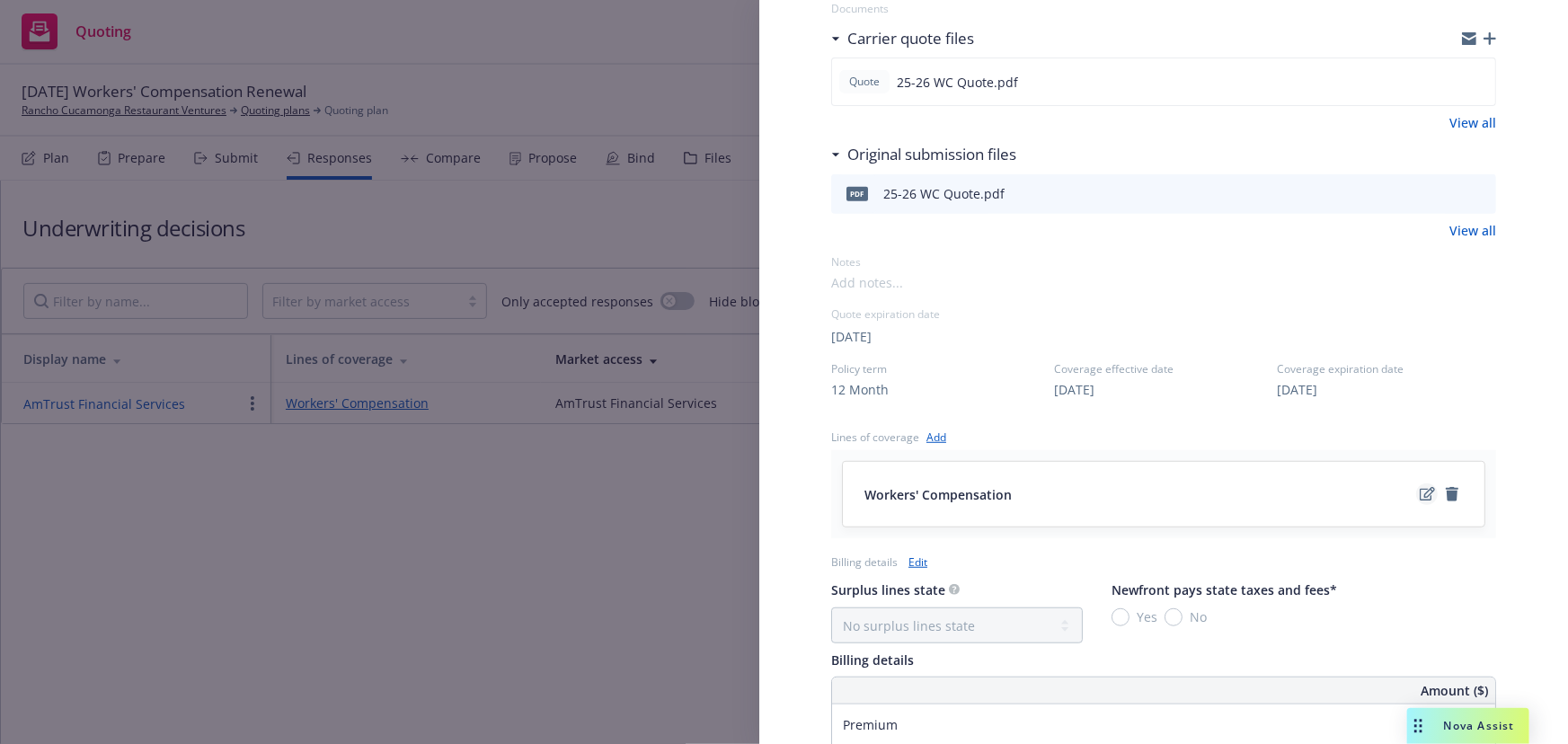
click at [1420, 499] on icon "edit" at bounding box center [1427, 493] width 15 height 14
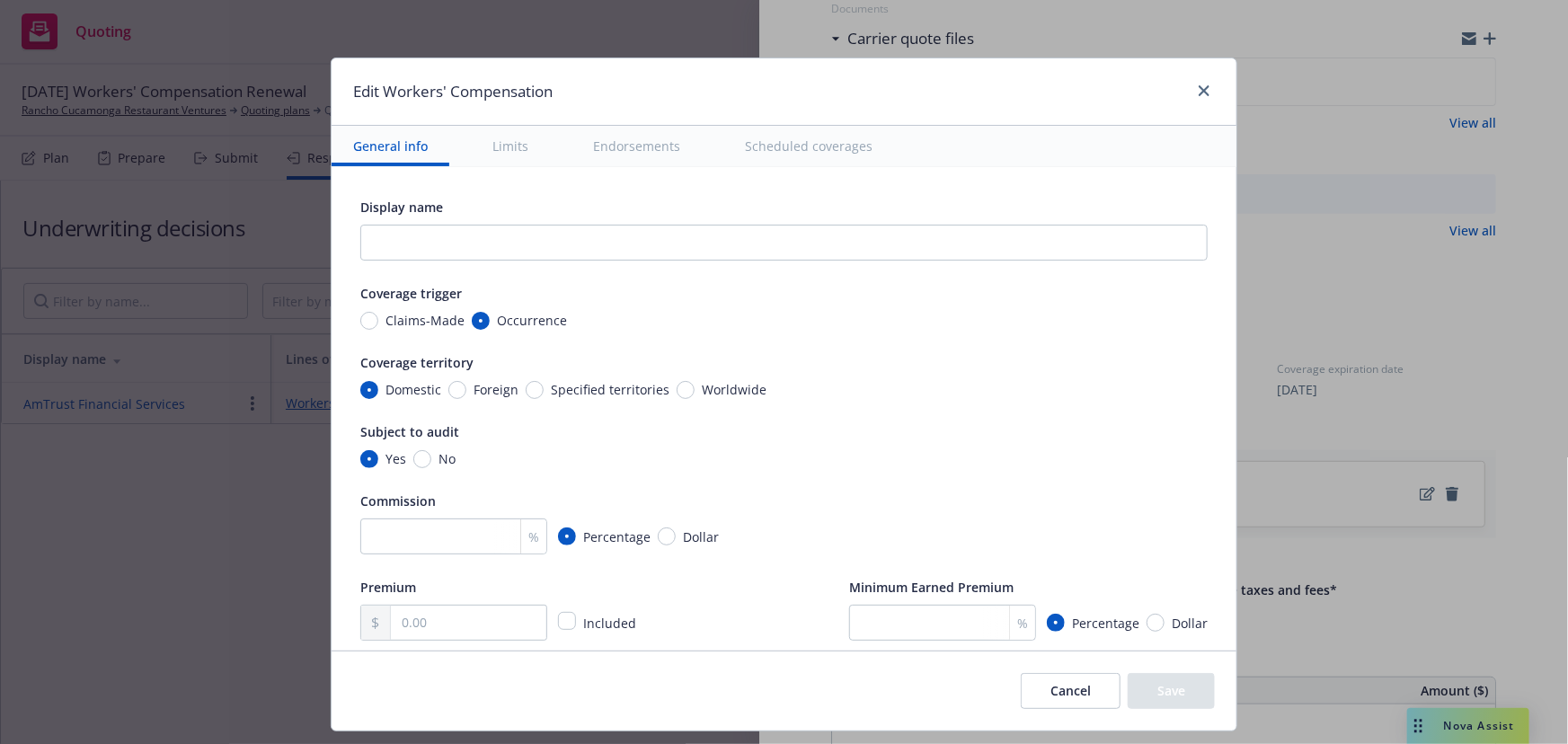
click at [814, 147] on button "Scheduled coverages" at bounding box center [809, 145] width 171 height 41
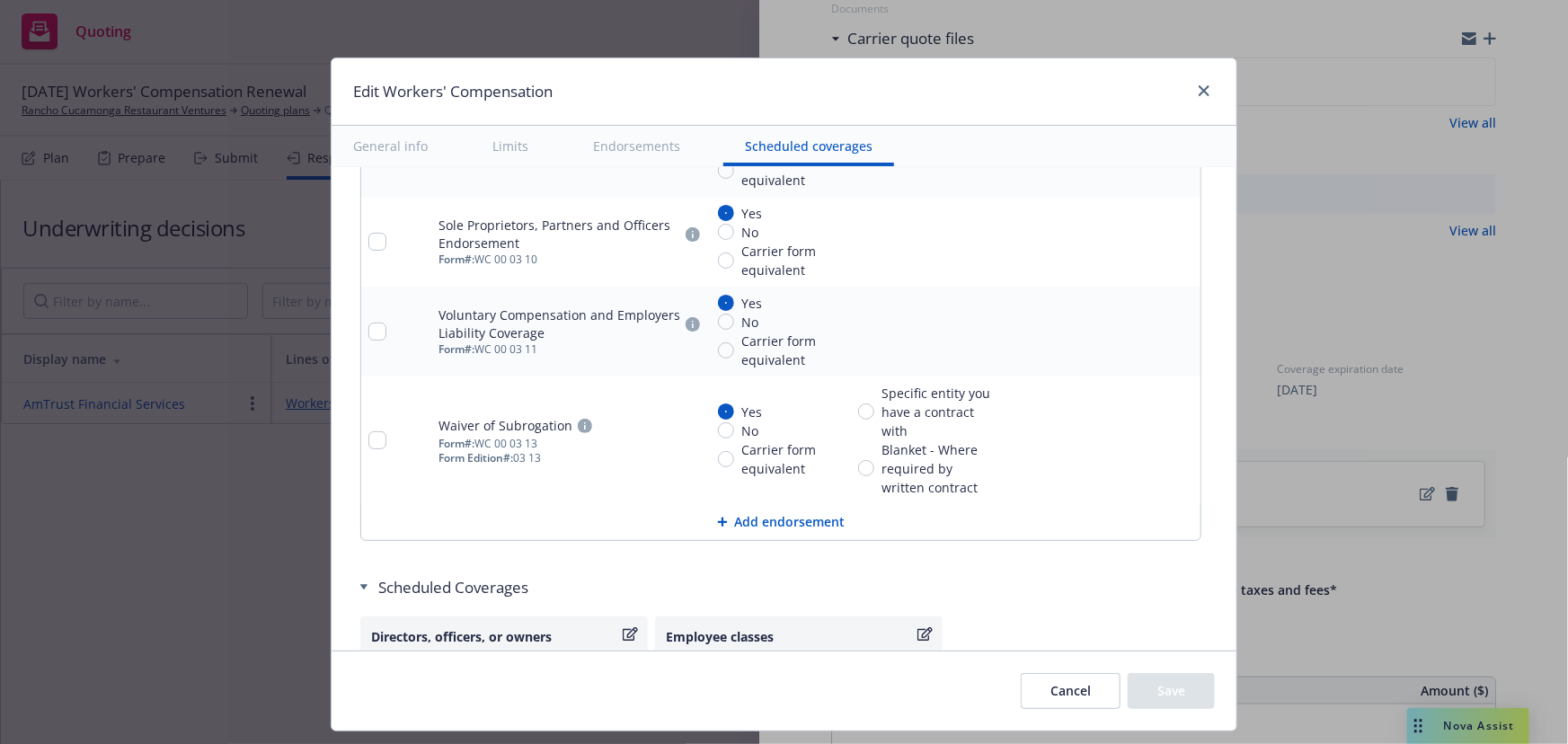
scroll to position [2153, 0]
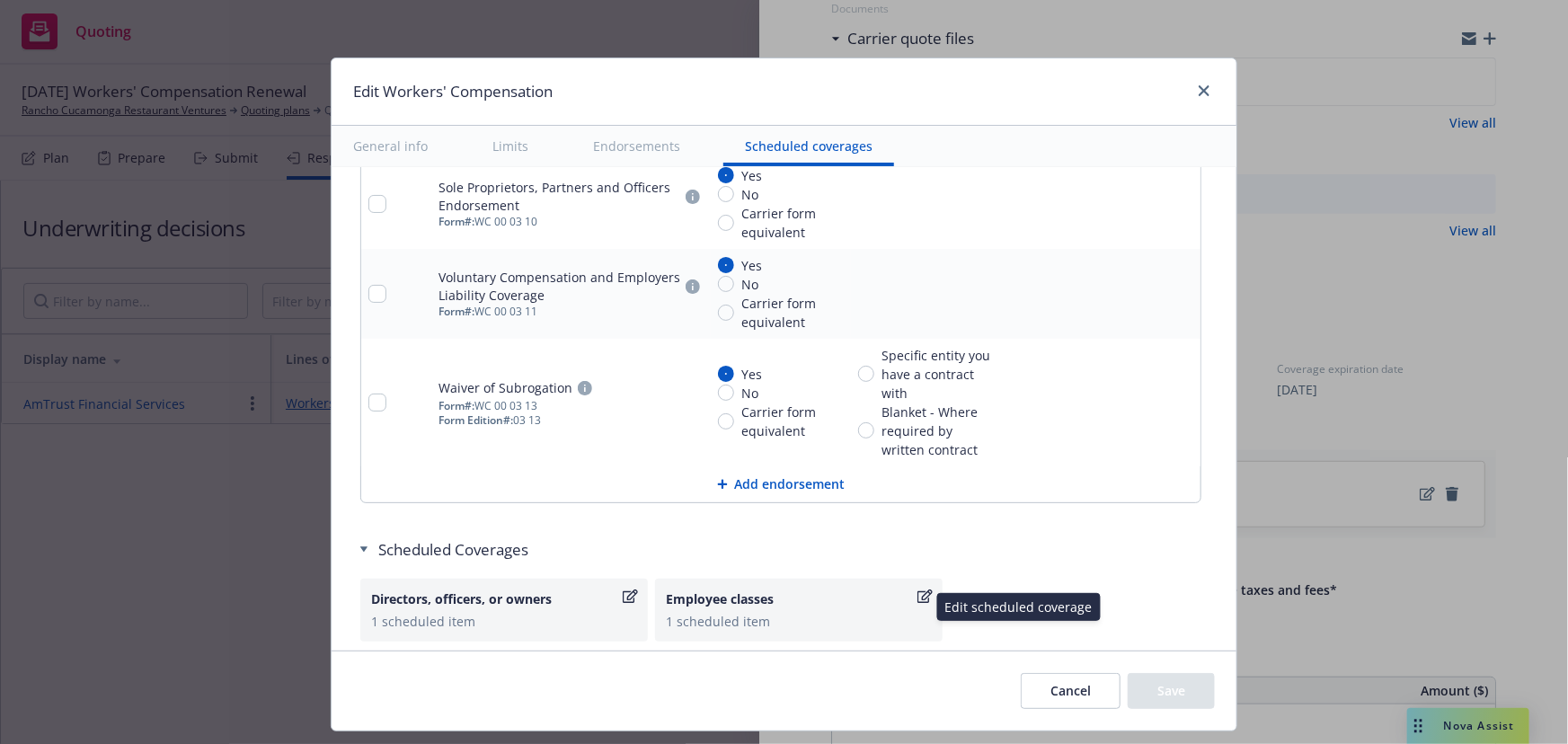
click at [741, 612] on div "1 scheduled item" at bounding box center [798, 621] width 266 height 19
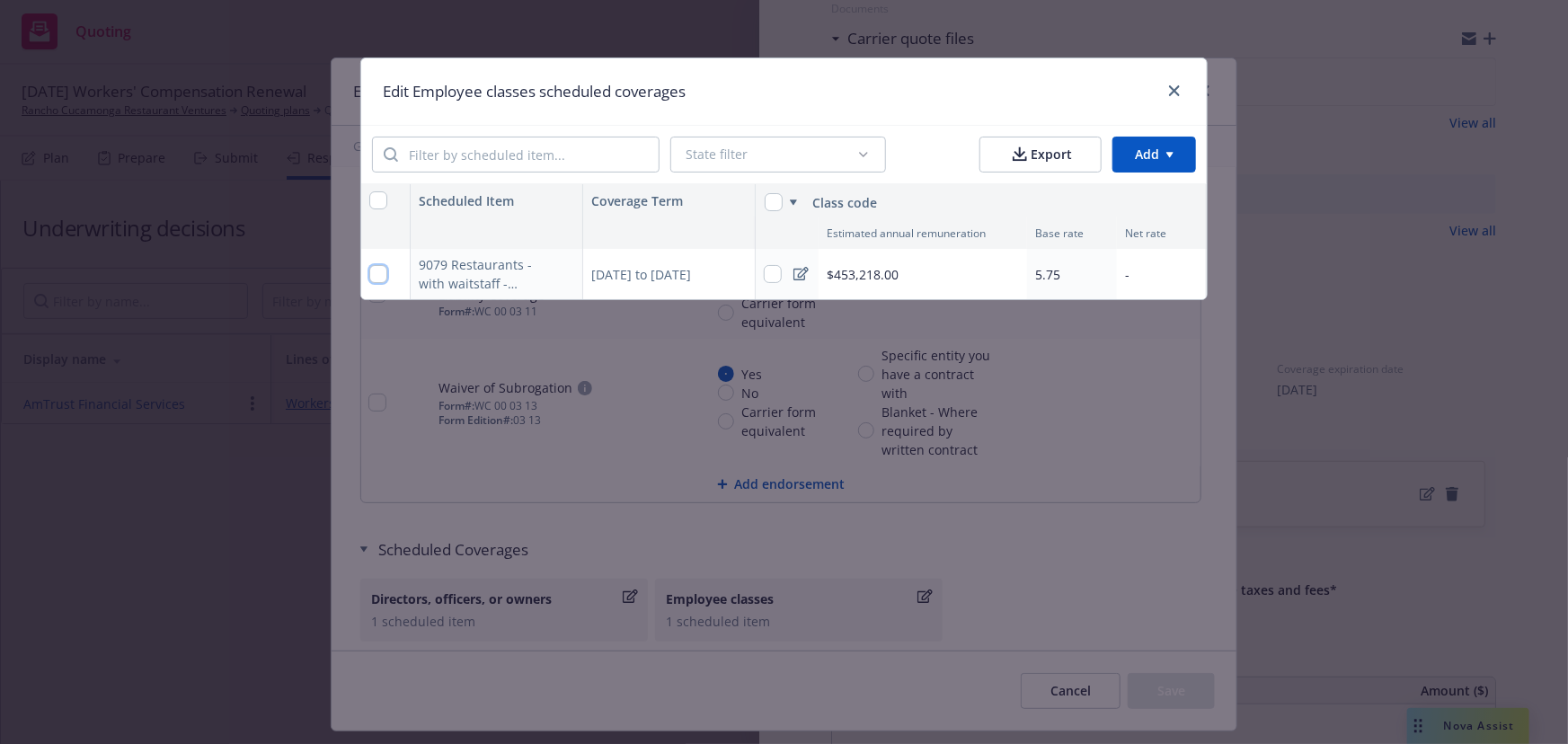
click at [370, 274] on input "checkbox" at bounding box center [378, 274] width 18 height 18
checkbox input "true"
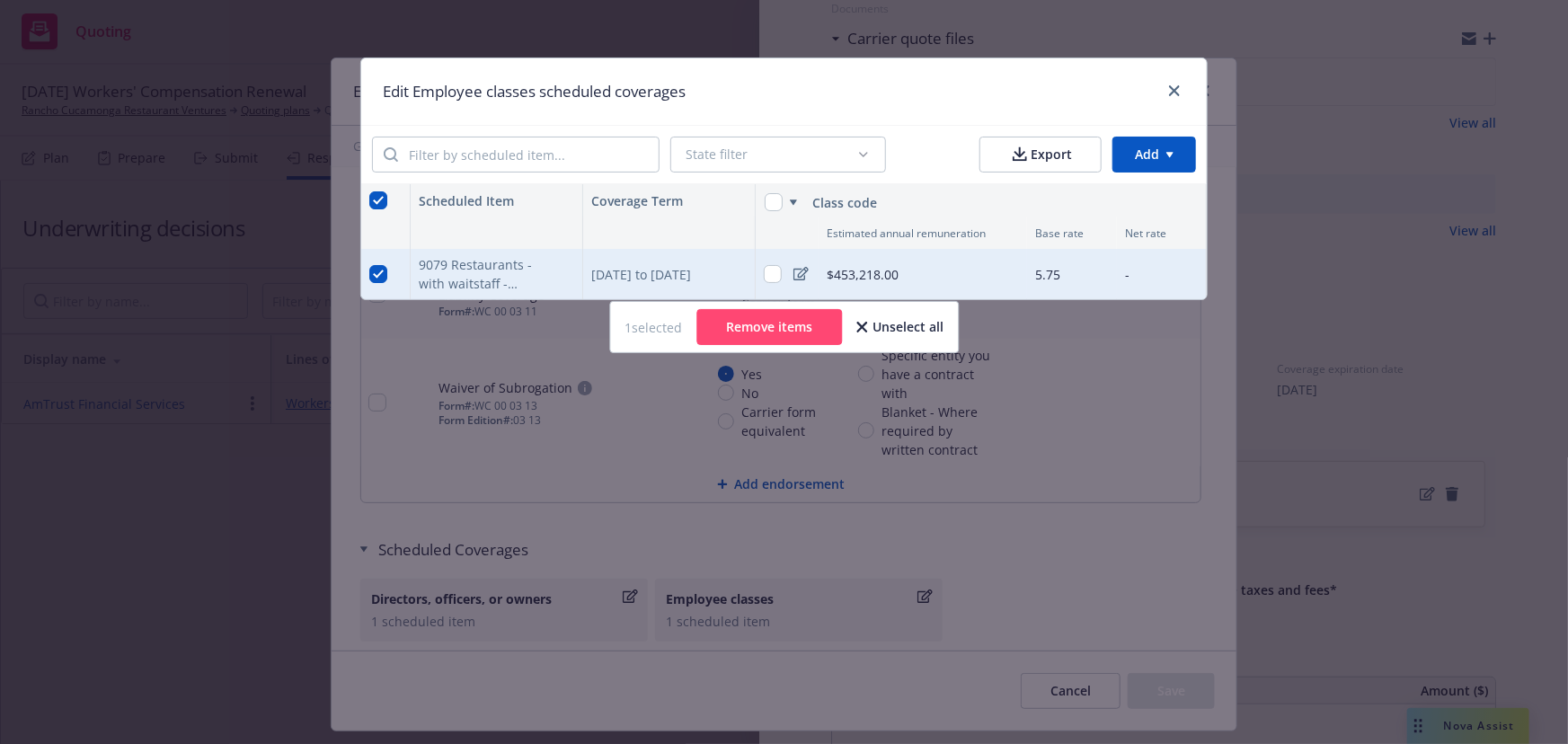
click at [765, 339] on button "Remove items" at bounding box center [769, 327] width 145 height 36
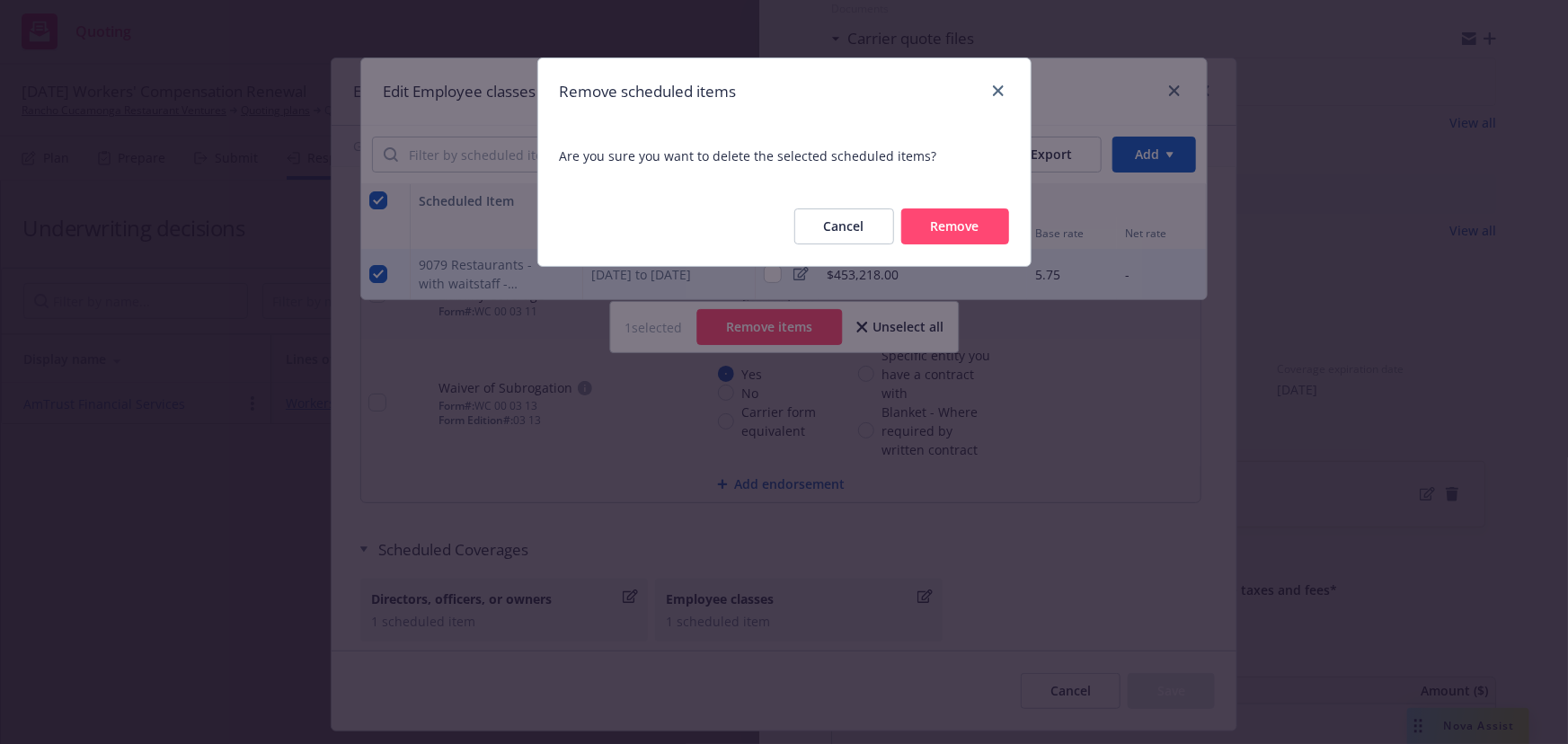
click at [956, 224] on button "Remove" at bounding box center [955, 227] width 107 height 36
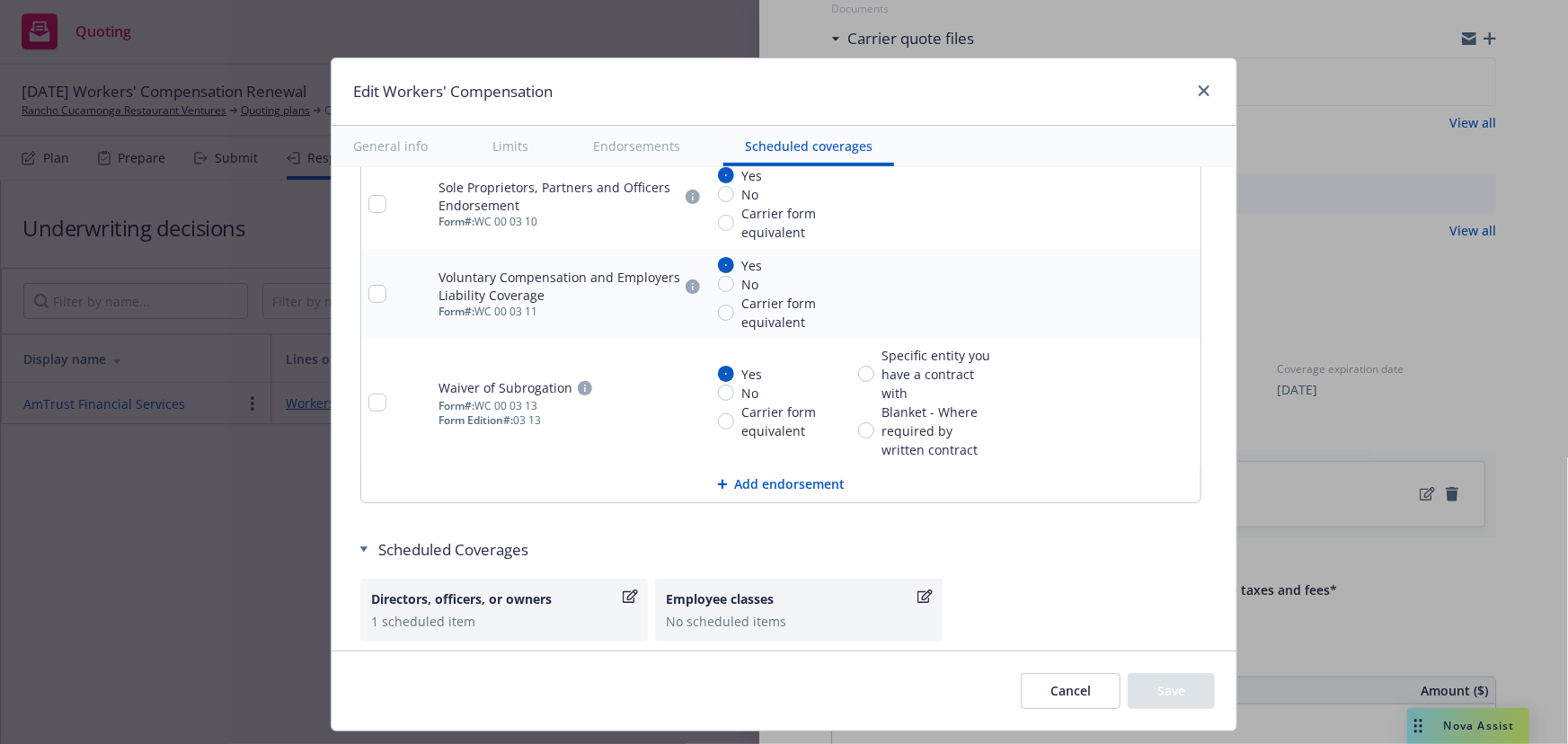
click at [1326, 590] on div "Edit Workers' Compensation General info Limits Endorsements Scheduled coverages…" at bounding box center [784, 372] width 1568 height 744
drag, startPoint x: 1202, startPoint y: 92, endPoint x: 976, endPoint y: 44, distance: 231.0
click at [1201, 92] on icon "close" at bounding box center [1204, 91] width 11 height 11
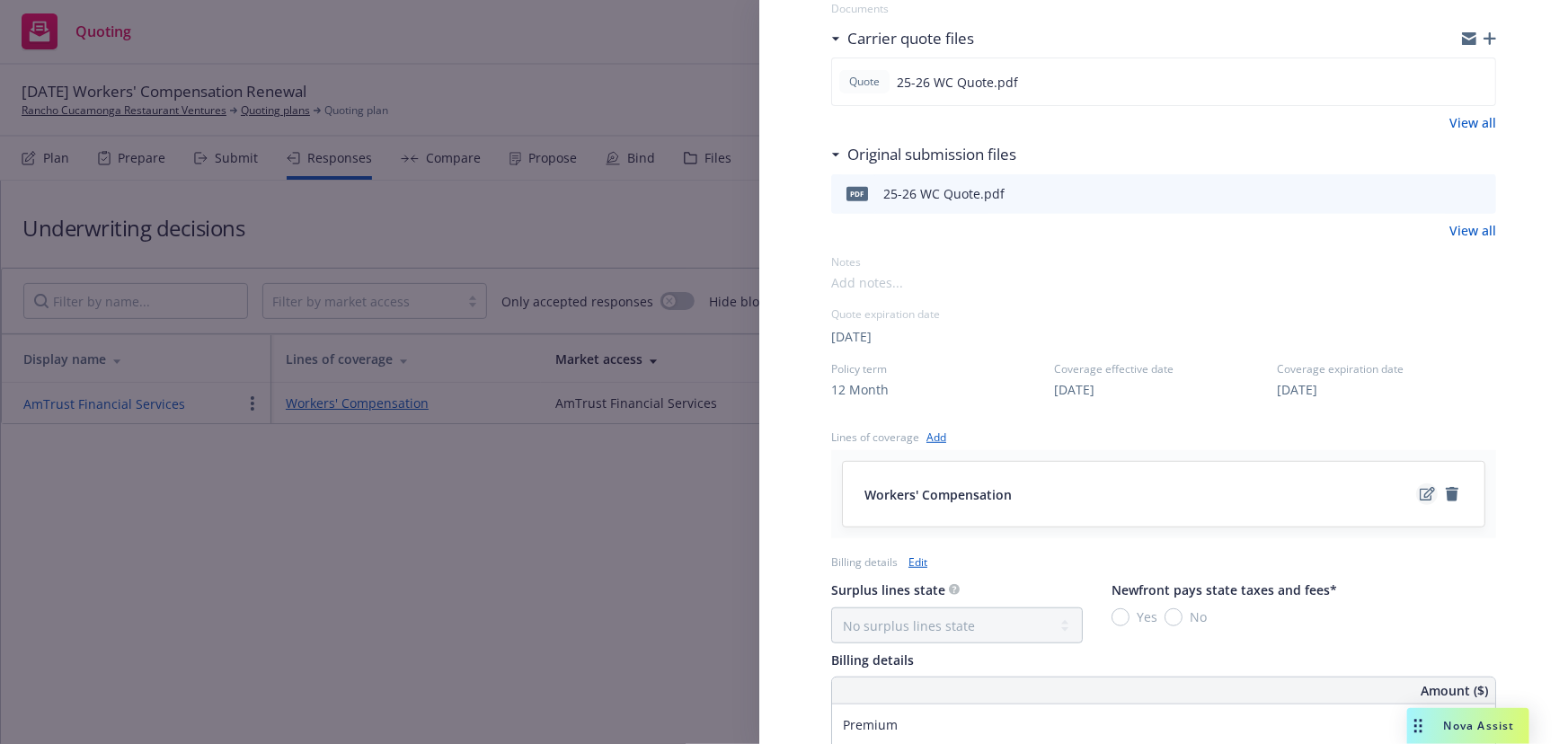
click at [1420, 494] on icon "edit" at bounding box center [1427, 493] width 15 height 14
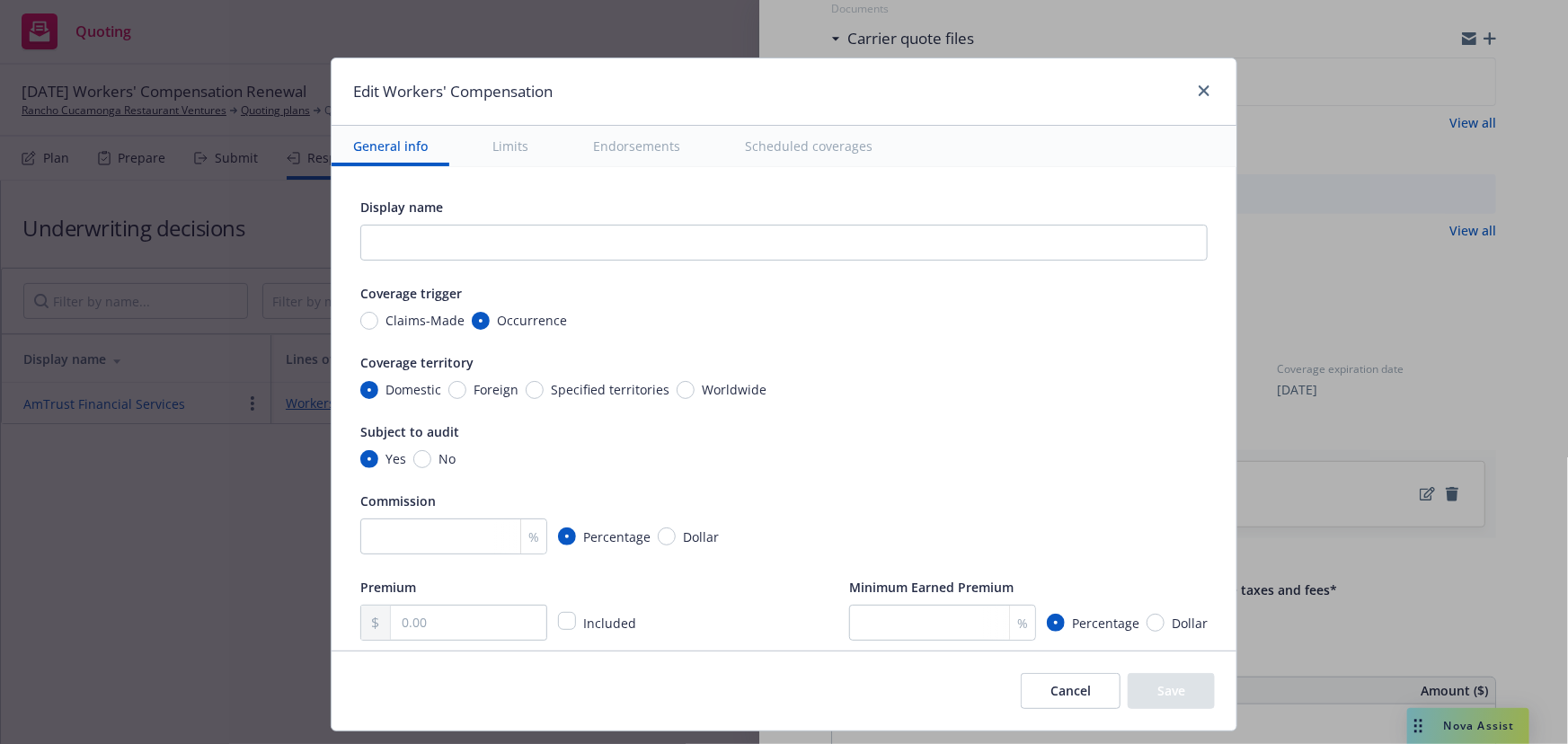
click at [795, 153] on button "Scheduled coverages" at bounding box center [809, 145] width 171 height 41
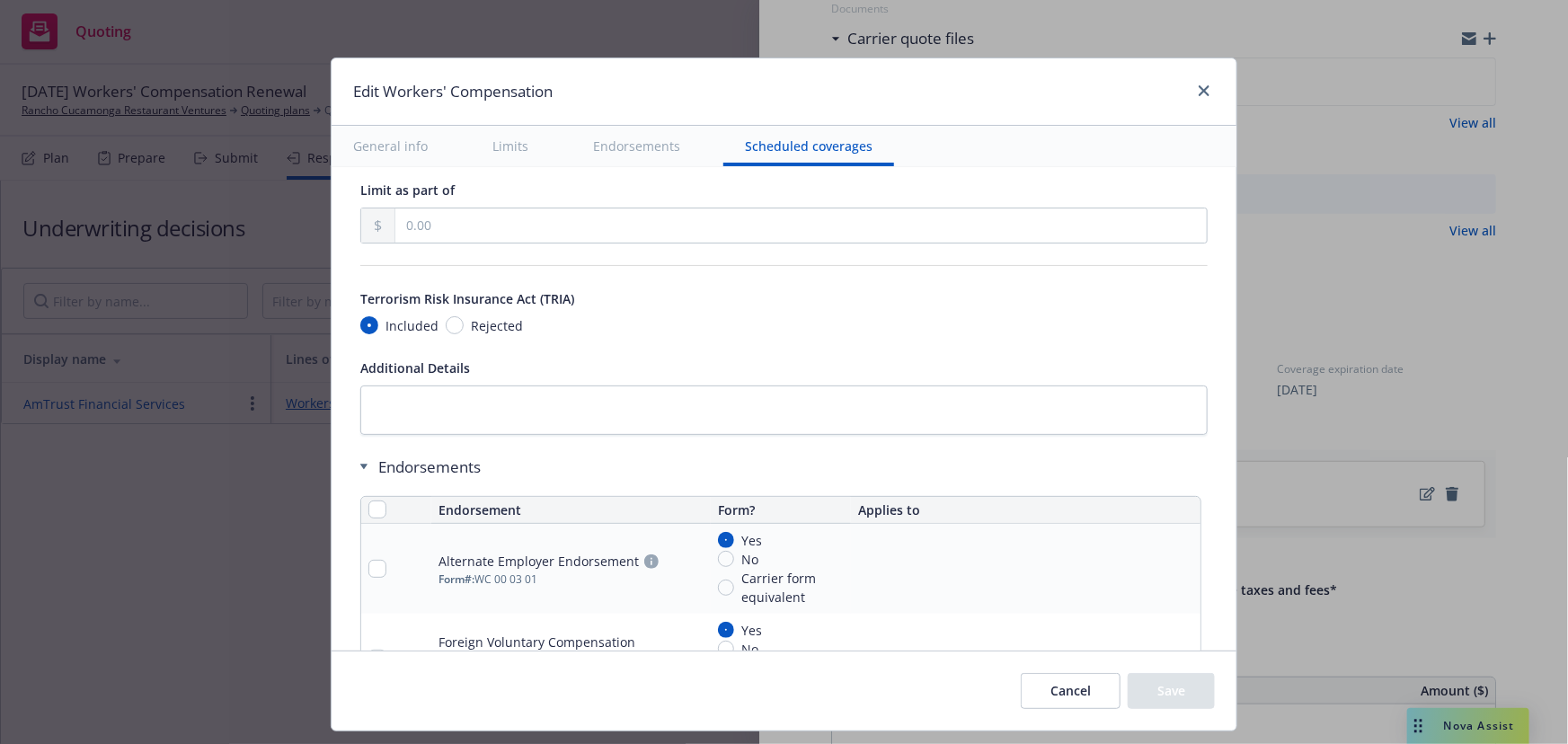
scroll to position [2176, 0]
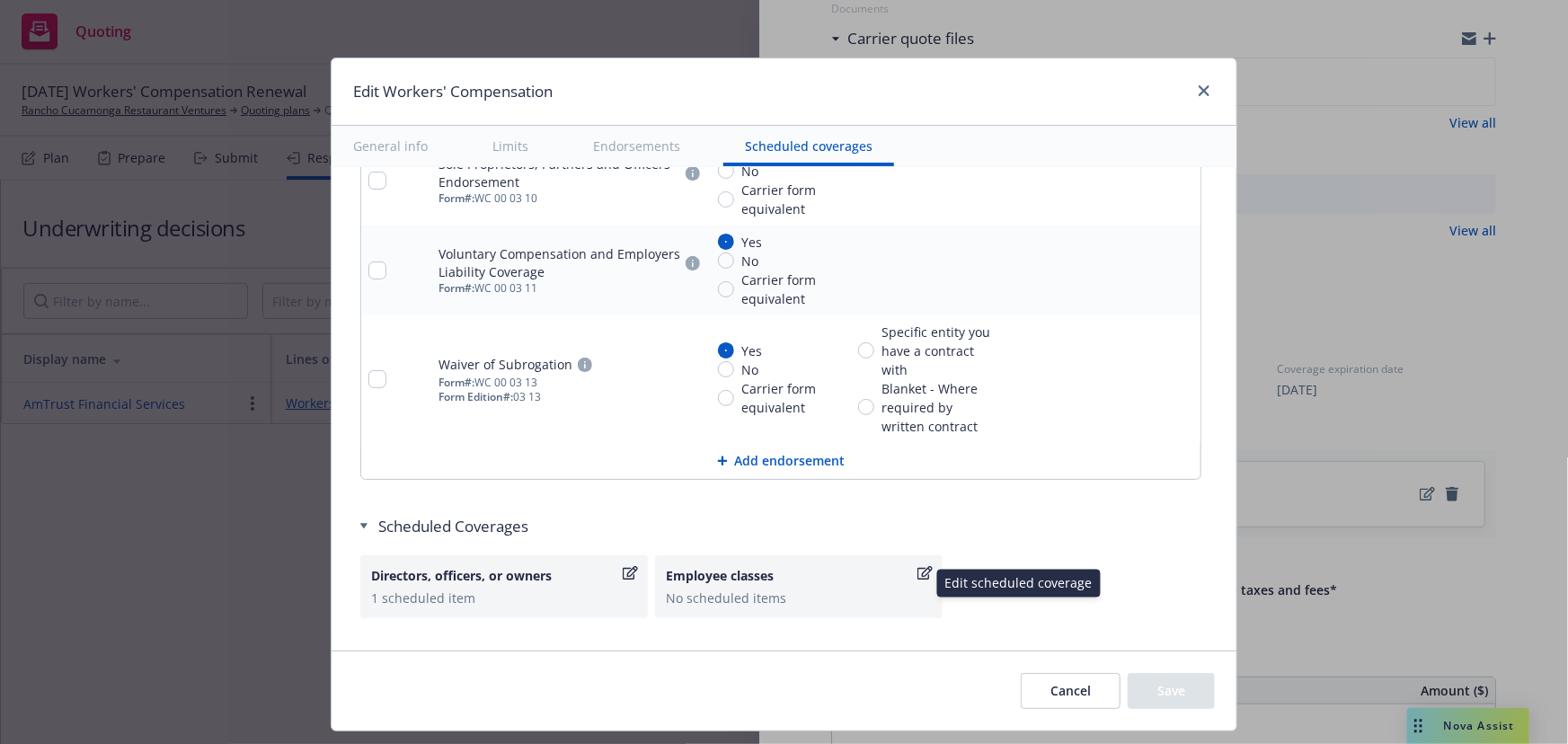
click at [736, 597] on div "No scheduled items" at bounding box center [798, 598] width 266 height 19
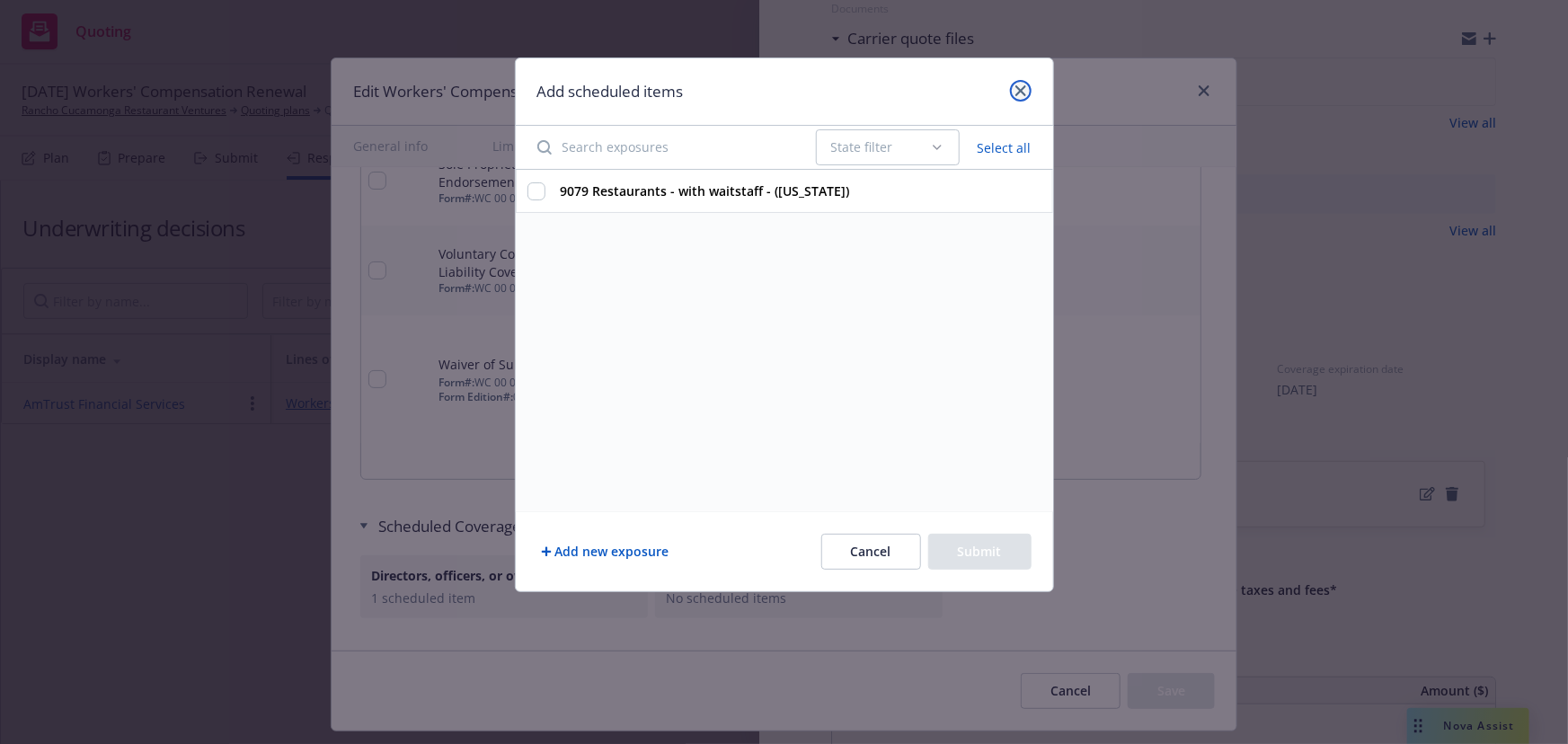
click at [1028, 91] on link "close" at bounding box center [1021, 91] width 22 height 22
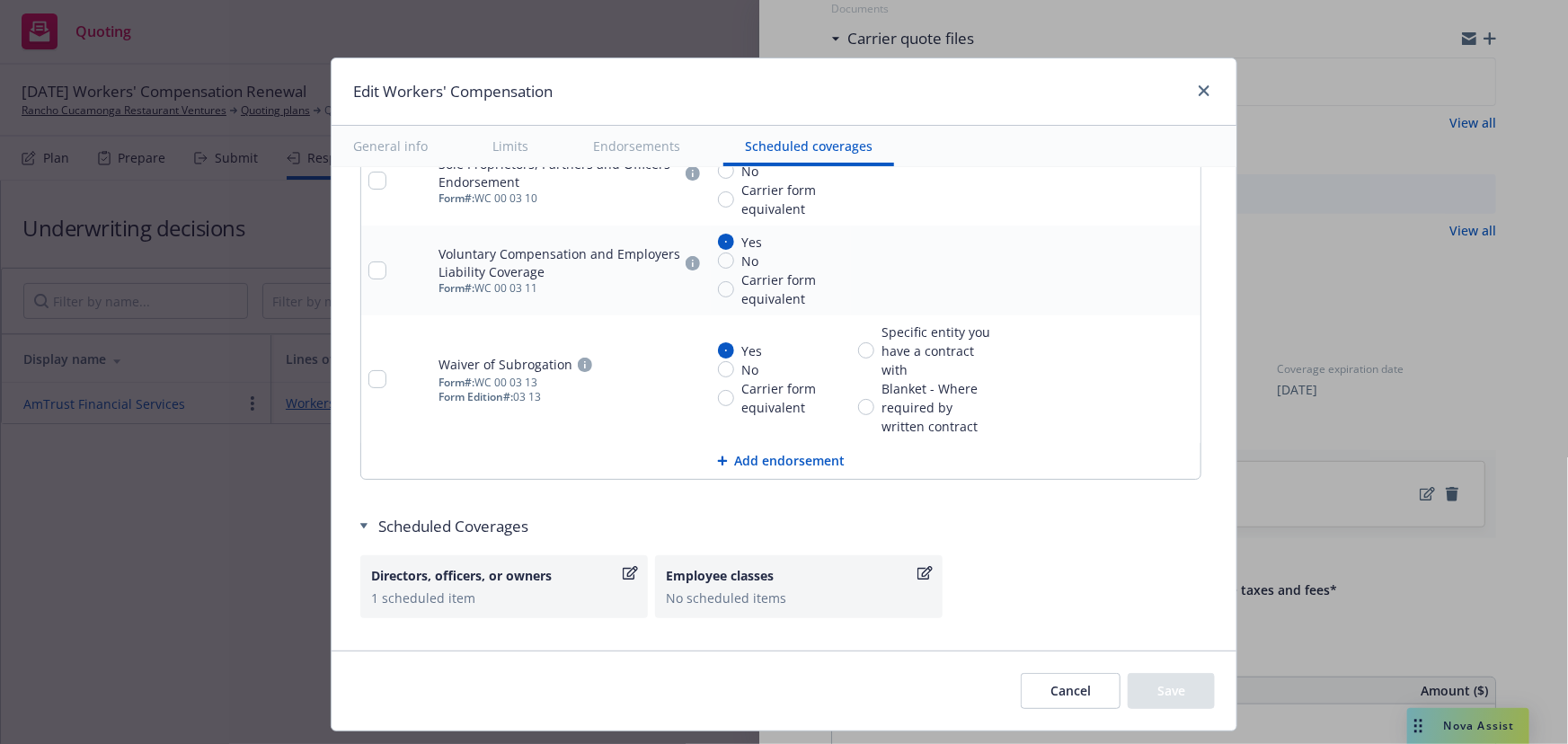
click at [739, 580] on div "Employee classes" at bounding box center [789, 575] width 248 height 19
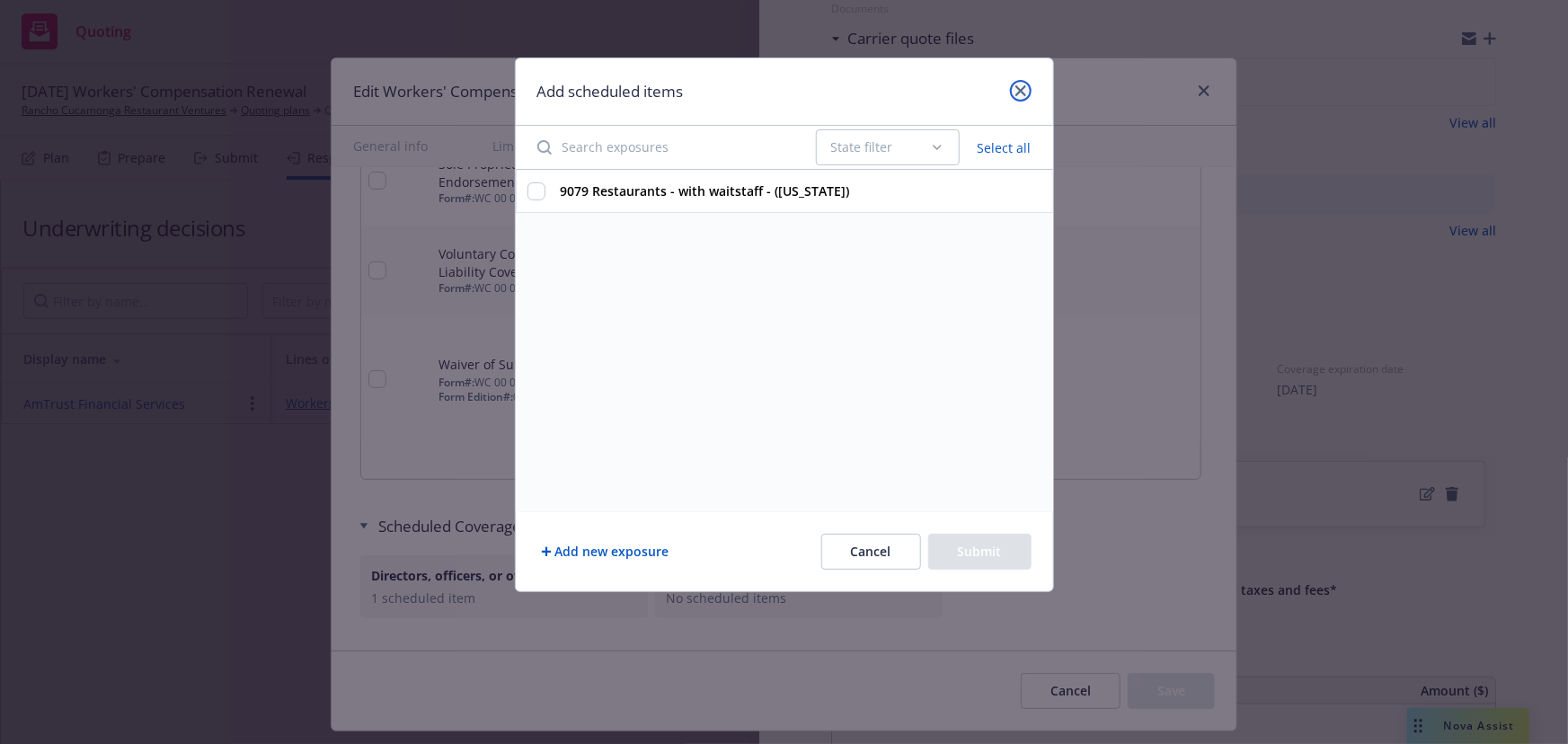
click at [1022, 93] on icon "close" at bounding box center [1021, 91] width 11 height 11
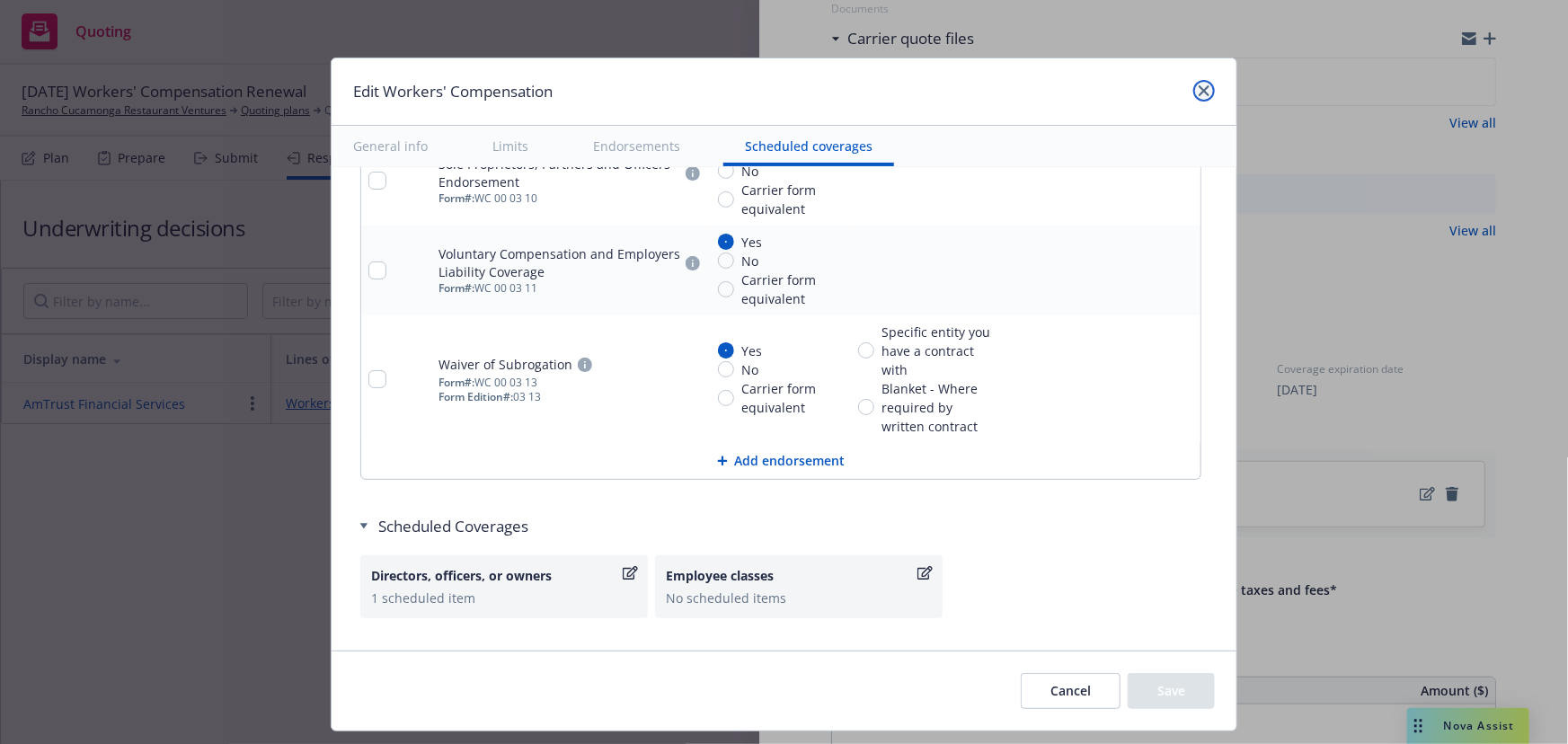
click at [1207, 92] on link "close" at bounding box center [1204, 91] width 22 height 22
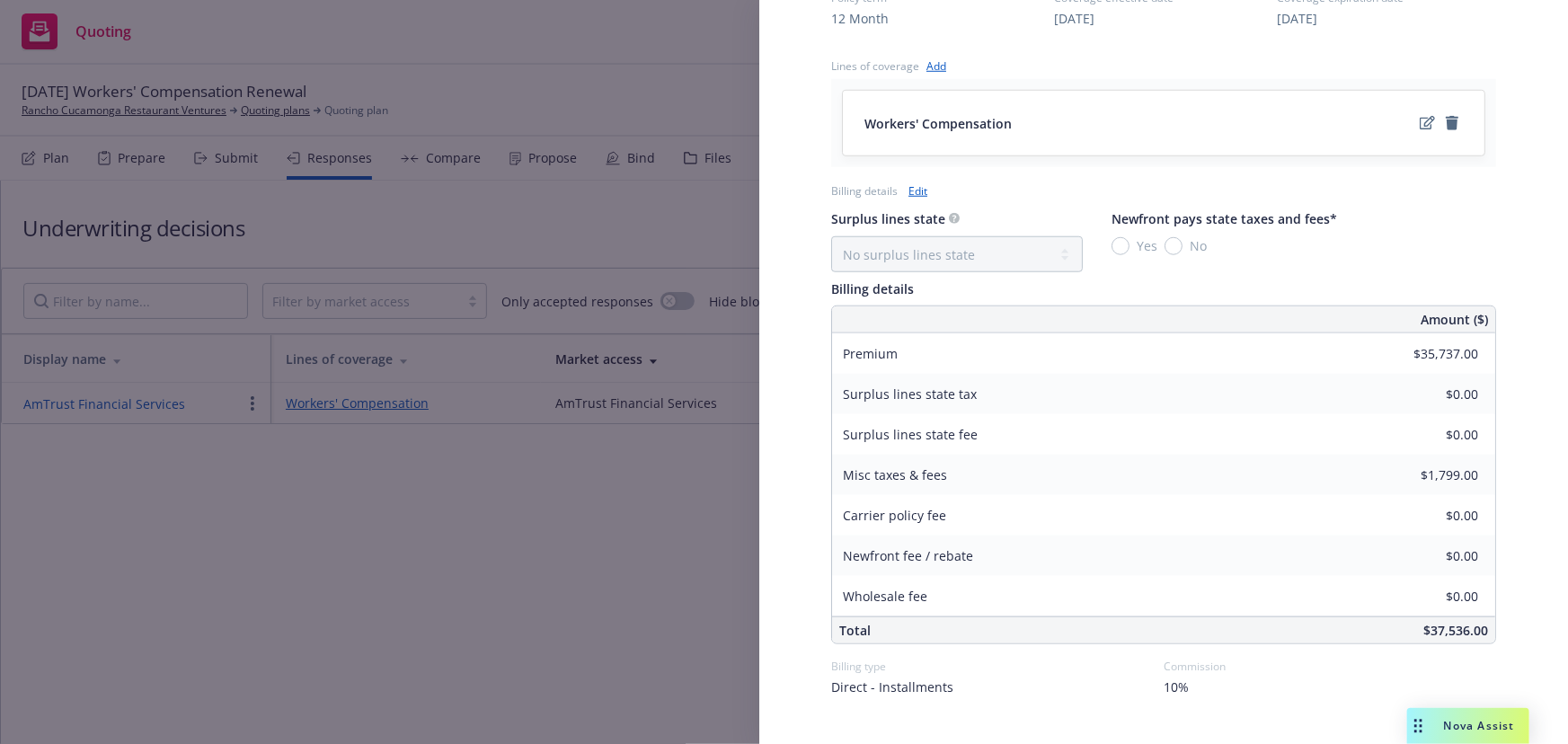
scroll to position [728, 0]
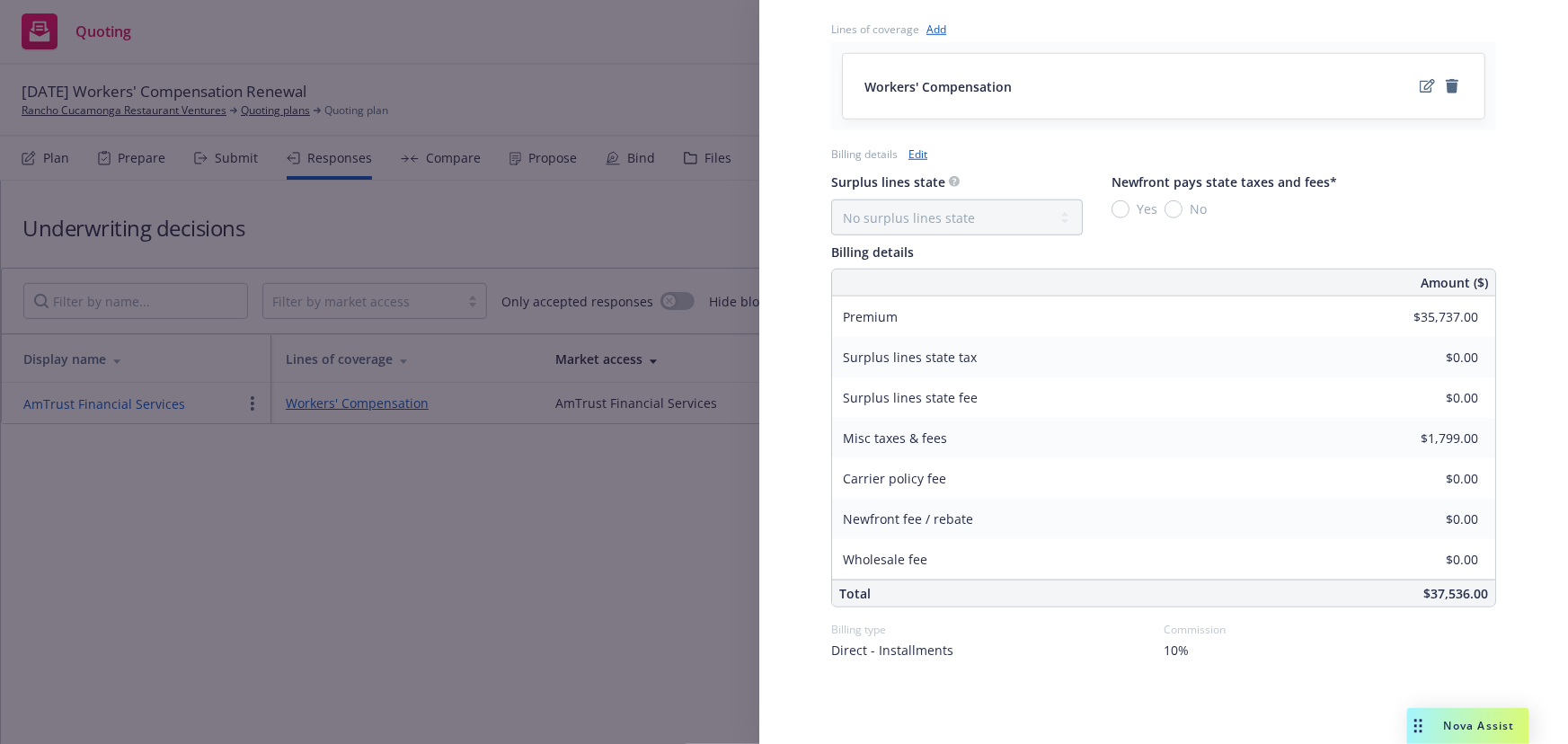
click at [393, 555] on div "Display Name AmTrust Financial Services Carrier AmTrust Financial Services Writ…" at bounding box center [784, 372] width 1568 height 744
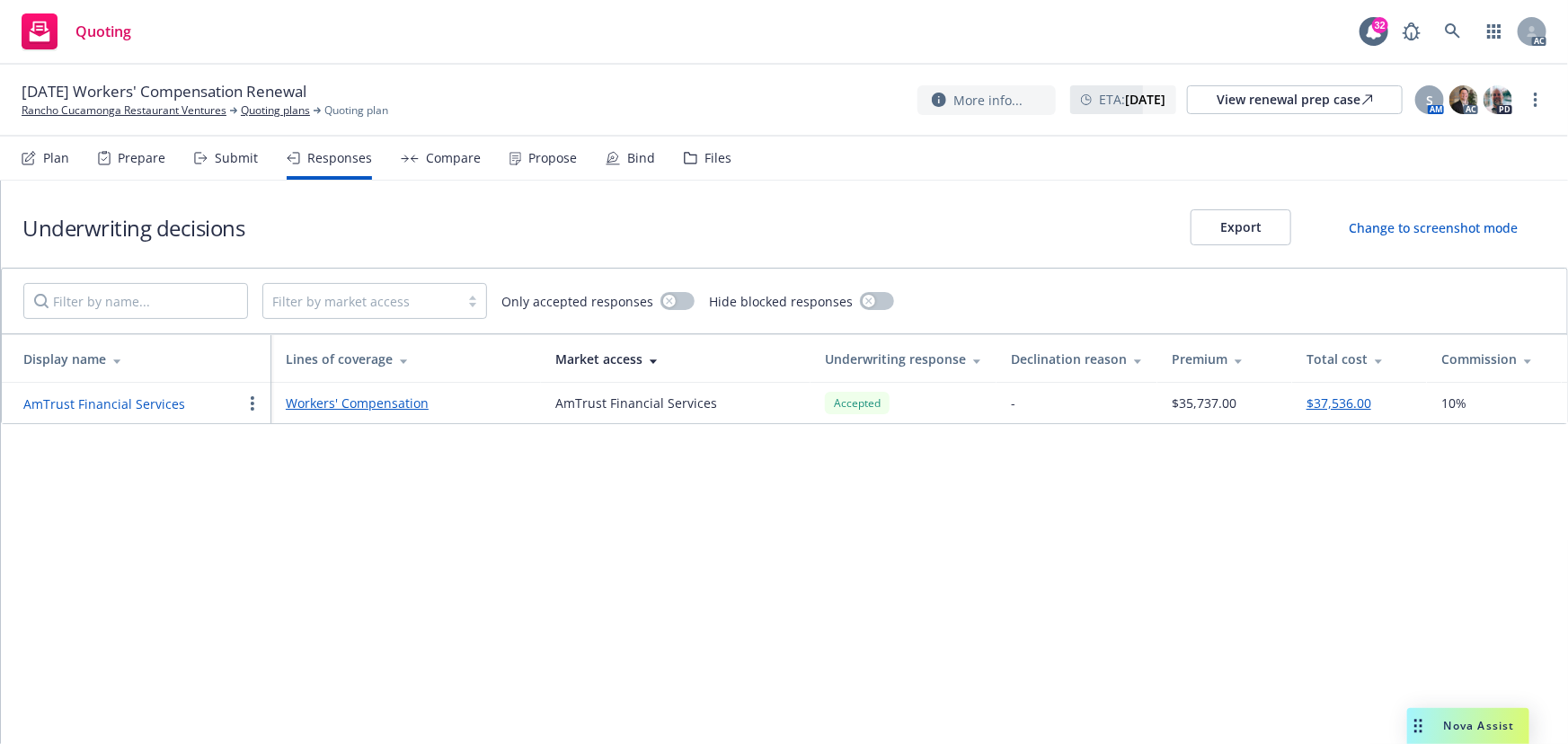
click at [568, 573] on div "Underwriting decisions Export Change to screenshot mode Filter by market access…" at bounding box center [784, 463] width 1567 height 563
click at [777, 543] on div "Underwriting decisions Export Change to screenshot mode Filter by market access…" at bounding box center [784, 463] width 1567 height 563
click at [903, 646] on div "Underwriting decisions Export Change to screenshot mode Filter by market access…" at bounding box center [784, 463] width 1567 height 563
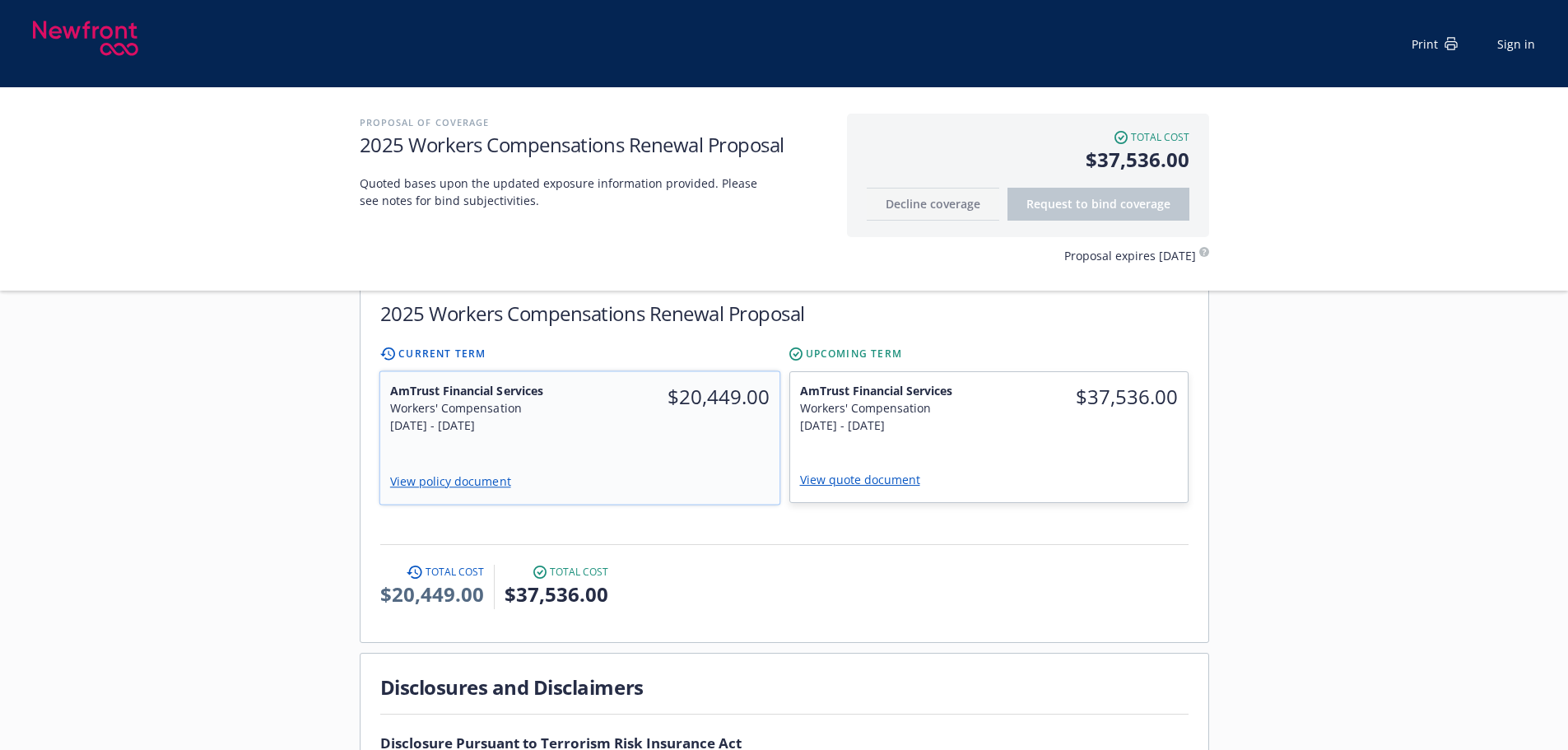
scroll to position [412, 0]
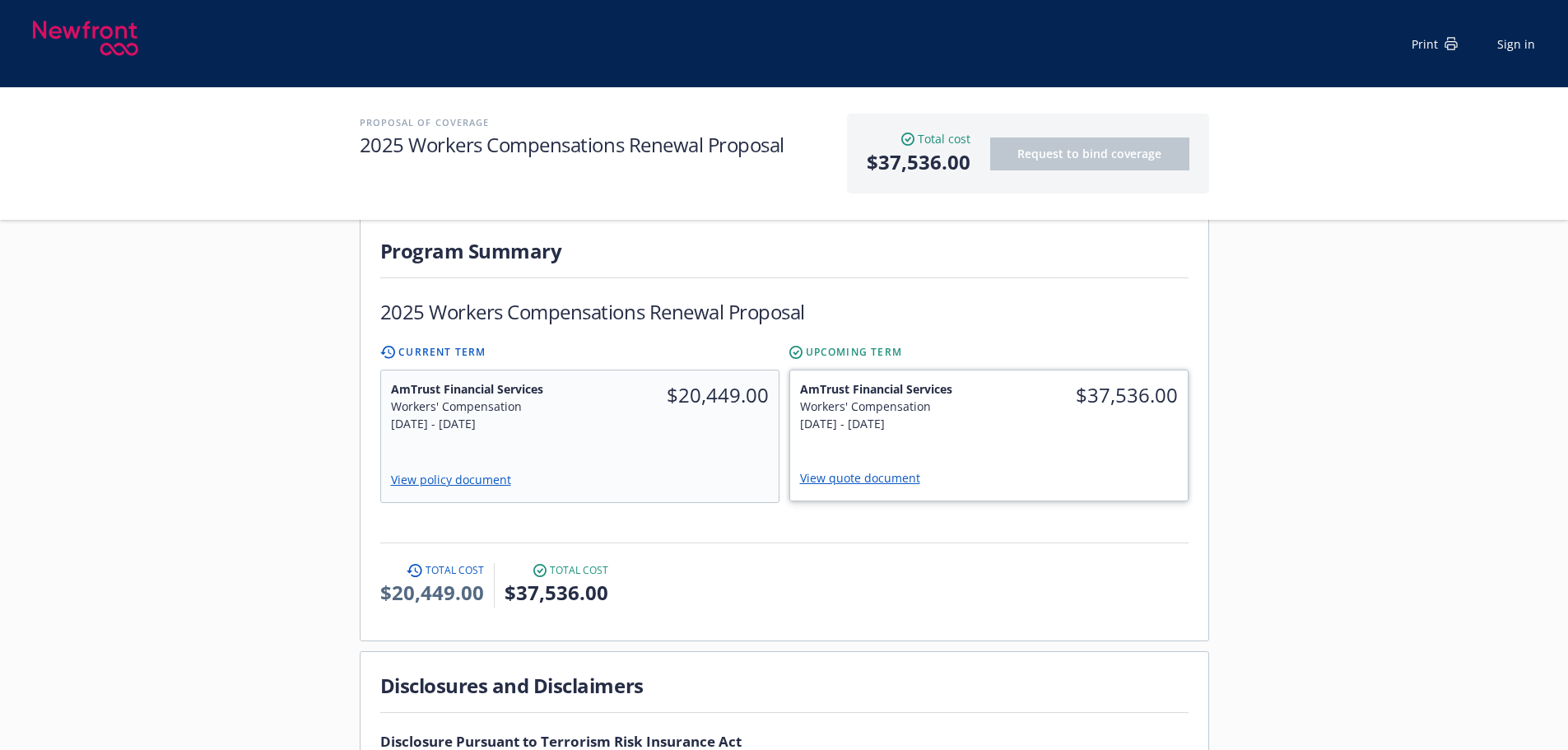
click at [850, 470] on link "View quote document" at bounding box center [867, 478] width 133 height 15
click at [618, 420] on div "AmTrust Financial Services Workers' Compensation [DATE] - [DATE] $20,449.00 Vie…" at bounding box center [579, 436] width 399 height 132
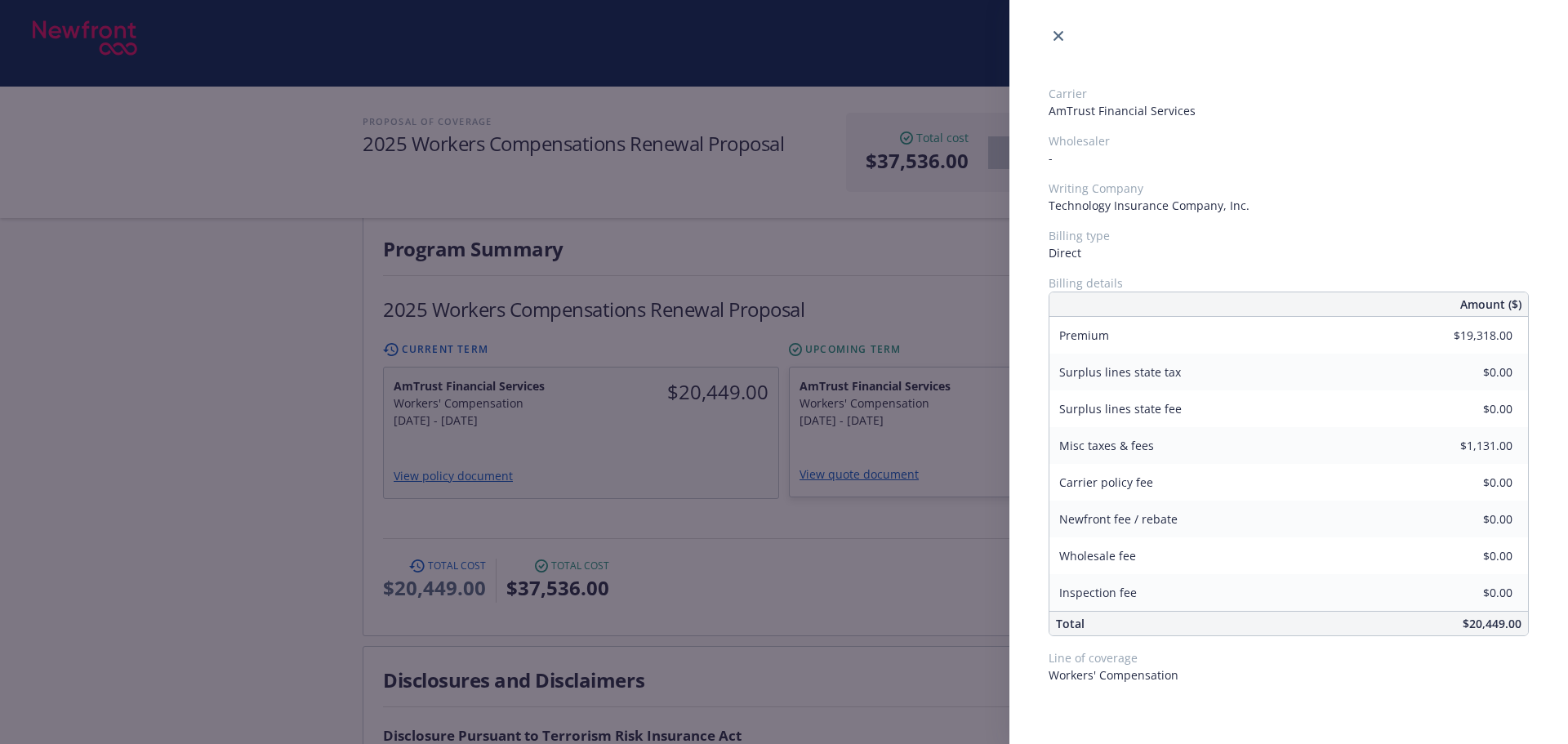
click at [817, 544] on div "Carrier AmTrust Financial Services Wholesaler - Writing Company Technology Insu…" at bounding box center [784, 372] width 1568 height 744
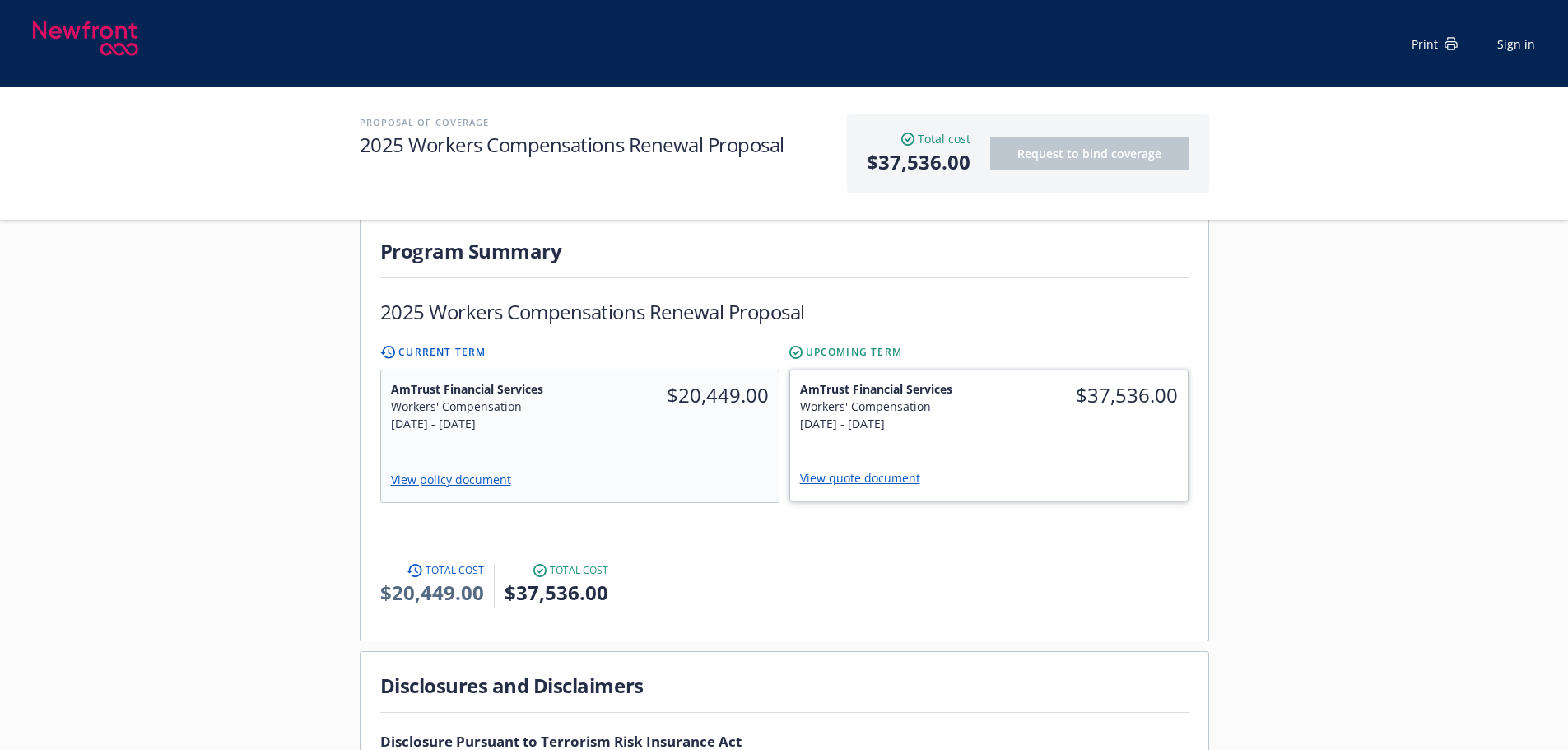
click at [998, 420] on div "AmTrust Financial Services Workers' Compensation [DATE] - [DATE] $37,536.00 Vie…" at bounding box center [989, 435] width 397 height 130
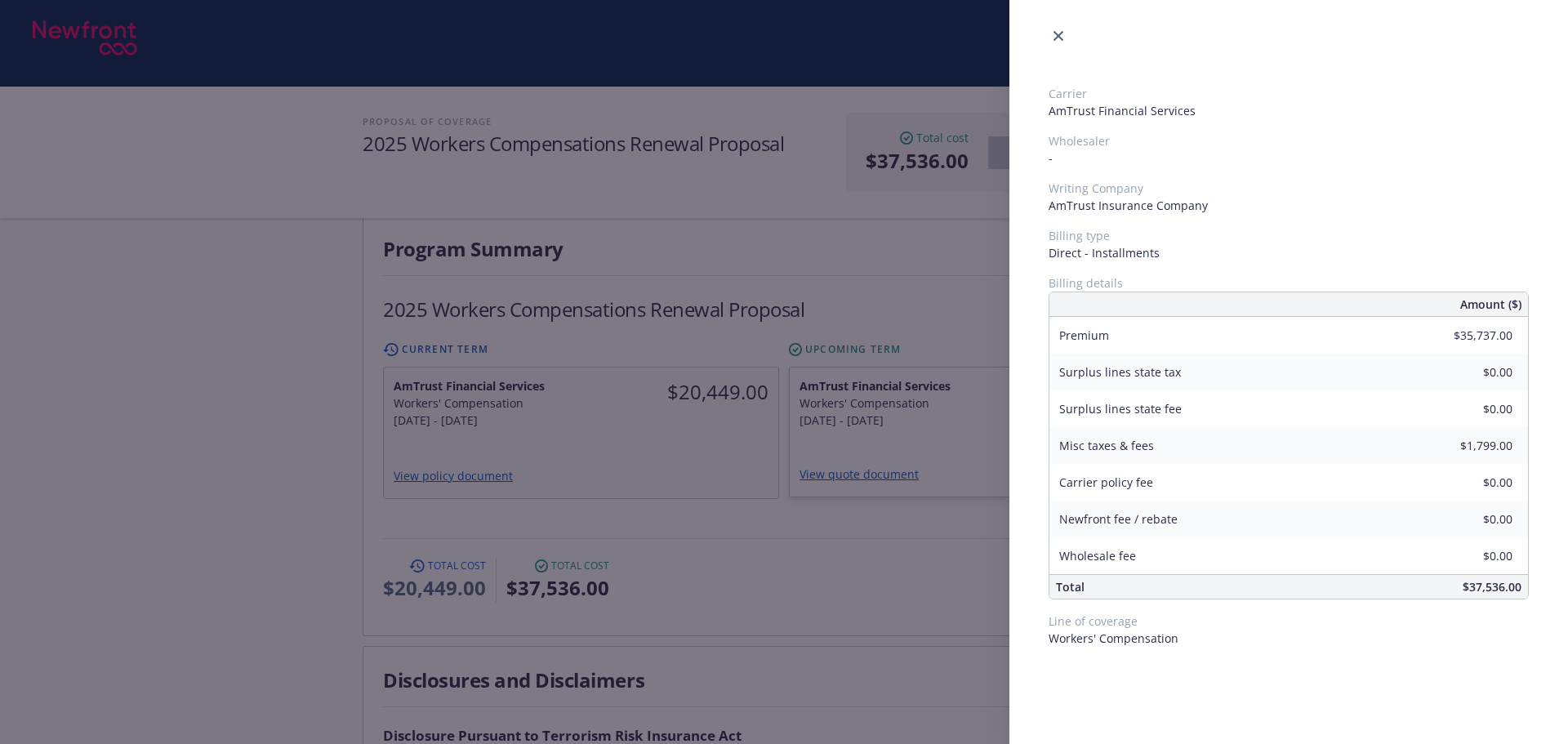
click at [946, 503] on div "Carrier AmTrust Financial Services Wholesaler - Writing Company AmTrust Insuran…" at bounding box center [784, 372] width 1568 height 744
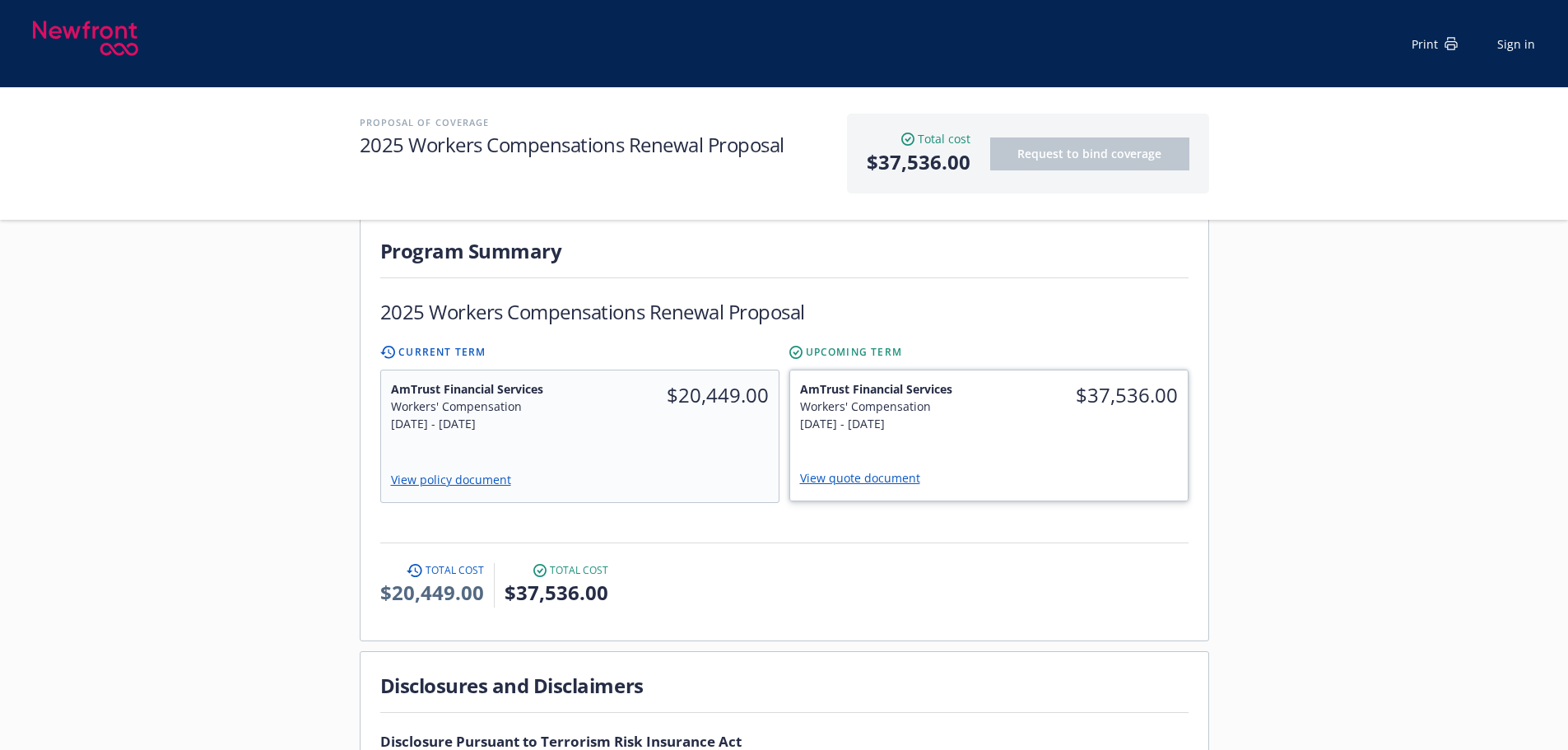
click at [1037, 397] on div "$37,536.00" at bounding box center [1088, 406] width 200 height 72
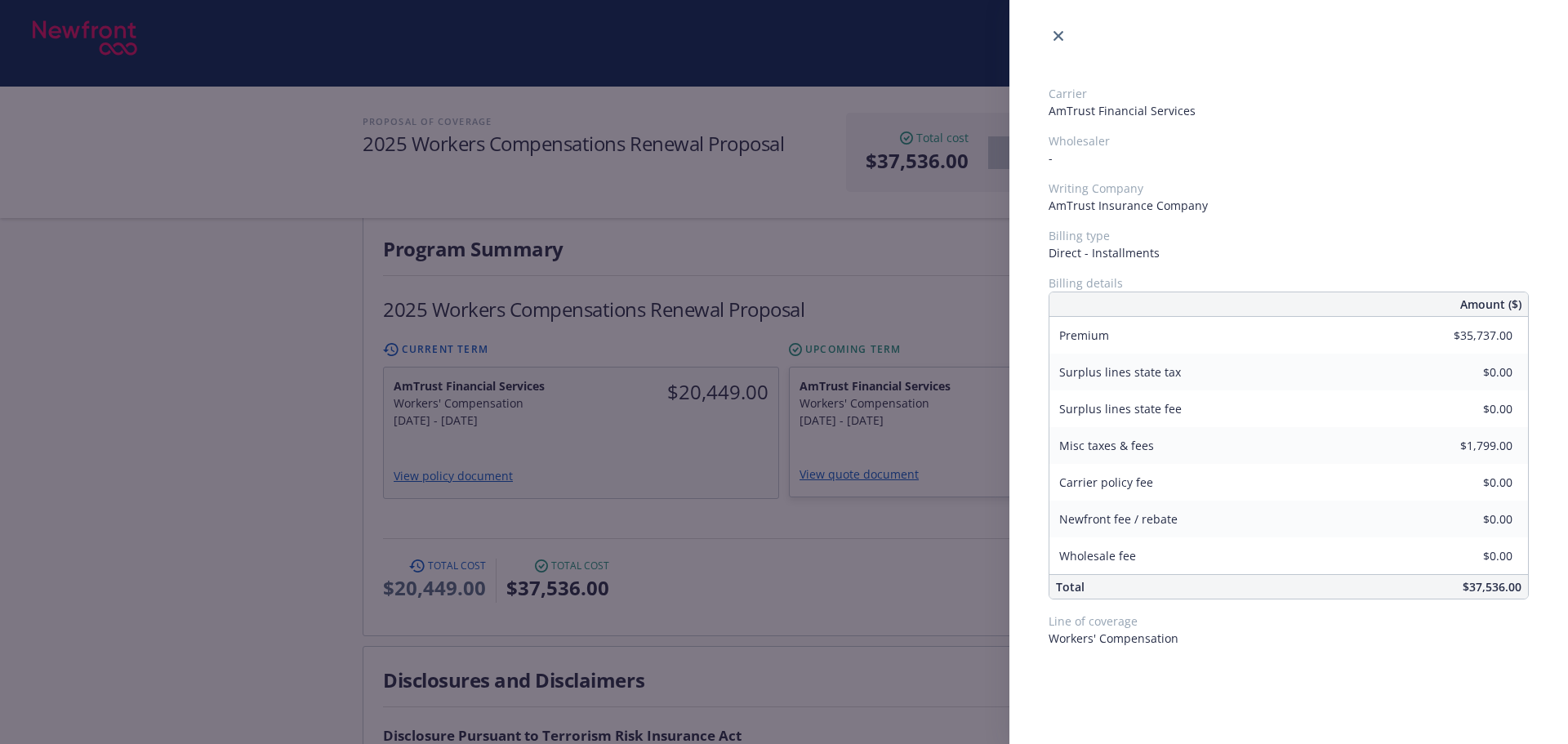
click at [892, 666] on div "Carrier AmTrust Financial Services Wholesaler - Writing Company AmTrust Insuran…" at bounding box center [784, 372] width 1568 height 744
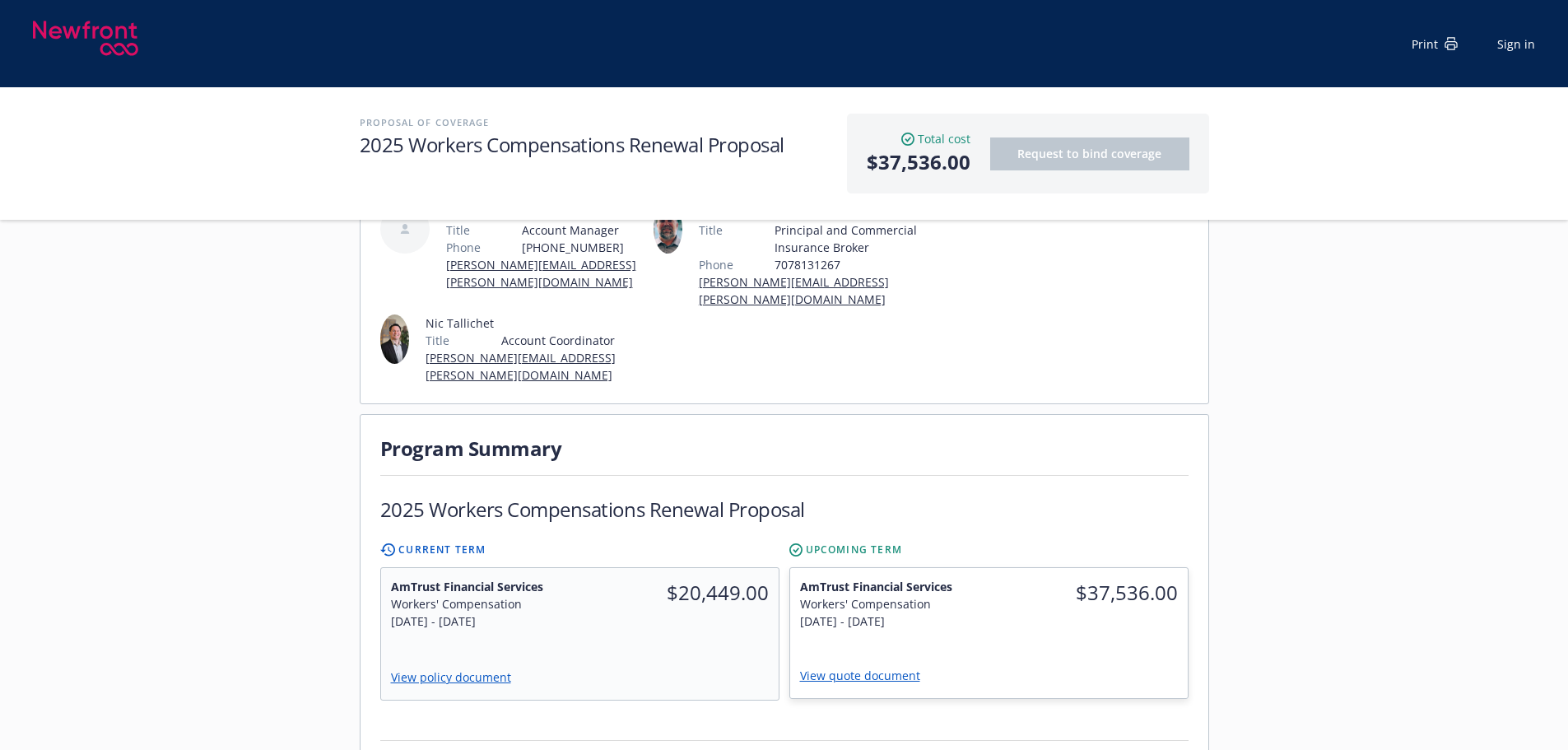
scroll to position [247, 0]
